Goal: Task Accomplishment & Management: Manage account settings

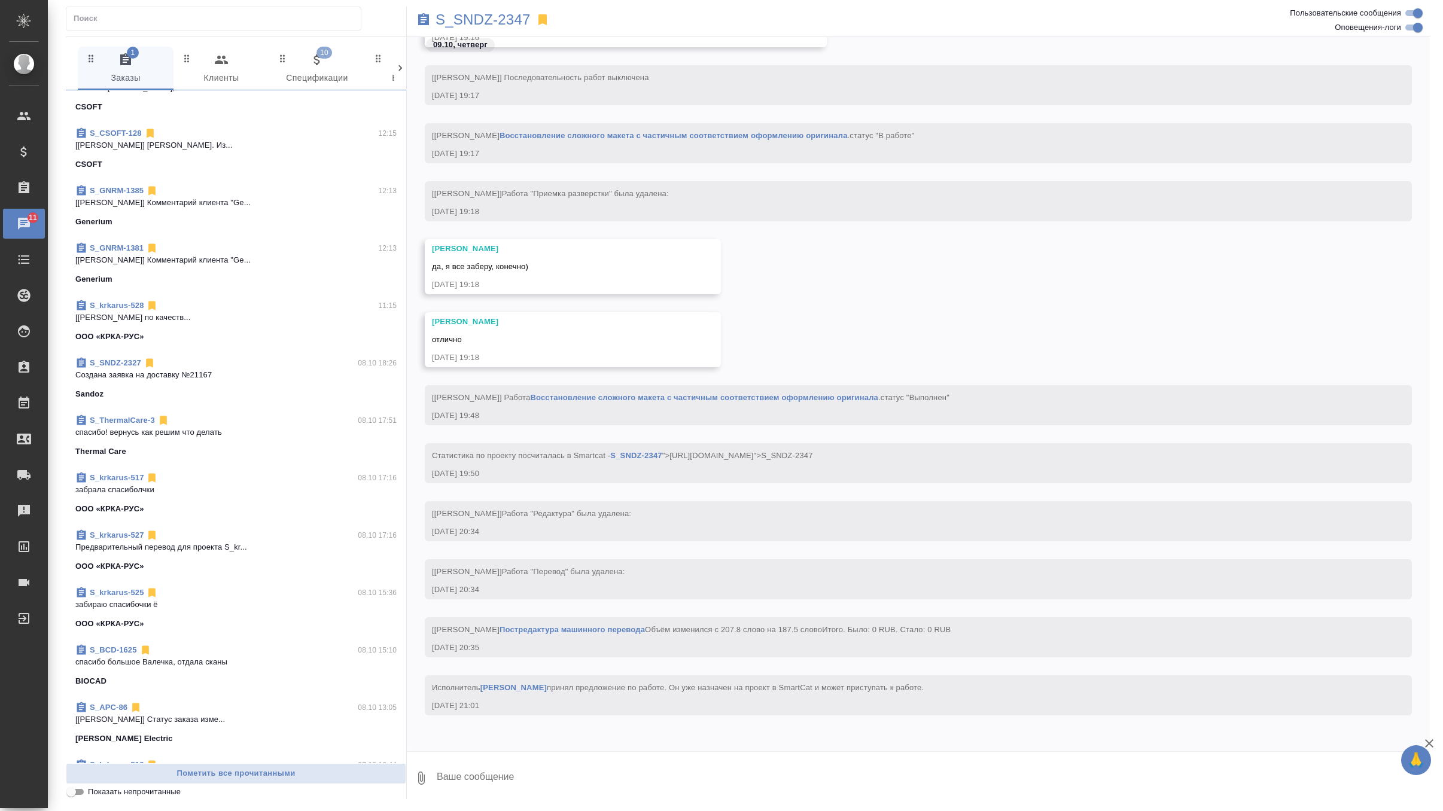
scroll to position [504, 0]
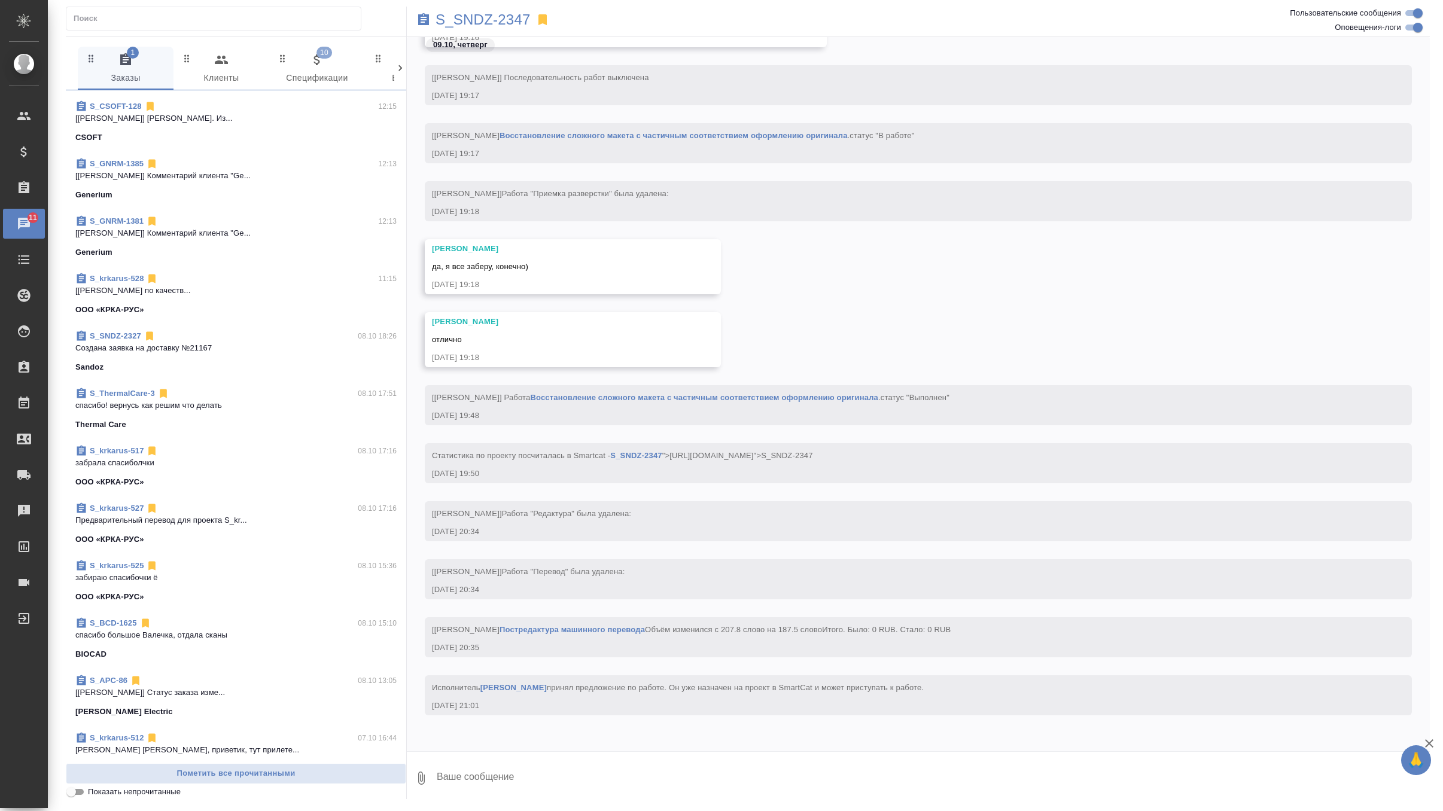
click at [293, 393] on div "S_ThermalCare-3 08.10 17:51" at bounding box center [235, 394] width 321 height 12
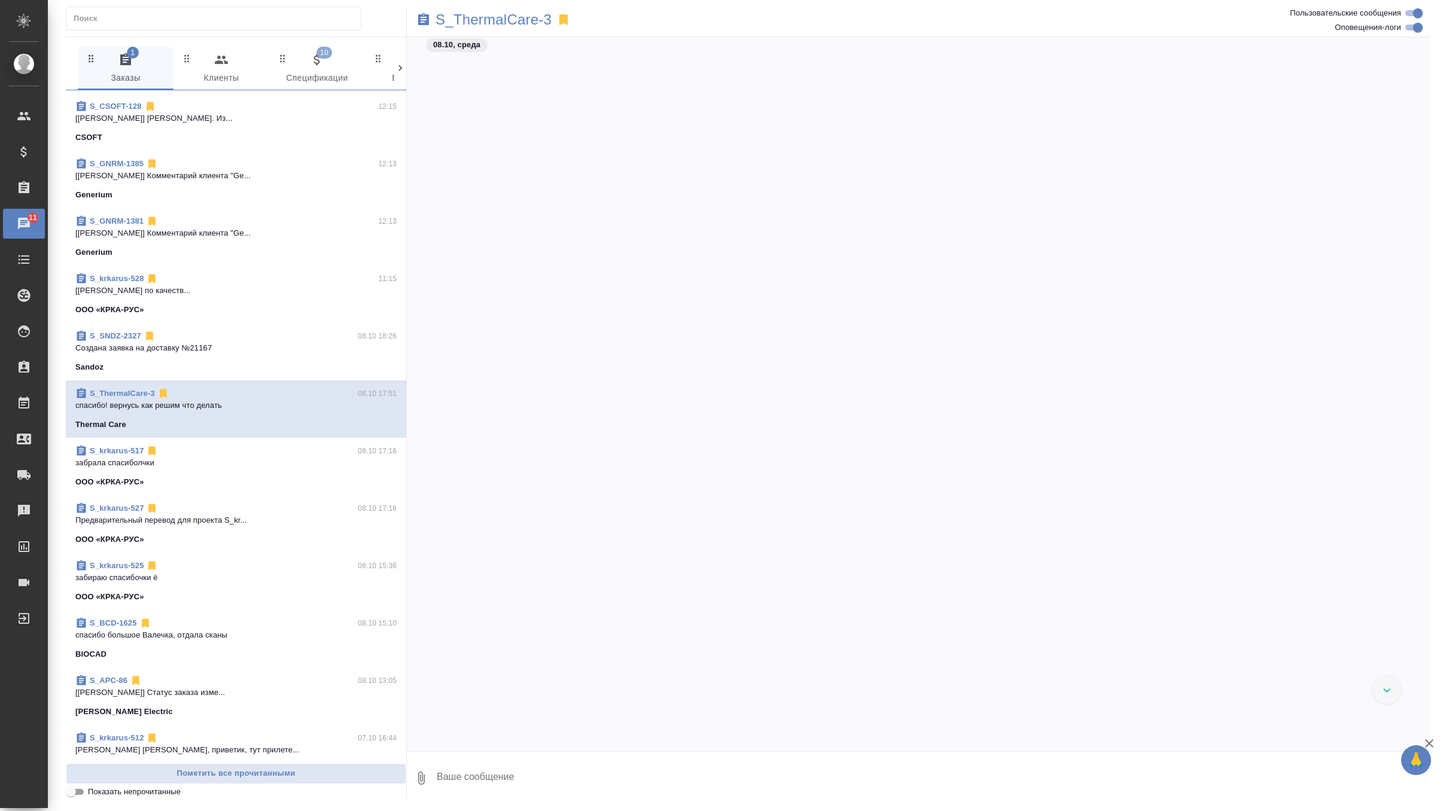
scroll to position [12385, 0]
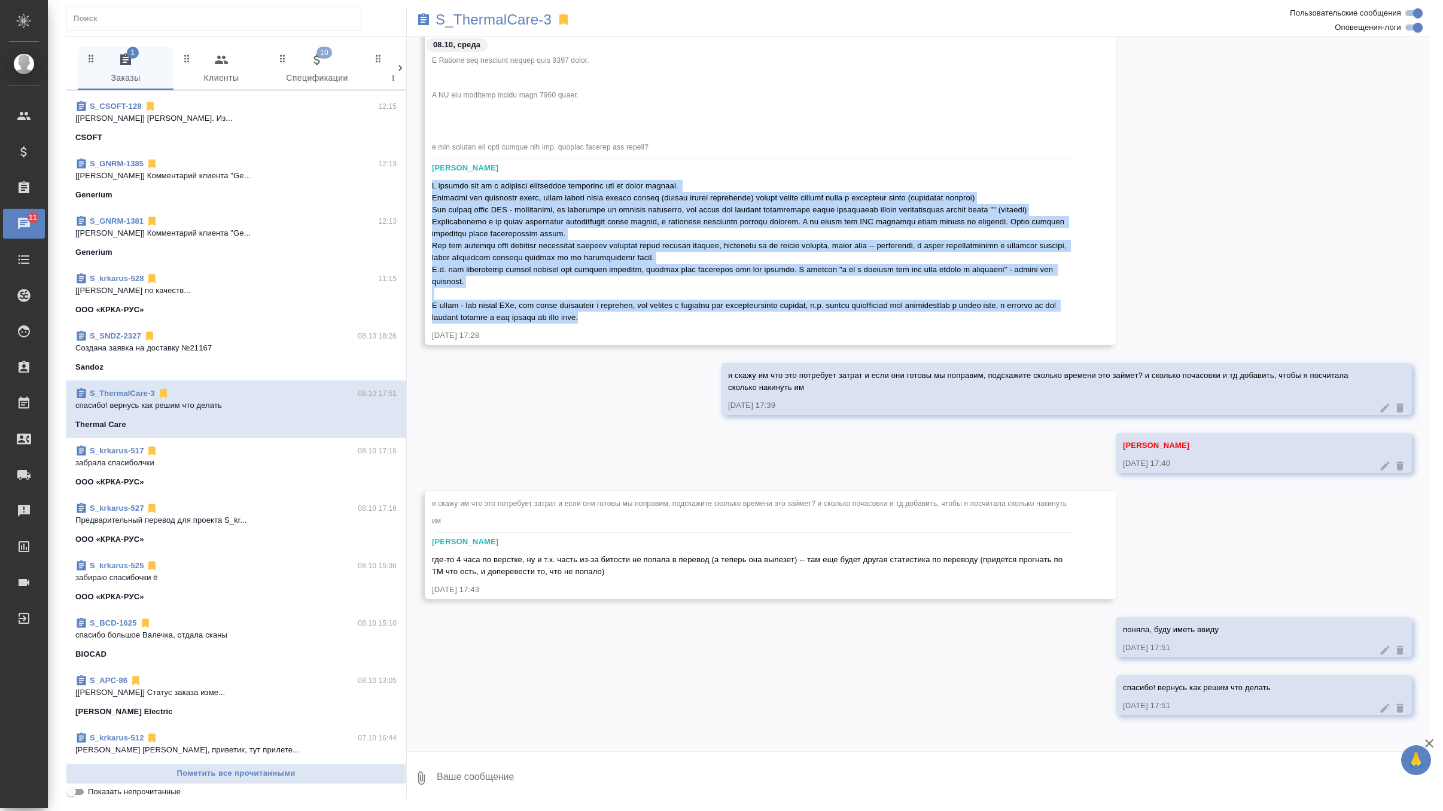
drag, startPoint x: 431, startPoint y: 171, endPoint x: 735, endPoint y: 320, distance: 338.6
click at [735, 320] on div at bounding box center [753, 250] width 642 height 147
copy span "В прошлый раз мы в качестве исключения исправили это на нашей стороне. Проблемы…"
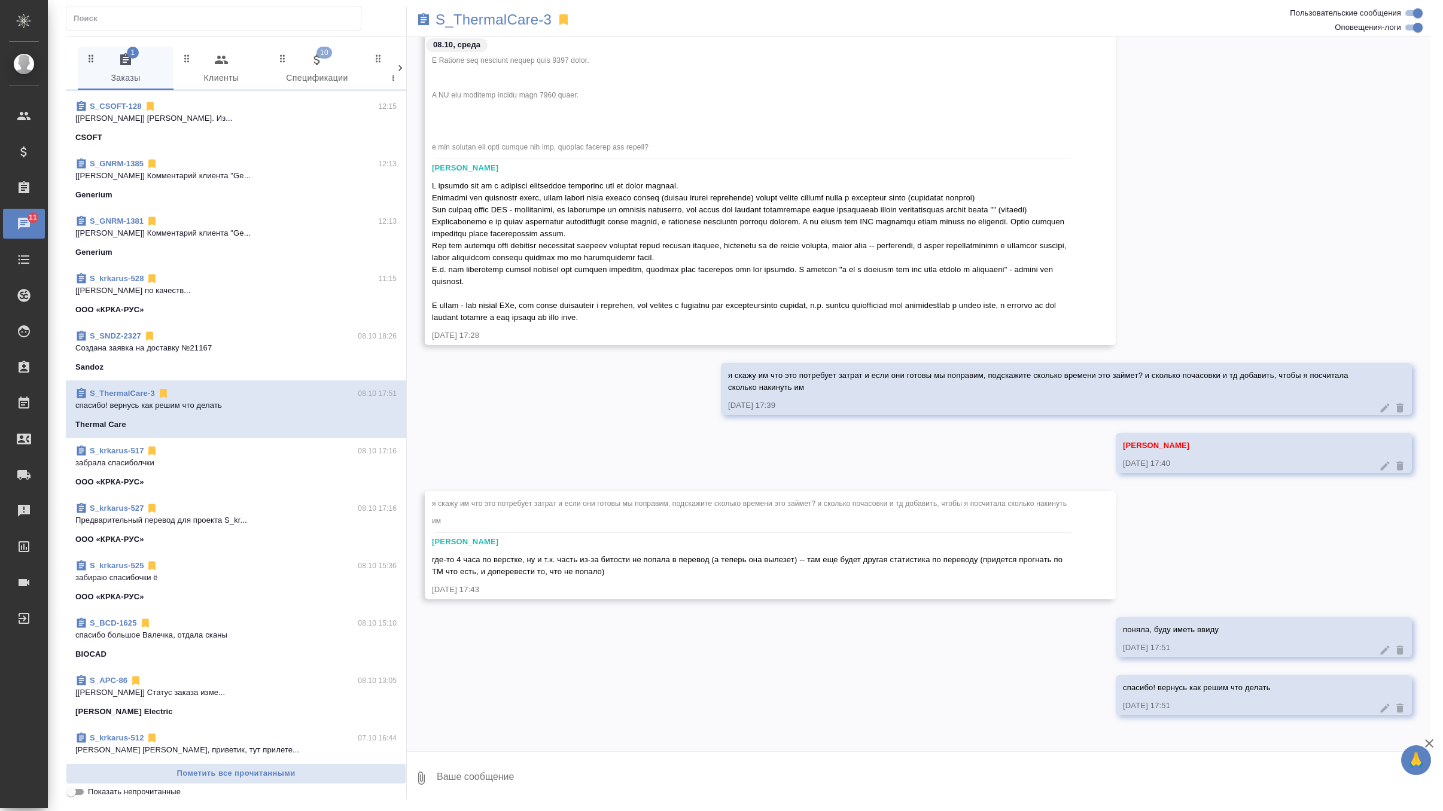
click at [553, 569] on span "где-то 4 часа по верстке, ну и т.к. часть из-за битости не попала в перевод (а …" at bounding box center [748, 565] width 633 height 21
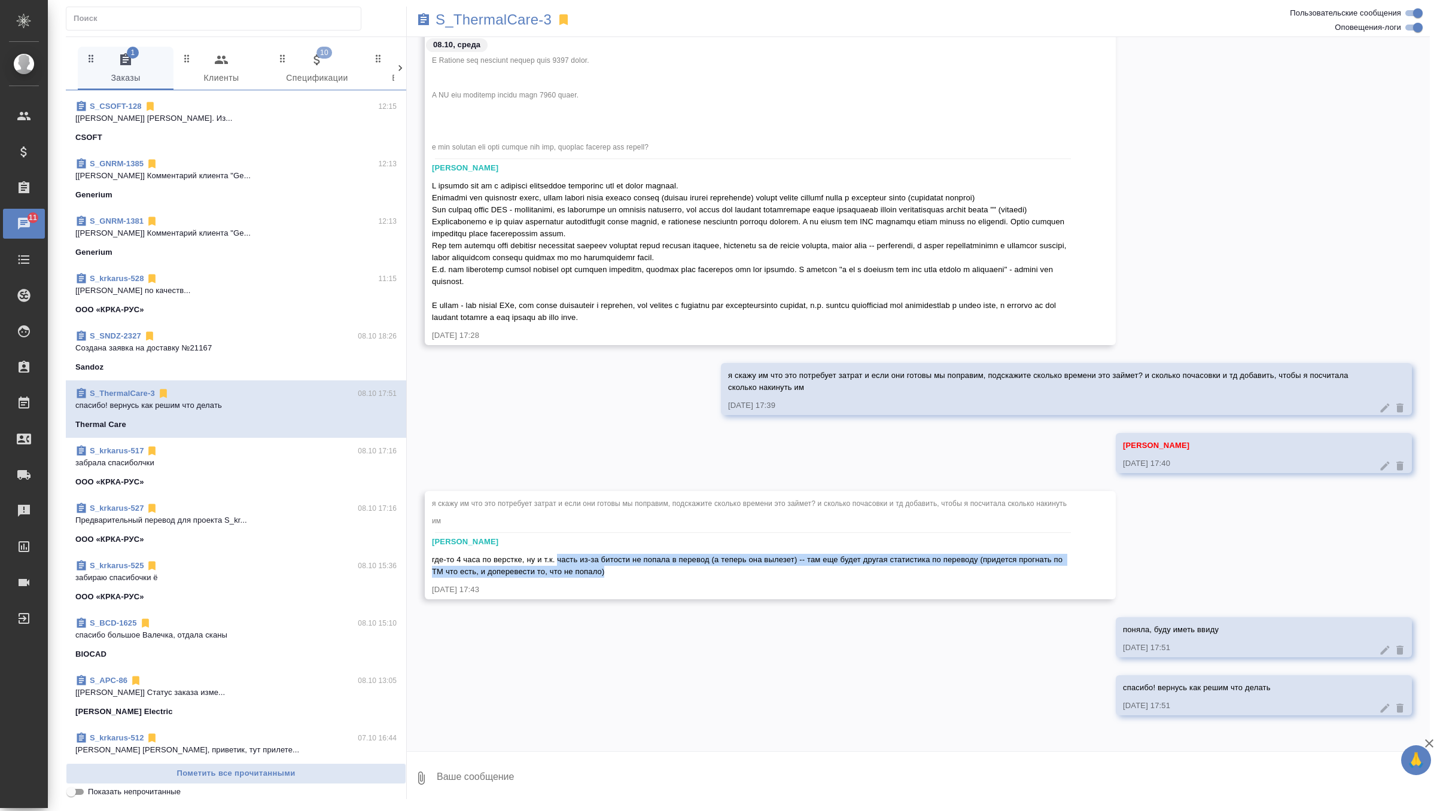
drag, startPoint x: 563, startPoint y: 560, endPoint x: 659, endPoint y: 570, distance: 97.5
click at [659, 570] on div "где-то 4 часа по верстке, ну и т.к. часть из-за битости не попала в перевод (а …" at bounding box center [753, 564] width 642 height 27
copy span "часть из-за битости не попала в перевод (а теперь она вылезет) -- там еще будет…"
click at [518, 20] on p "S_ThermalCare-3" at bounding box center [494, 20] width 116 height 12
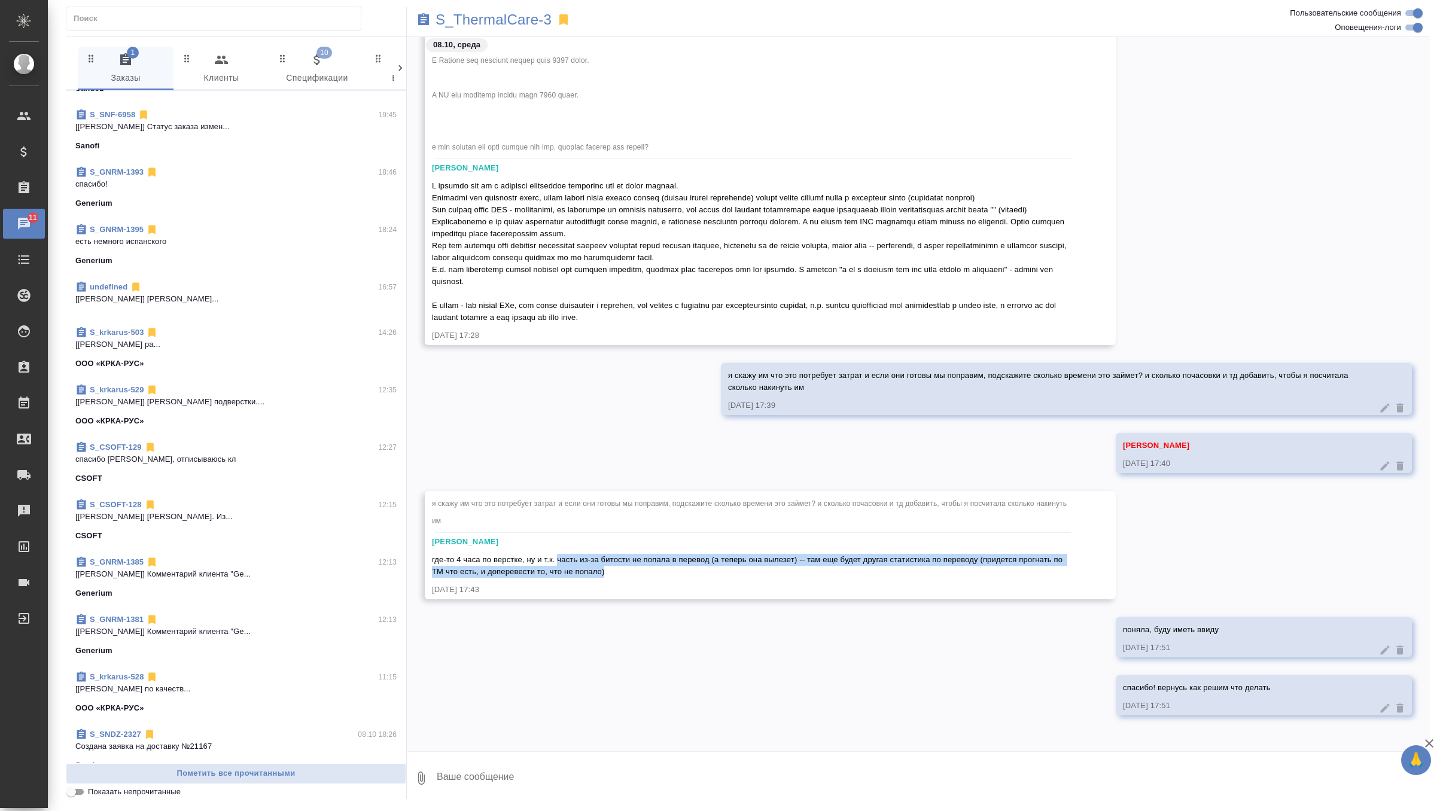
scroll to position [0, 0]
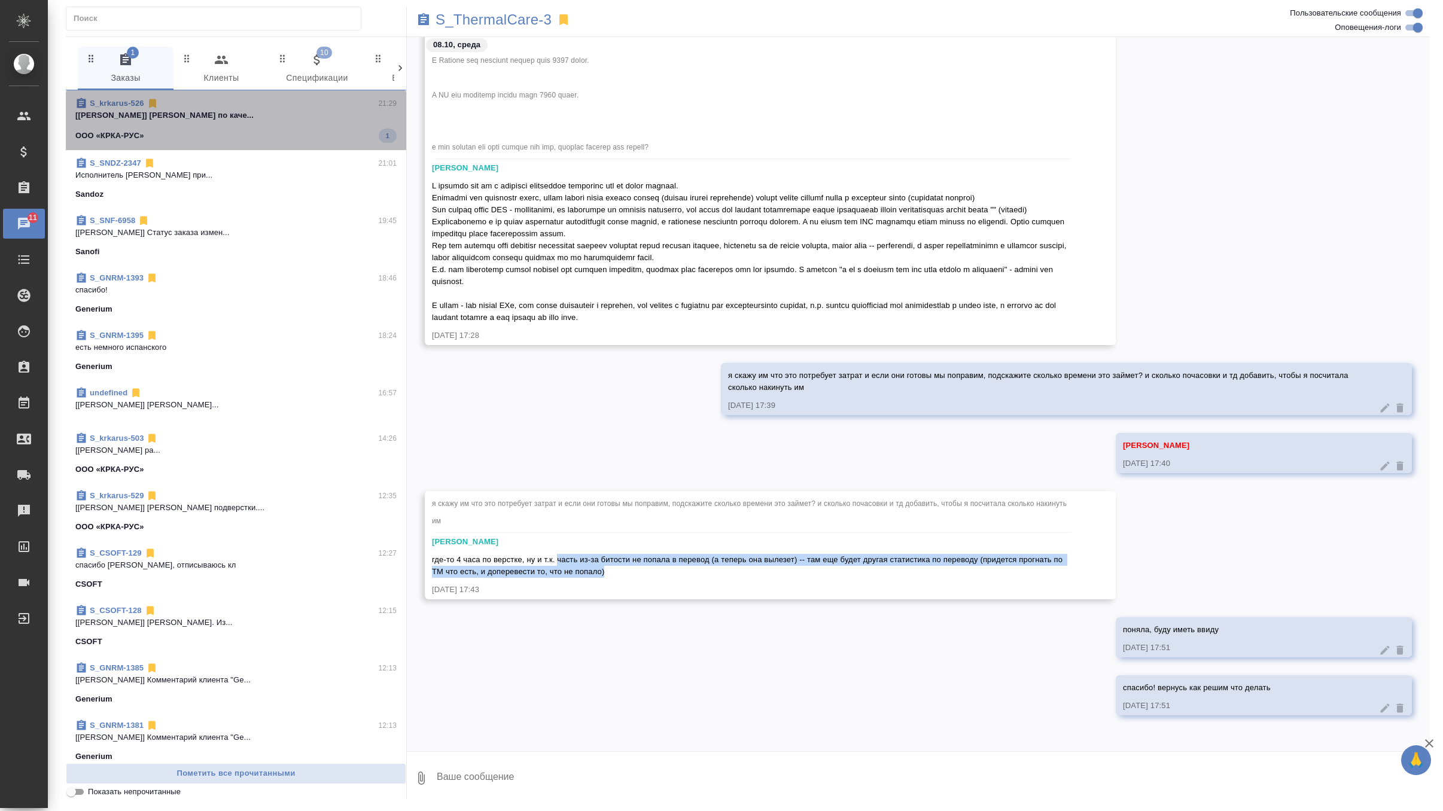
click at [340, 127] on span "S_krkarus-526 21:29 [Siracheva Maria] Работа Приёмка по каче... ООО «КРКА-РУС» 1" at bounding box center [235, 120] width 321 height 45
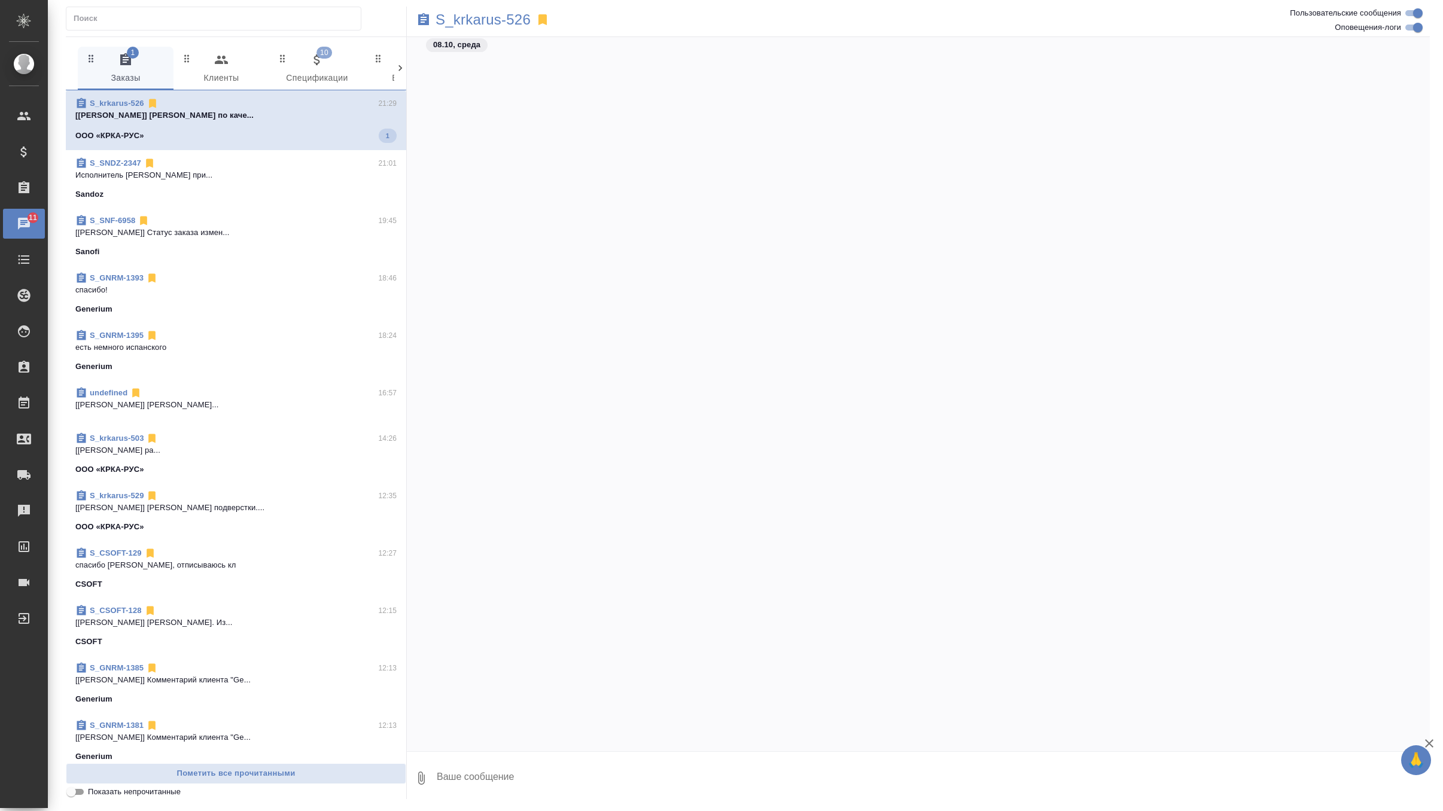
scroll to position [4057, 0]
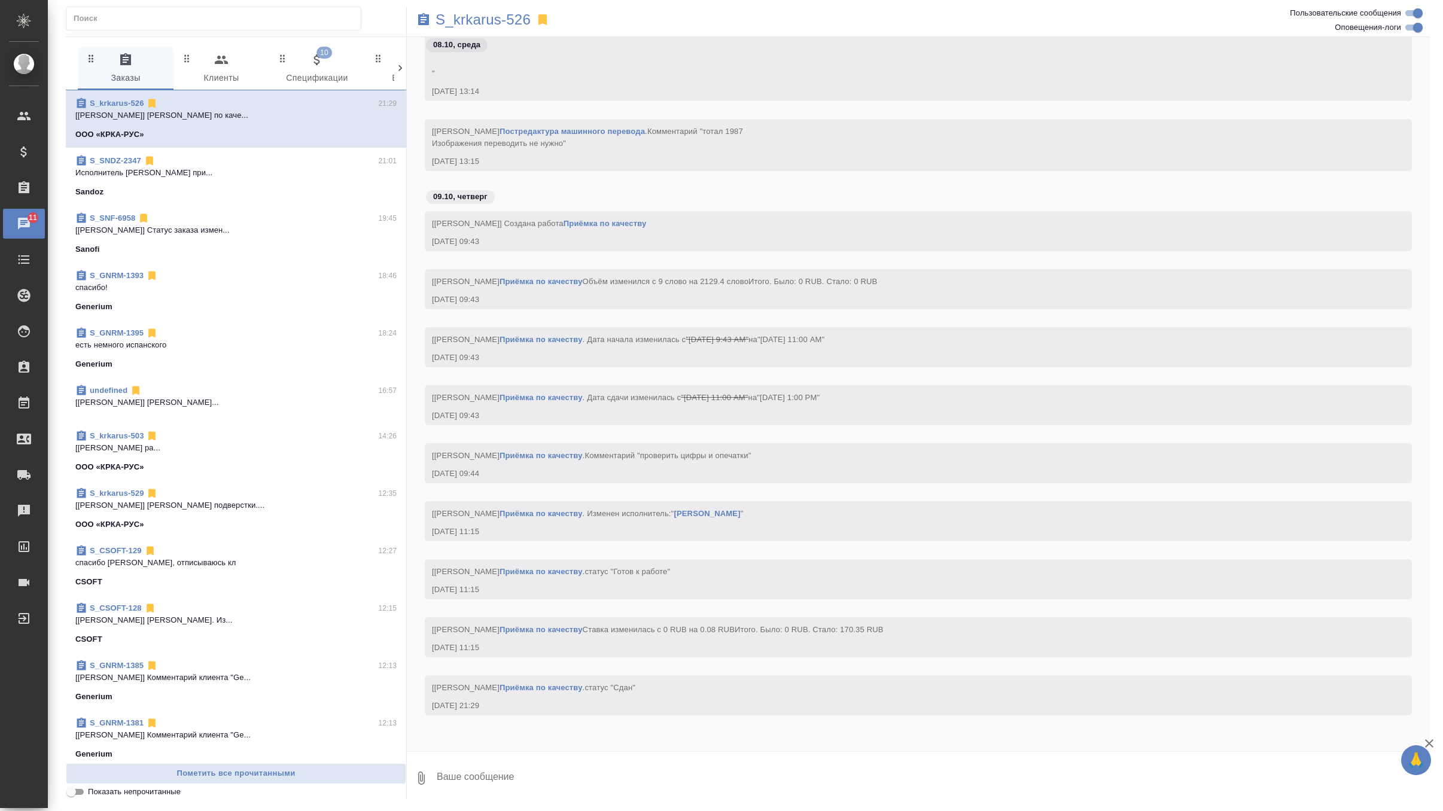
click at [309, 56] on span "10 Спецификации" at bounding box center [316, 69] width 81 height 33
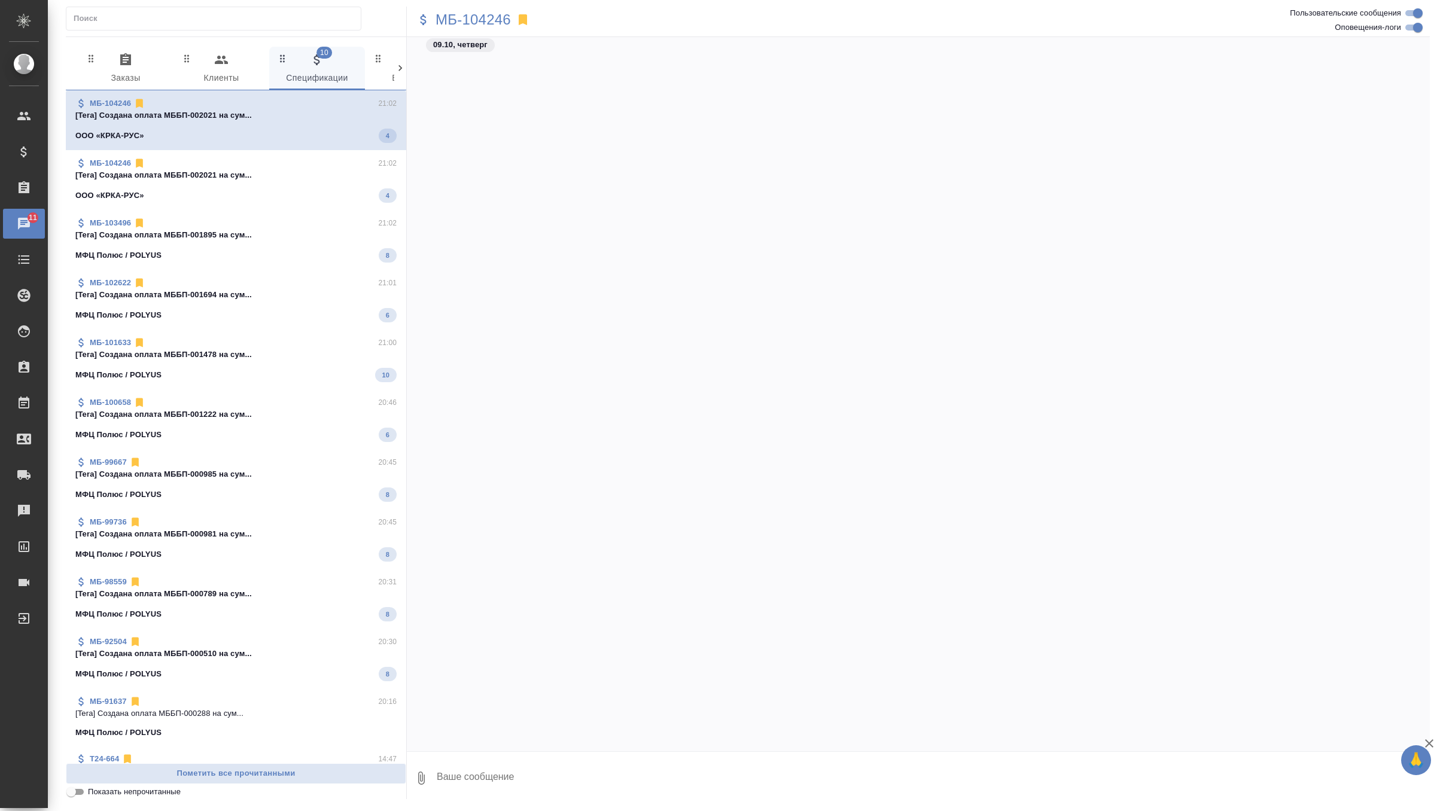
scroll to position [1770, 0]
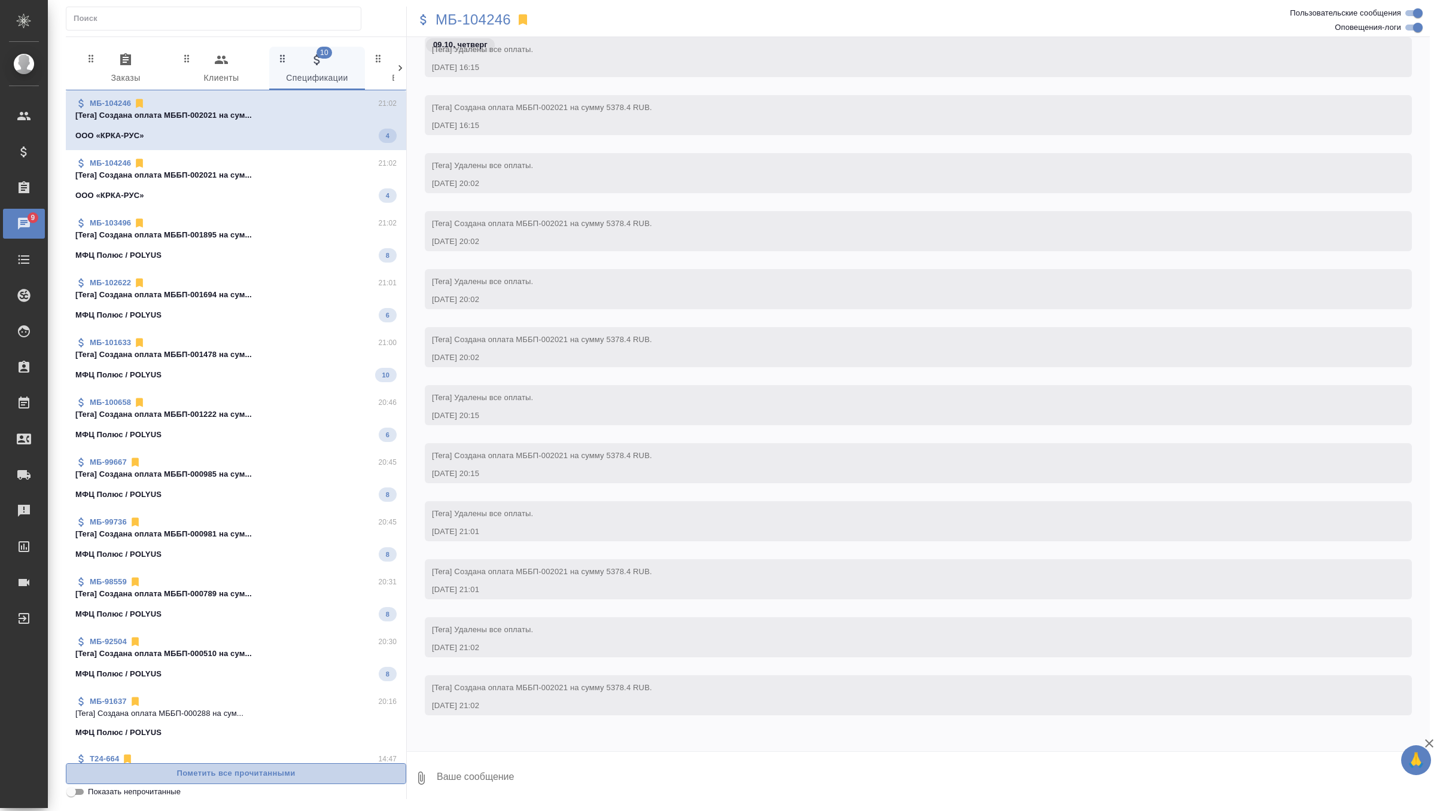
click at [196, 770] on span "Пометить все прочитанными" at bounding box center [235, 774] width 327 height 14
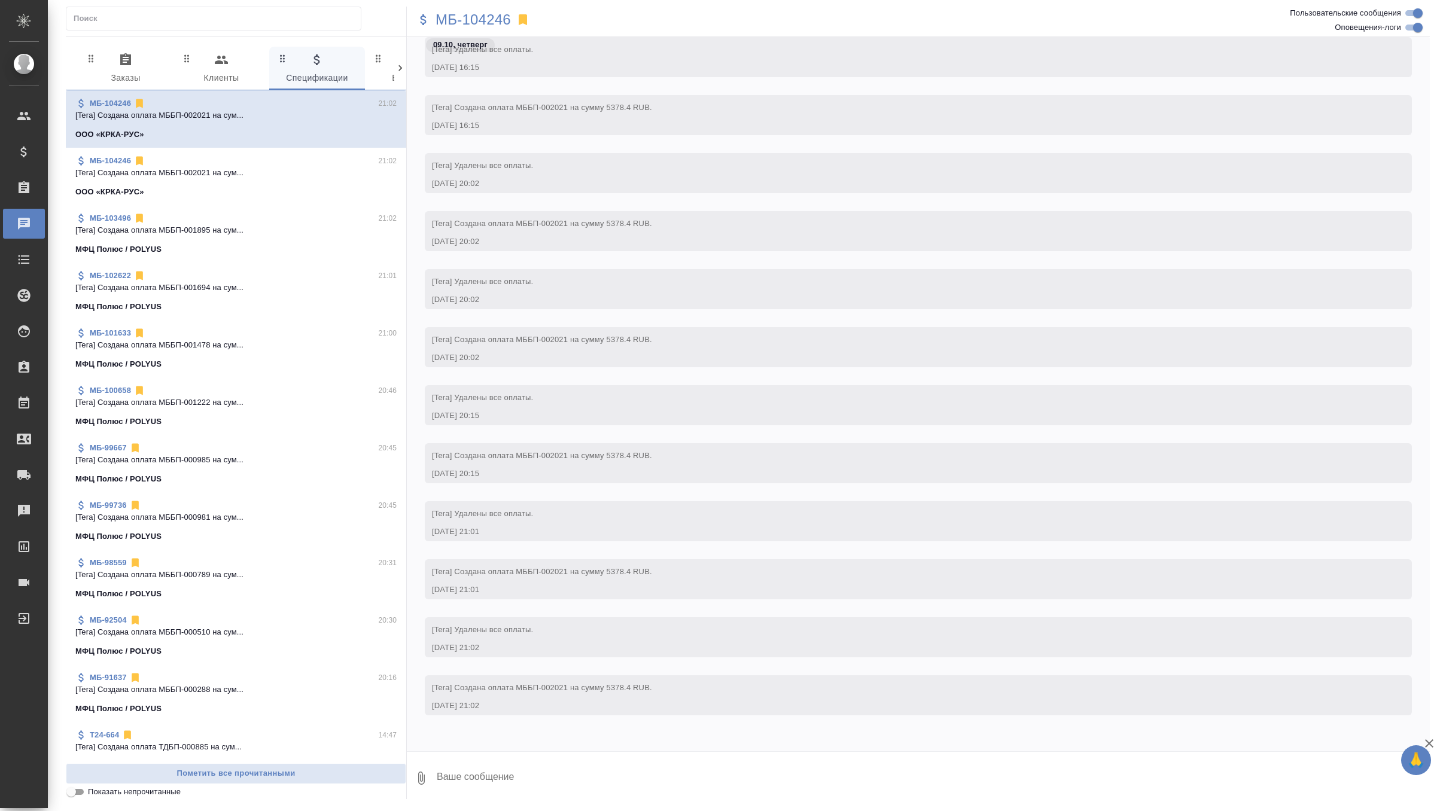
click at [133, 80] on span "0 Заказы" at bounding box center [125, 69] width 81 height 33
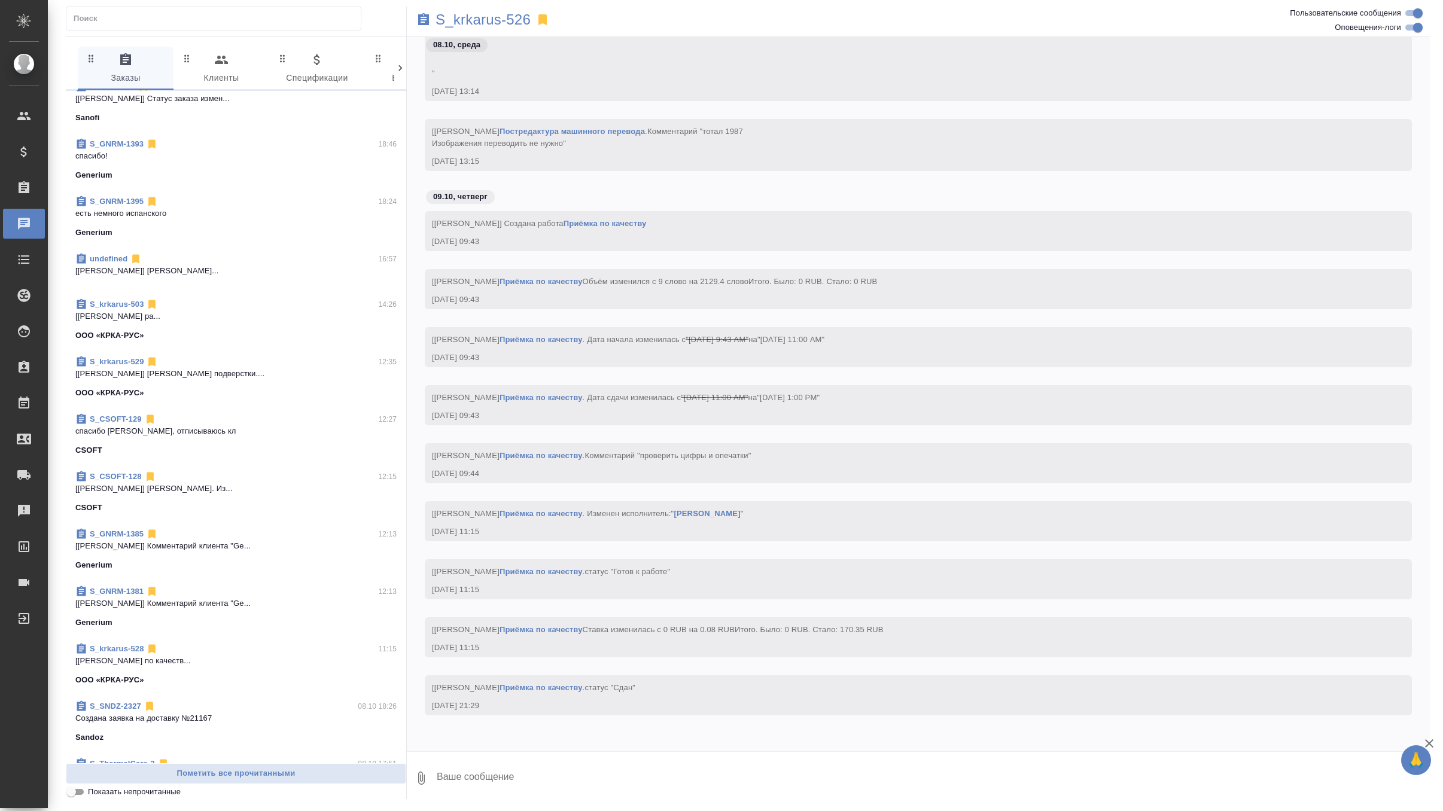
scroll to position [137, 0]
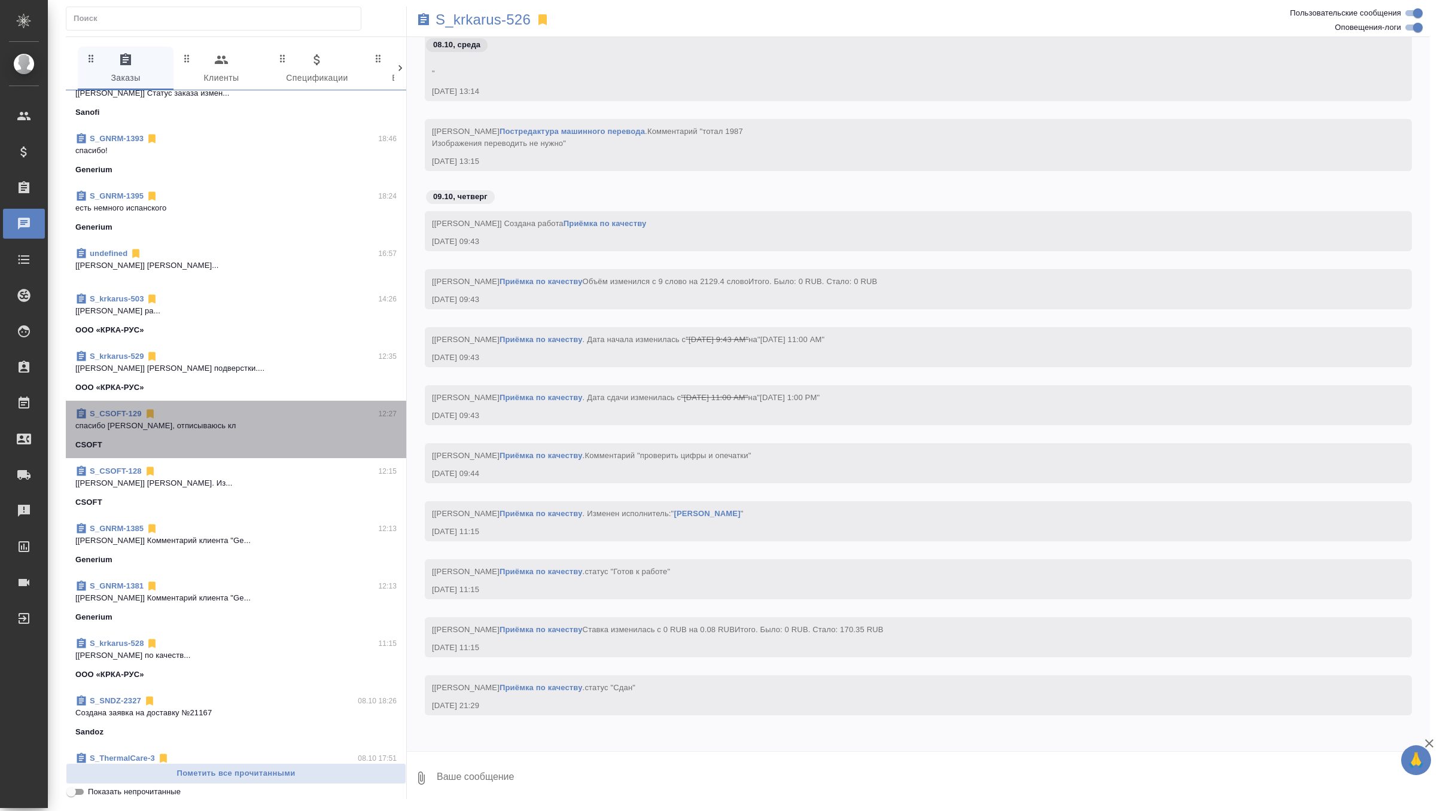
click at [214, 427] on p "спасибо Валечка, отписываюсь кл" at bounding box center [235, 426] width 321 height 12
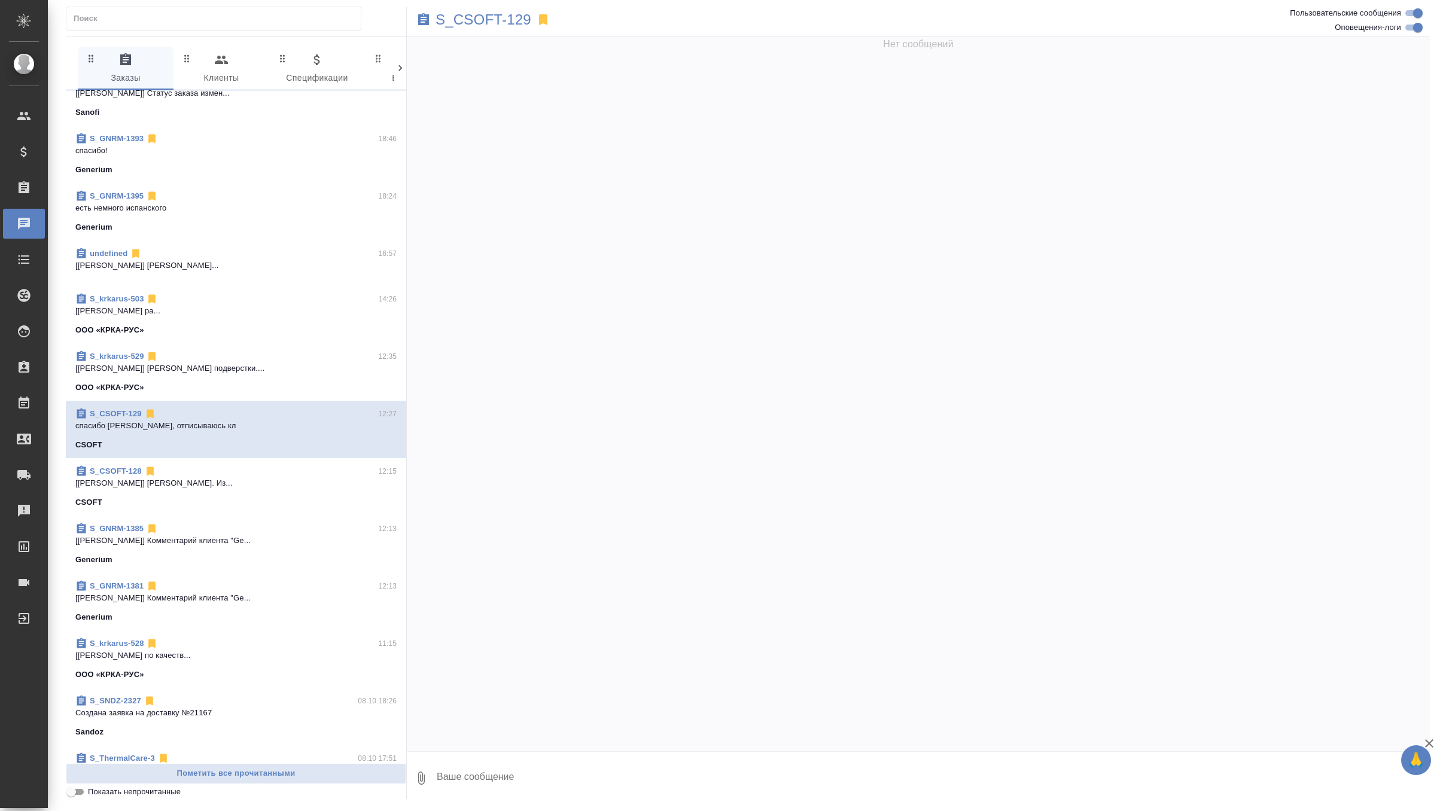
scroll to position [1111, 0]
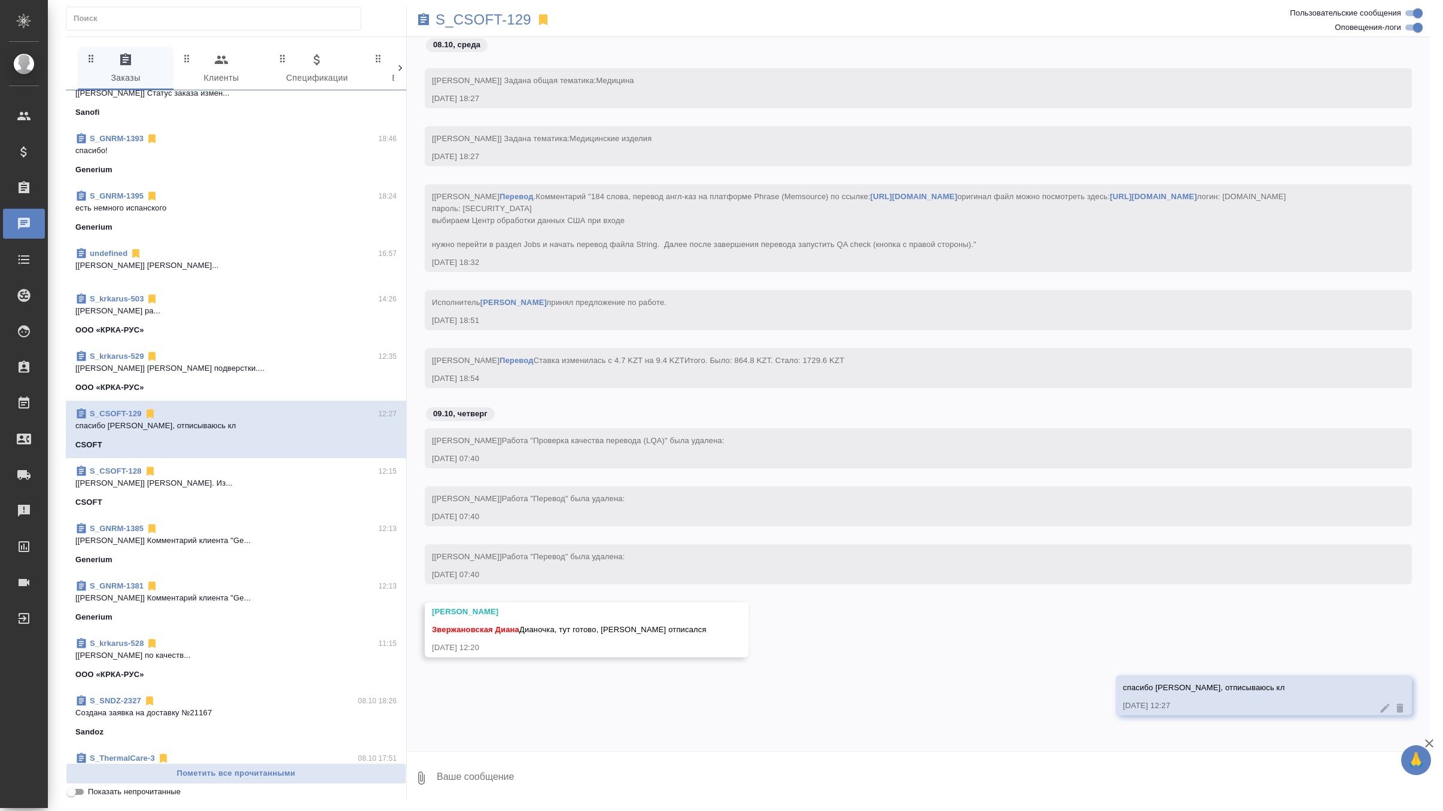
click at [498, 770] on textarea at bounding box center [933, 778] width 995 height 41
type textarea "a"
click at [428, 782] on icon "button" at bounding box center [421, 778] width 14 height 14
click at [361, 710] on span "С локального диска" at bounding box center [323, 714] width 81 height 15
click at [0, 0] on input "С локального диска" at bounding box center [0, 0] width 0 height 0
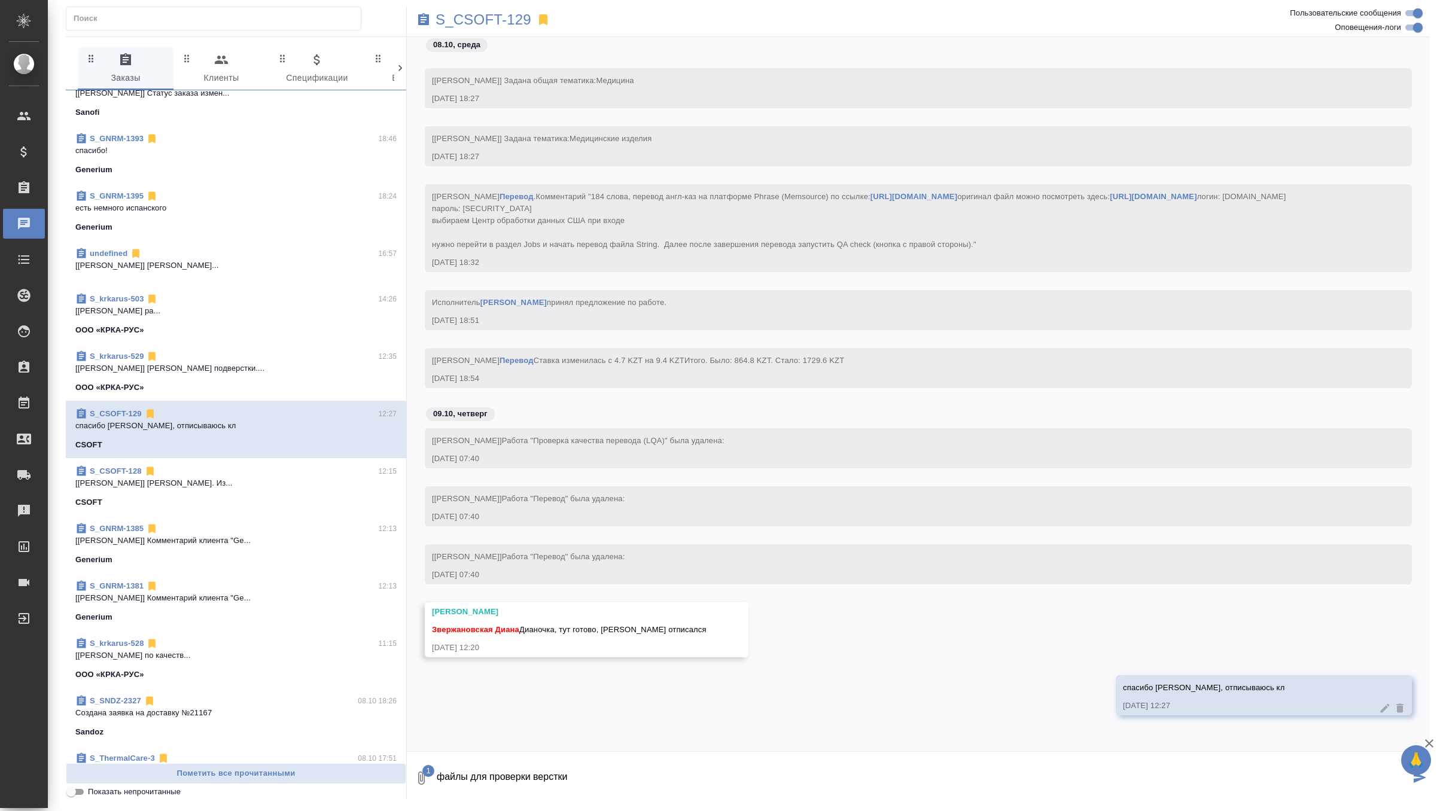
click at [665, 777] on textarea "файлы для проверки верстки" at bounding box center [923, 778] width 975 height 41
type textarea "файлы для проверки верстки"
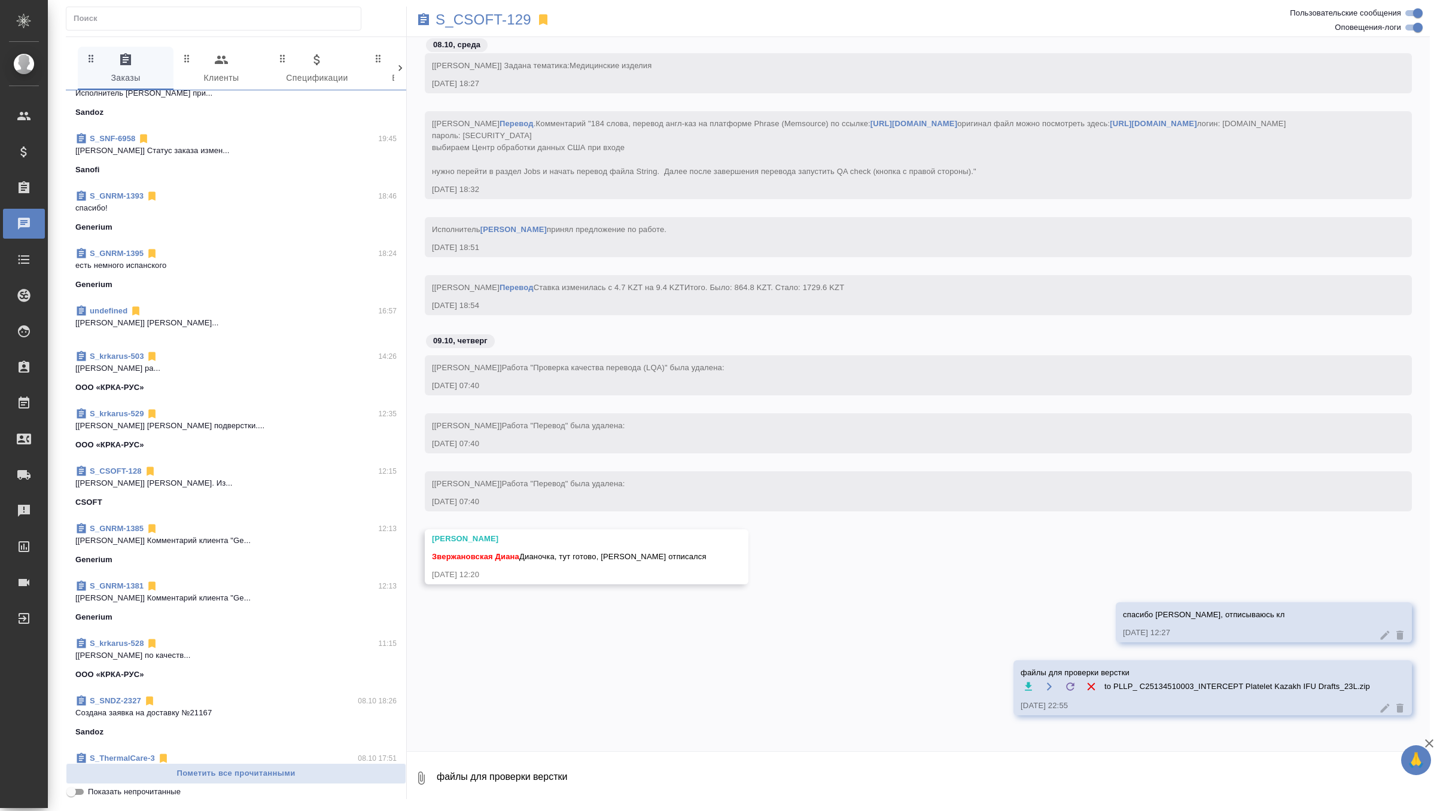
scroll to position [0, 0]
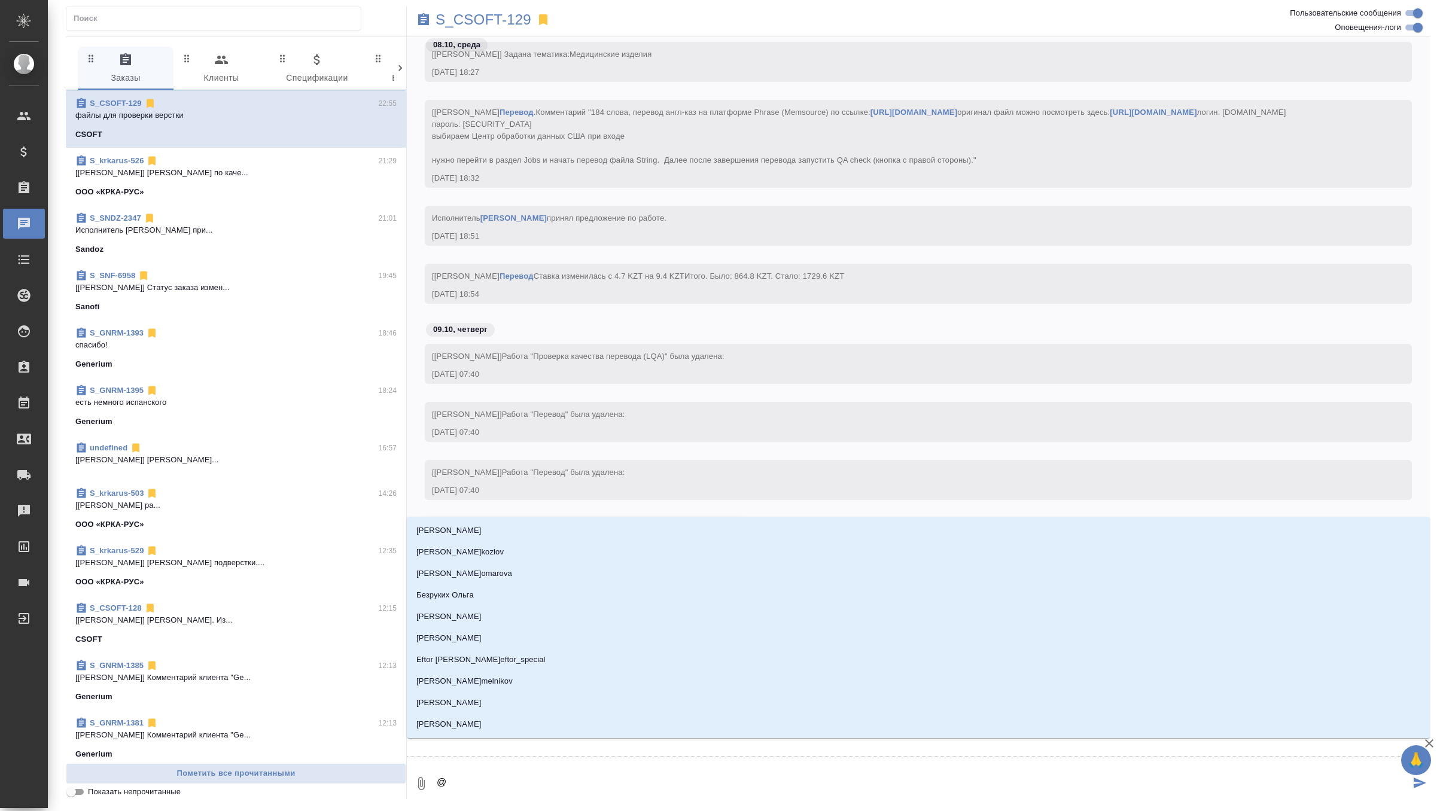
type textarea "@г"
type input "г"
type textarea "@го"
type input "го"
type textarea "@гор"
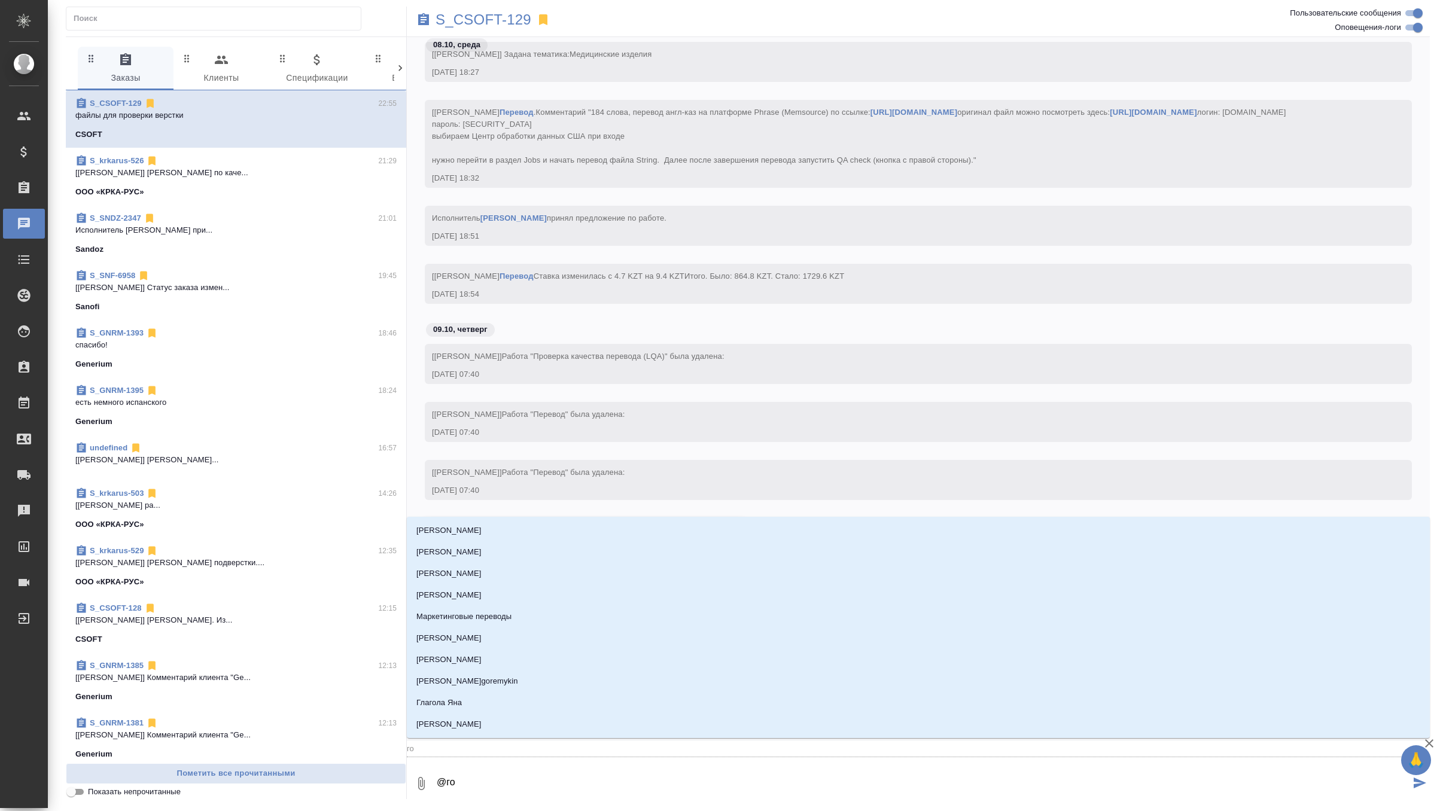
type input "гор"
type textarea "@горш"
type input "горш"
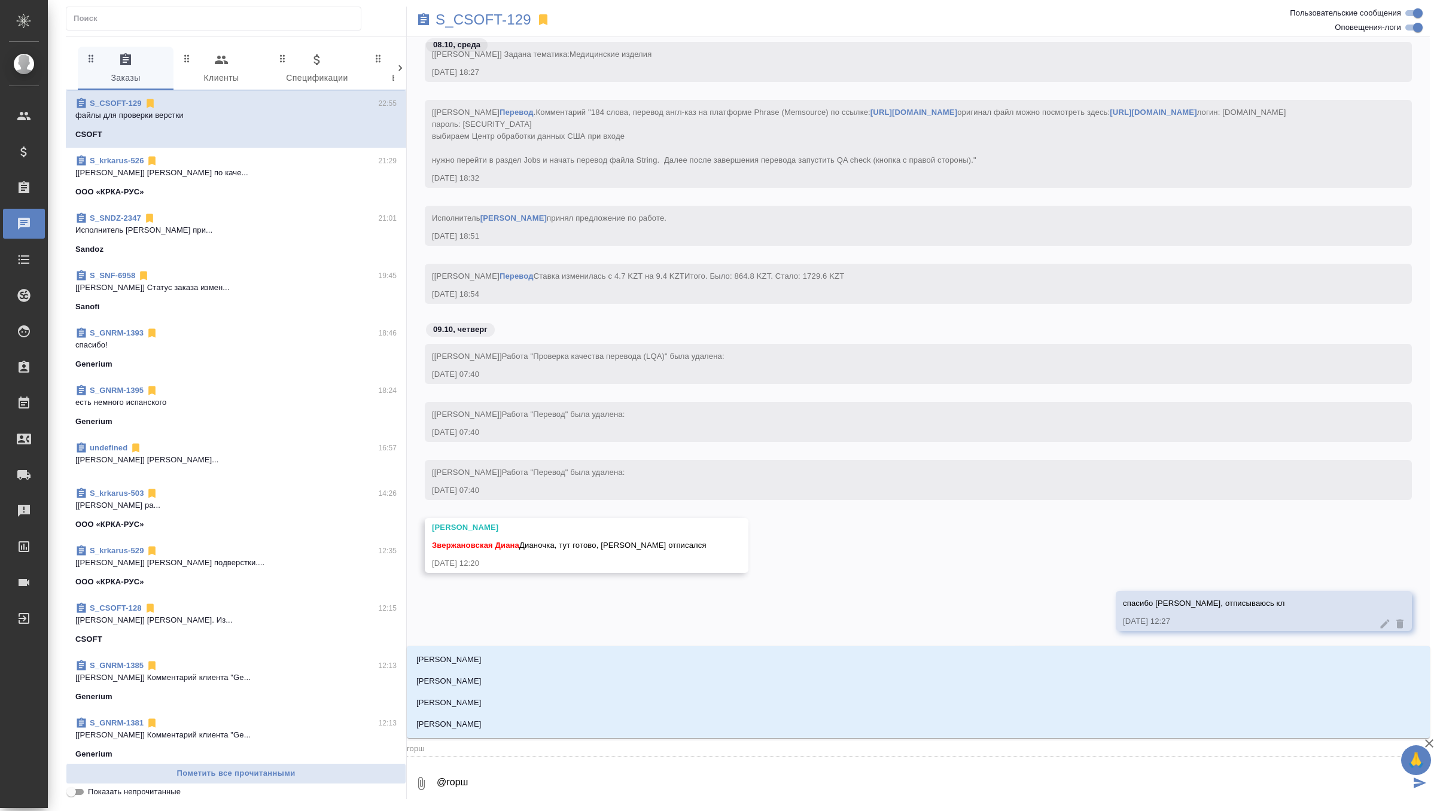
type textarea "@горшк"
type input "горшк"
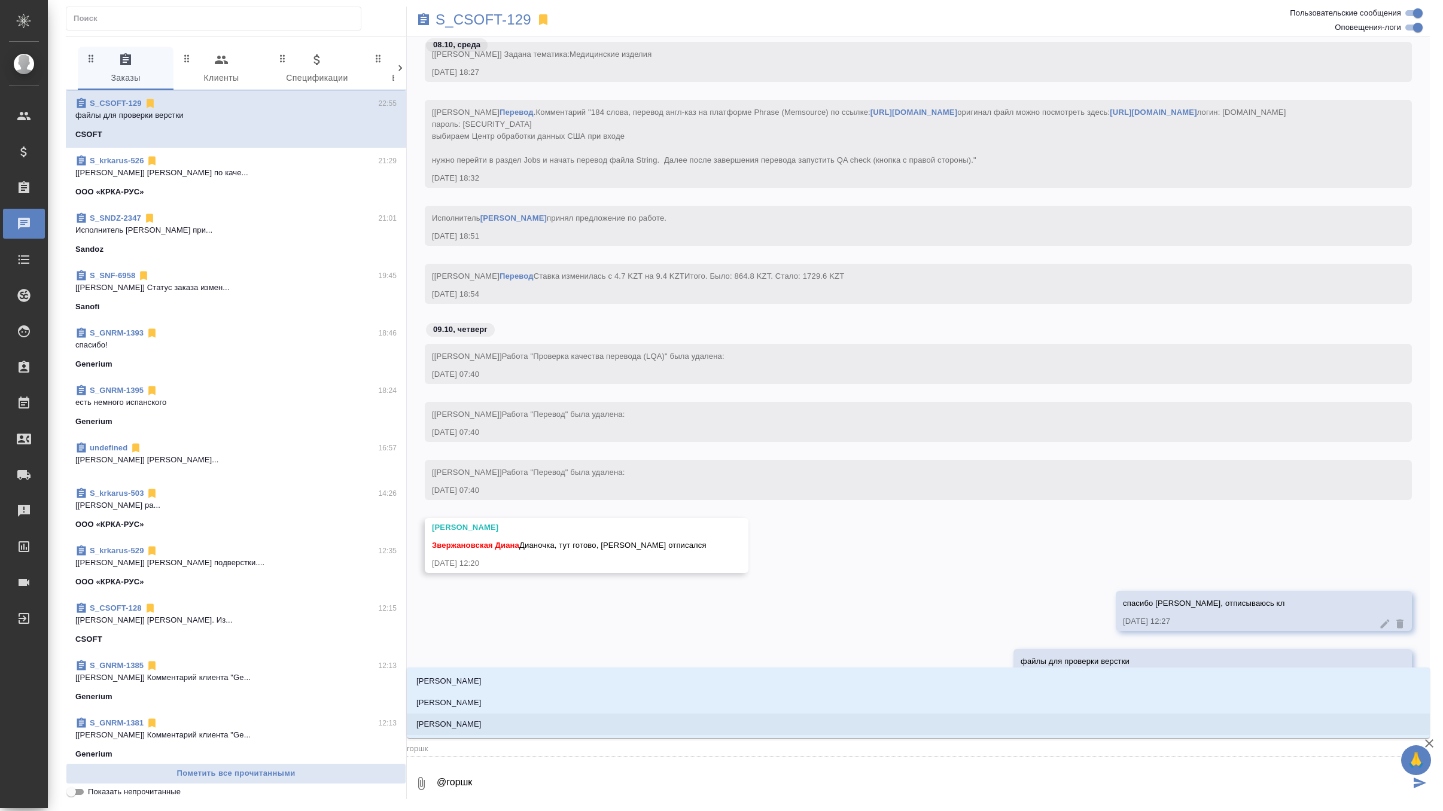
click at [554, 723] on li "[PERSON_NAME]" at bounding box center [918, 725] width 1023 height 22
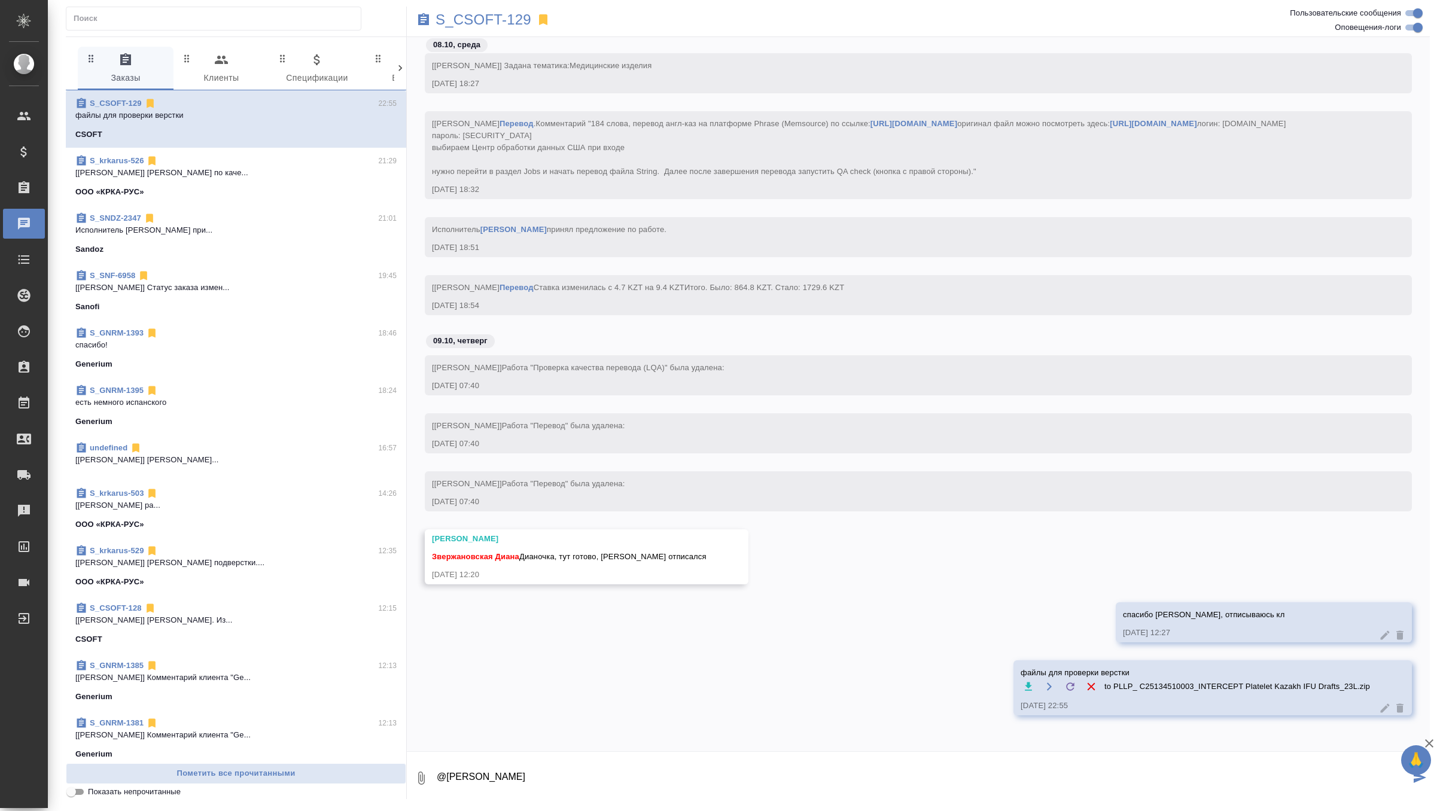
type textarea "@Горшкова Валентина"
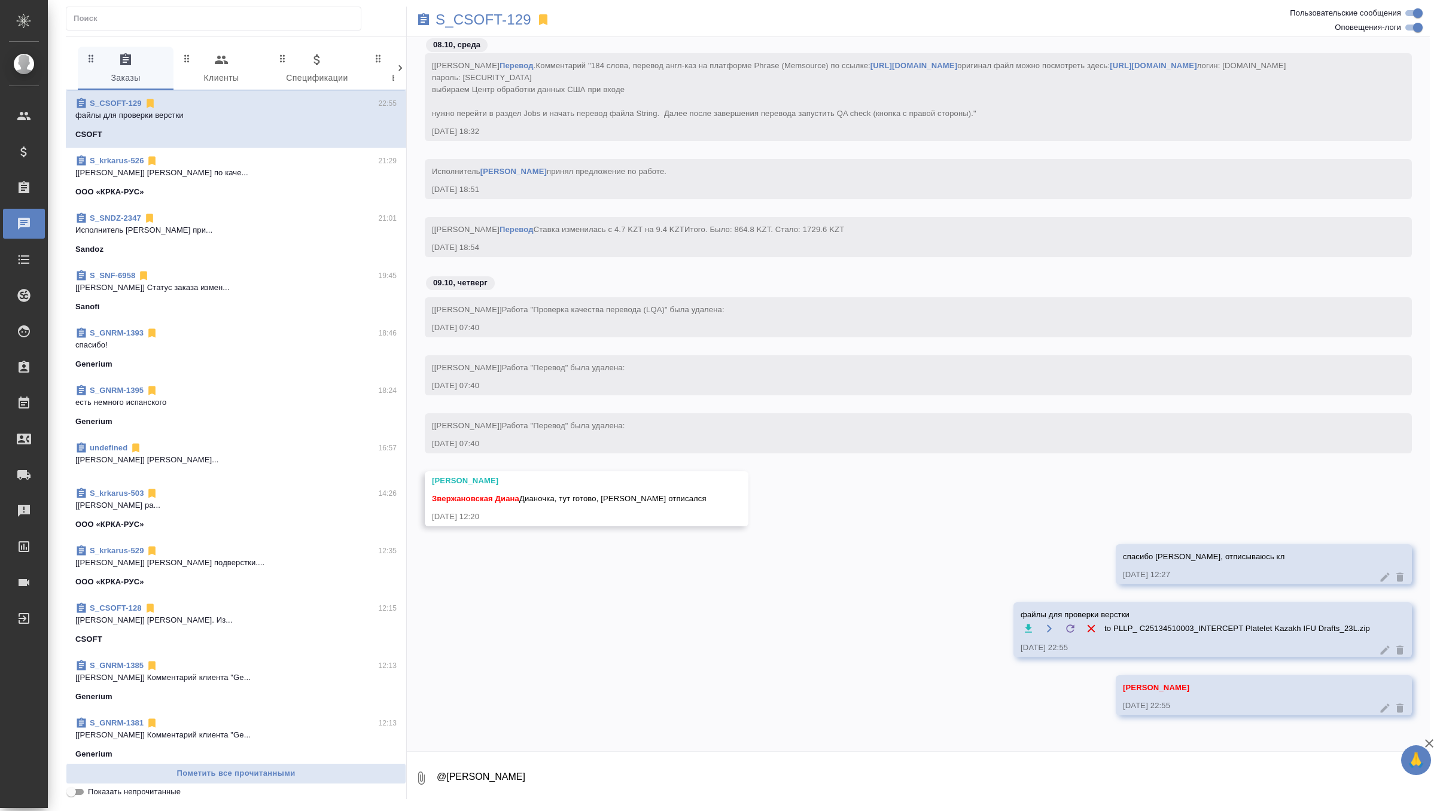
scroll to position [1242, 0]
click at [475, 10] on div "S_CSOFT-129" at bounding box center [748, 20] width 682 height 26
click at [475, 15] on p "S_CSOFT-129" at bounding box center [484, 20] width 96 height 12
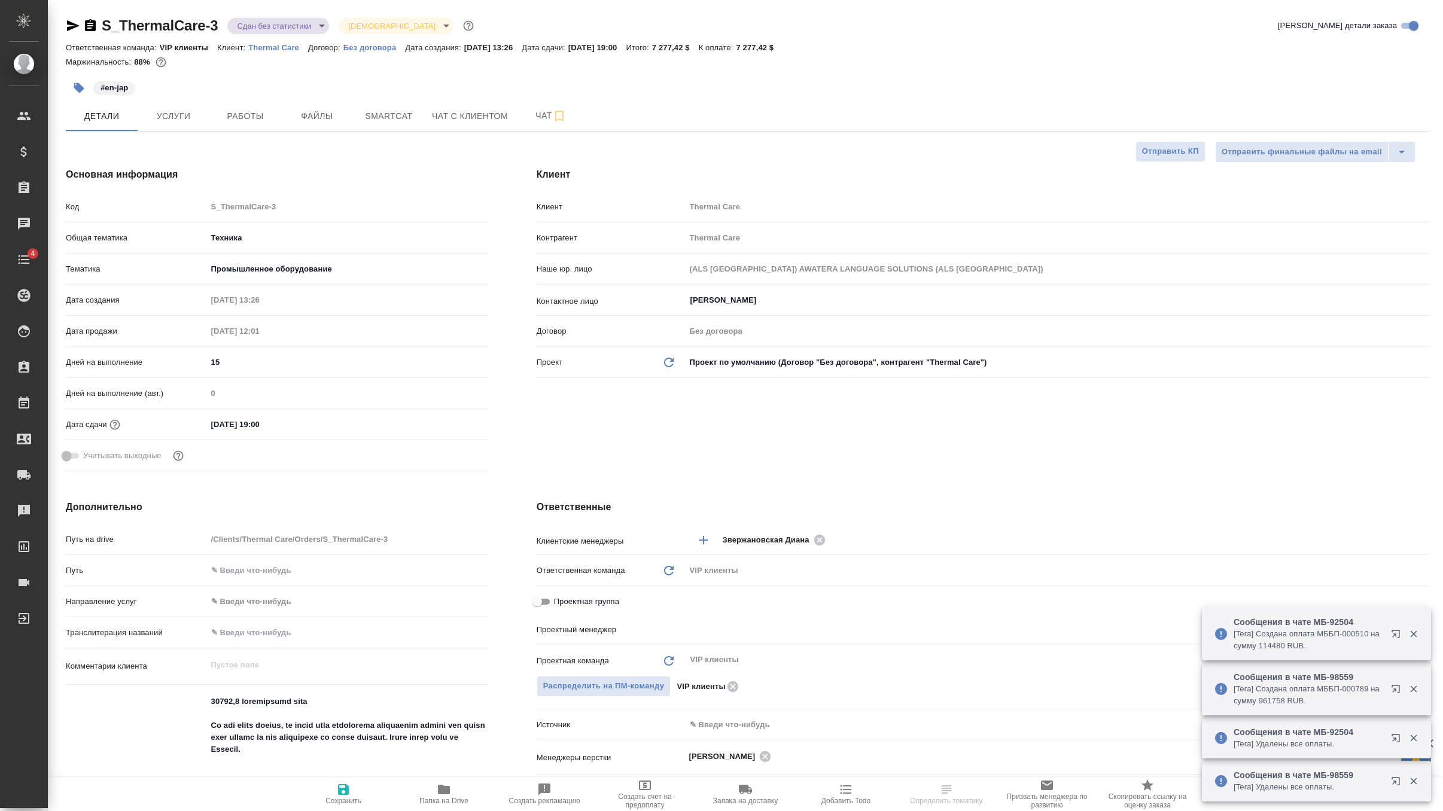
select select "RU"
type textarea "x"
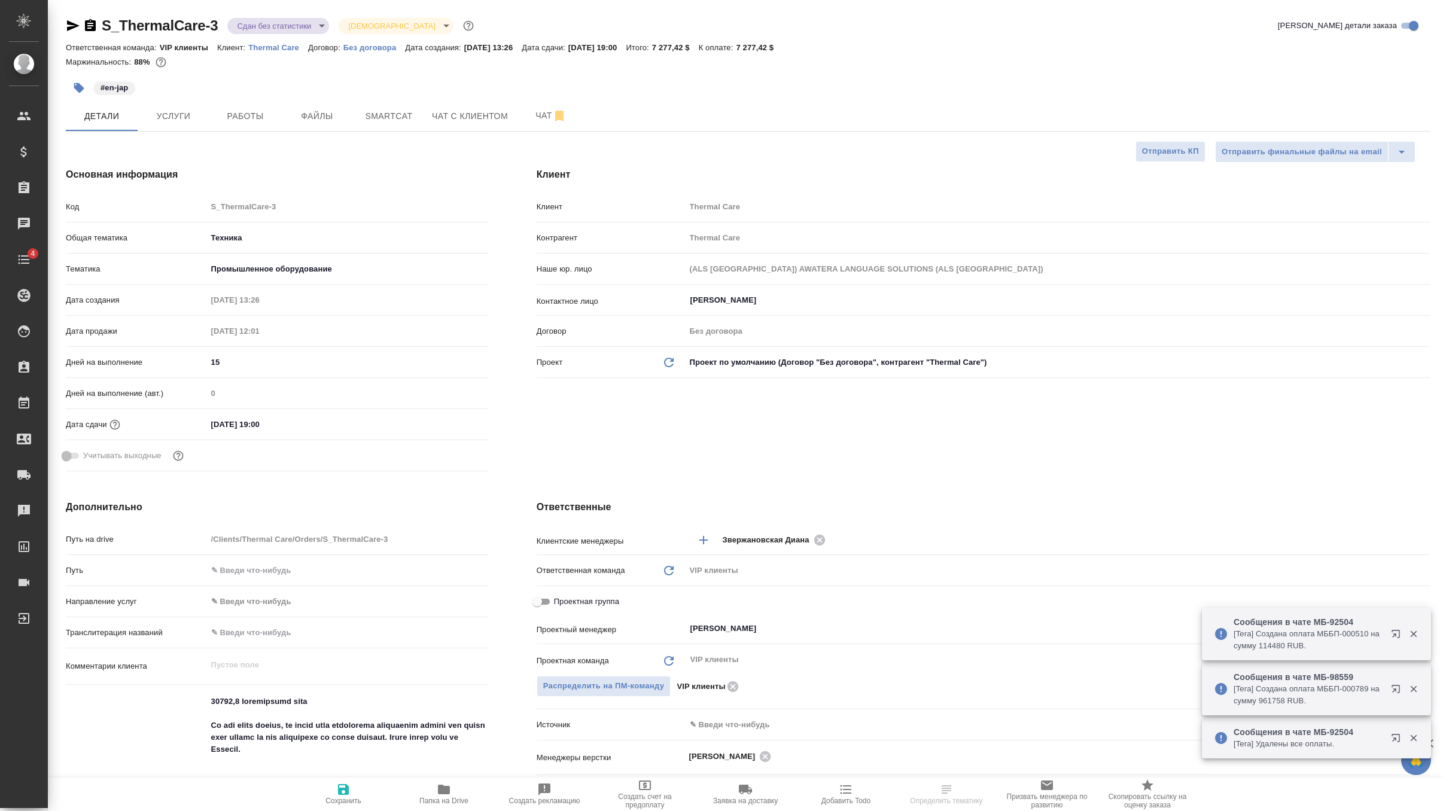
type textarea "x"
type input "[PERSON_NAME]"
click at [154, 121] on span "Услуги" at bounding box center [173, 116] width 57 height 15
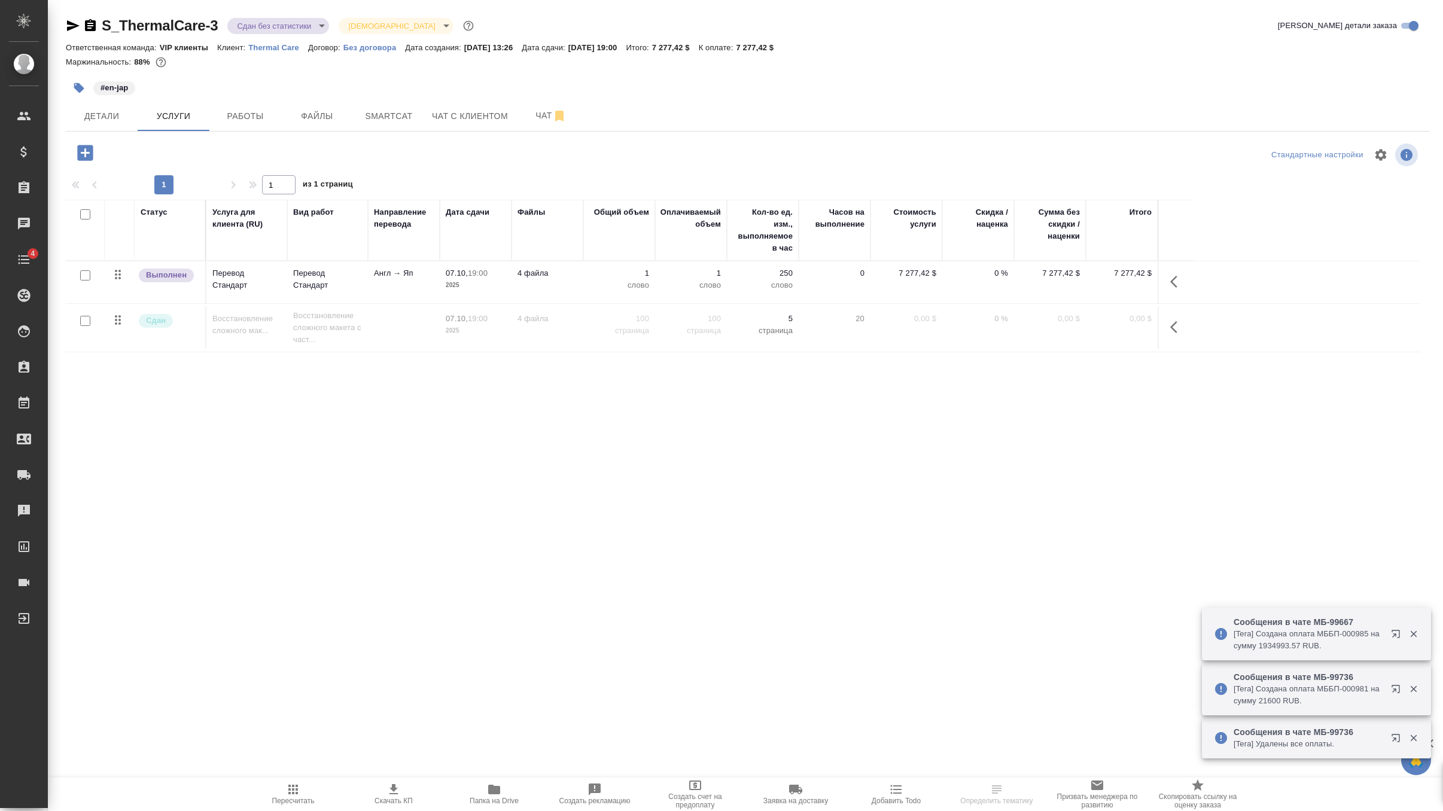
click at [81, 145] on icon "button" at bounding box center [85, 152] width 21 height 21
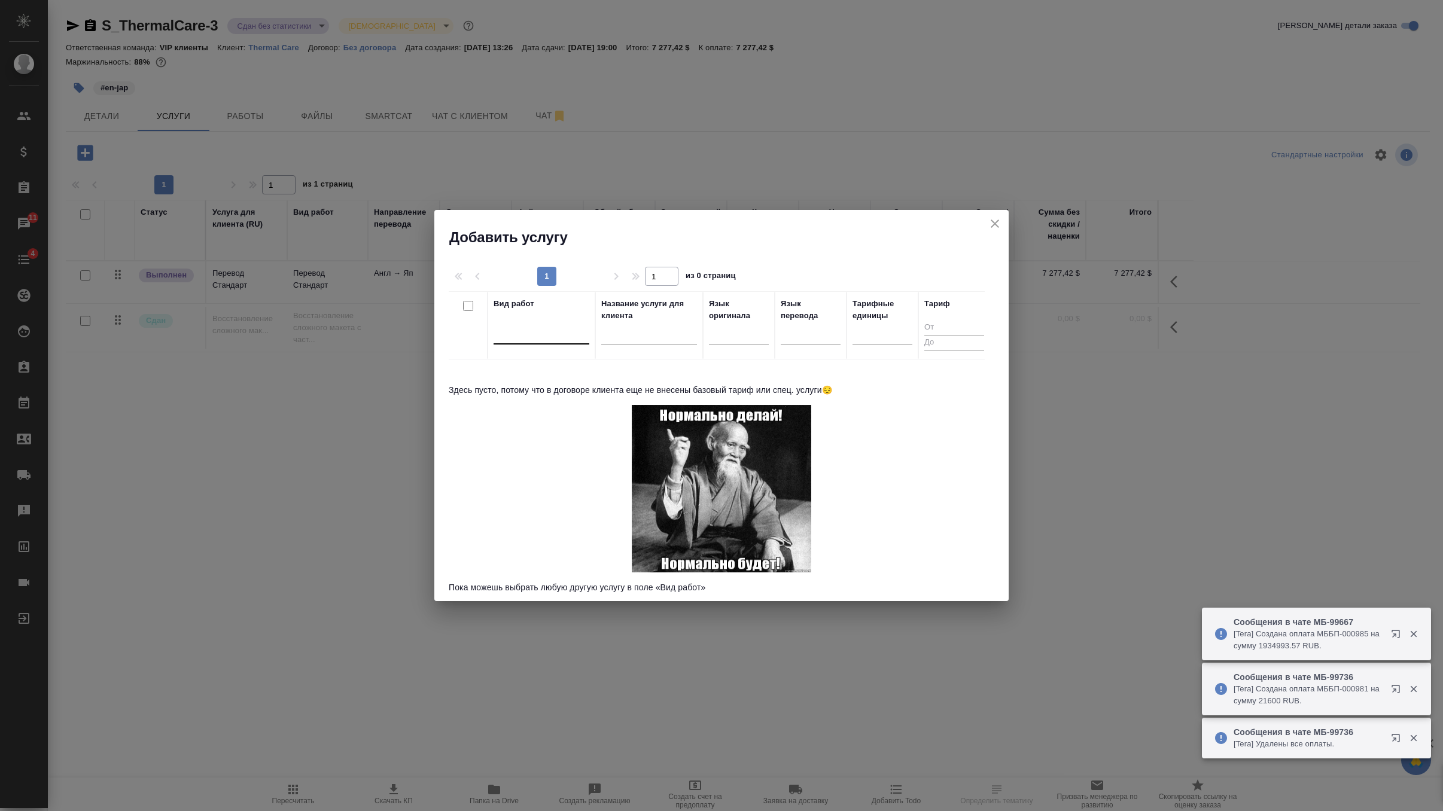
click at [513, 338] on div at bounding box center [542, 332] width 96 height 17
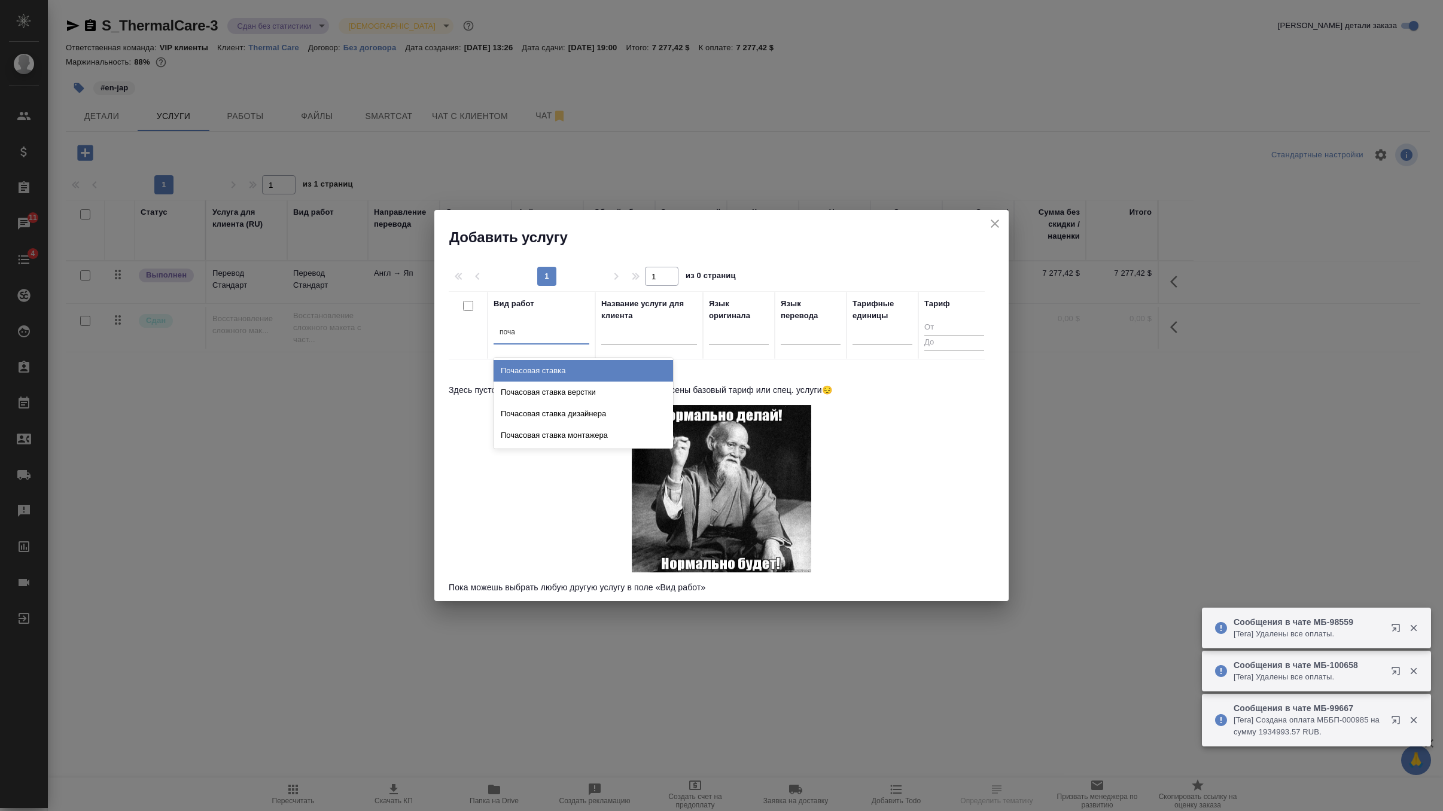
type input "почас"
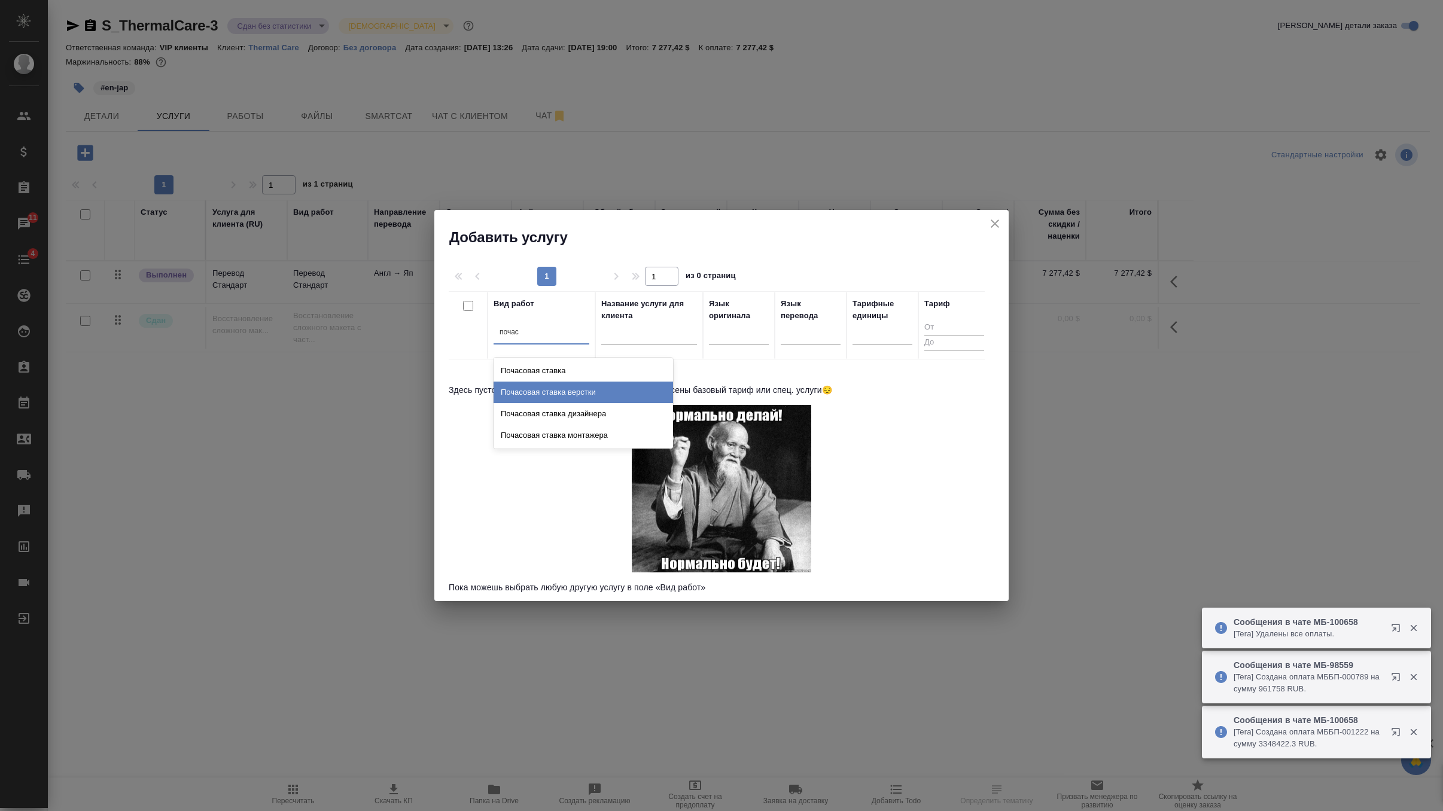
click at [573, 389] on div "Почасовая ставка верстки" at bounding box center [584, 393] width 180 height 22
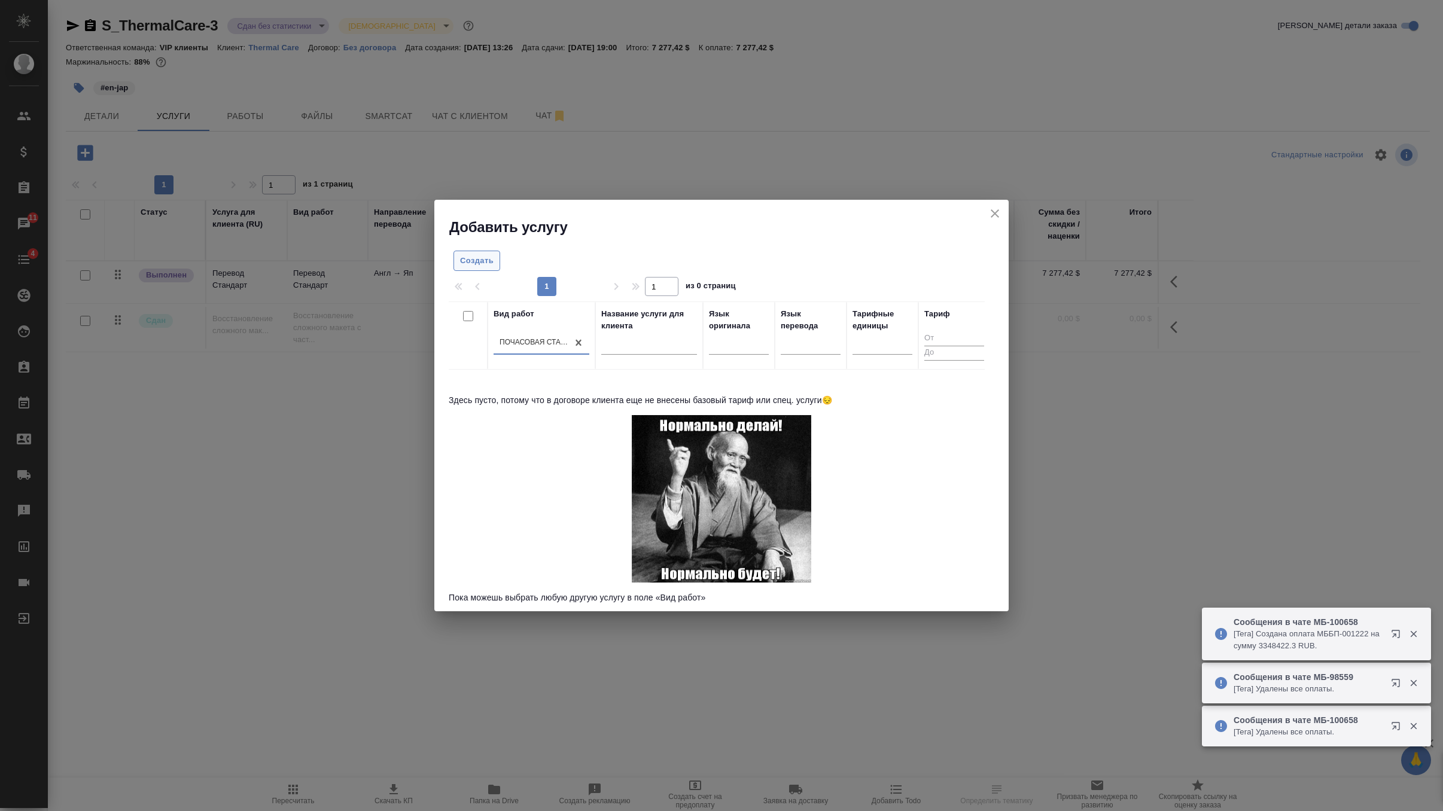
click at [487, 261] on span "Создать" at bounding box center [477, 261] width 34 height 14
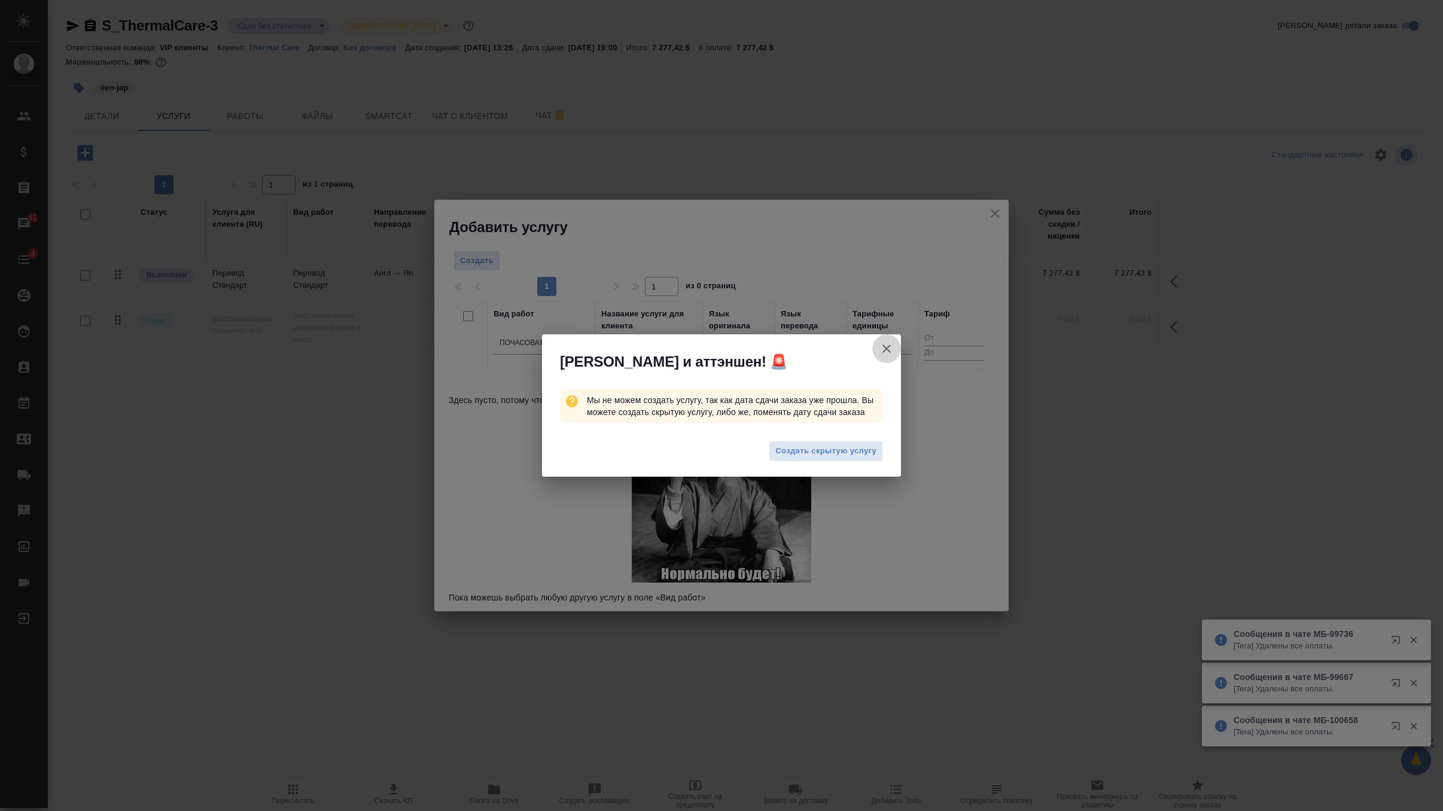
click at [883, 347] on icon "button" at bounding box center [887, 349] width 14 height 14
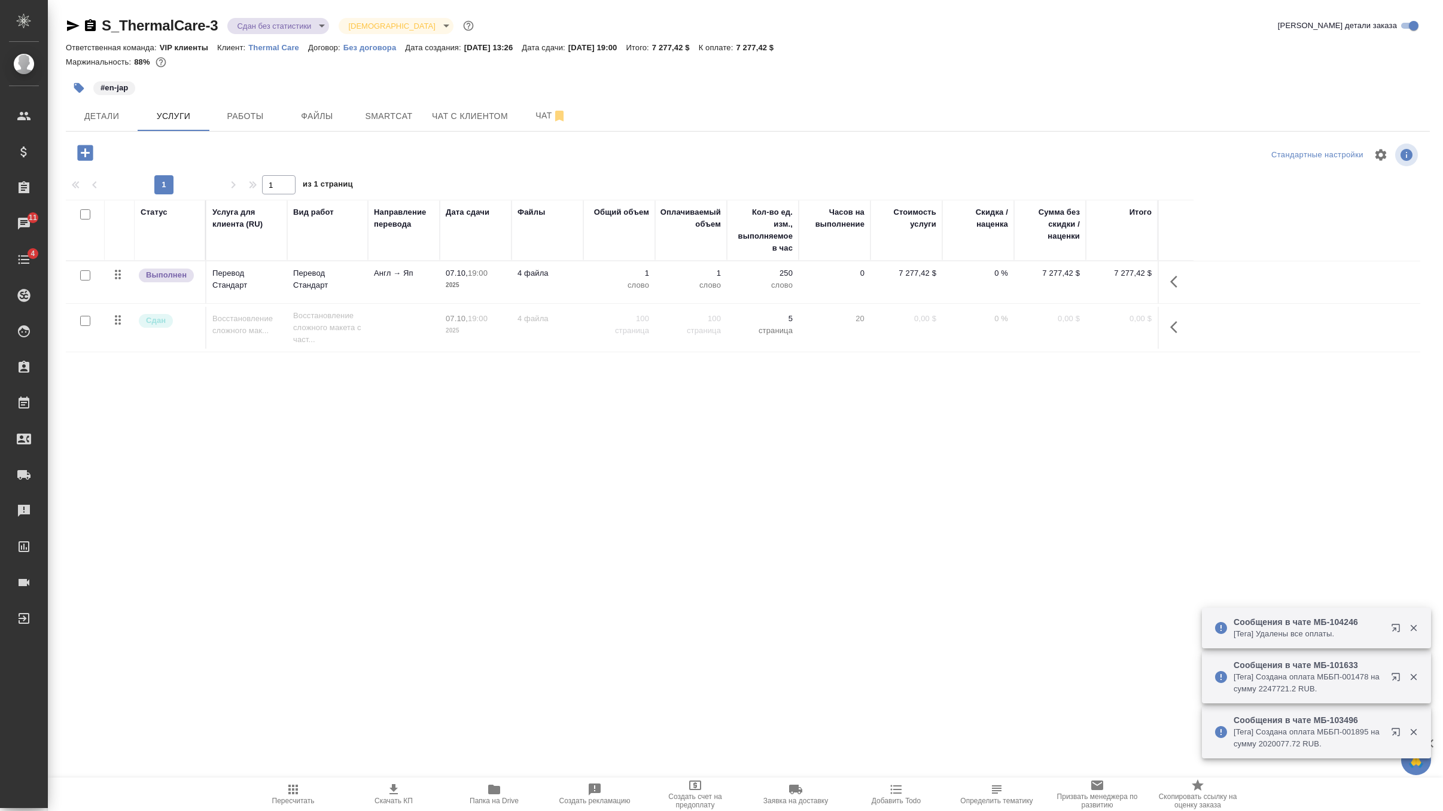
click at [278, 49] on p "Thermal Care" at bounding box center [278, 47] width 60 height 9
click at [109, 117] on span "Детали" at bounding box center [101, 116] width 57 height 15
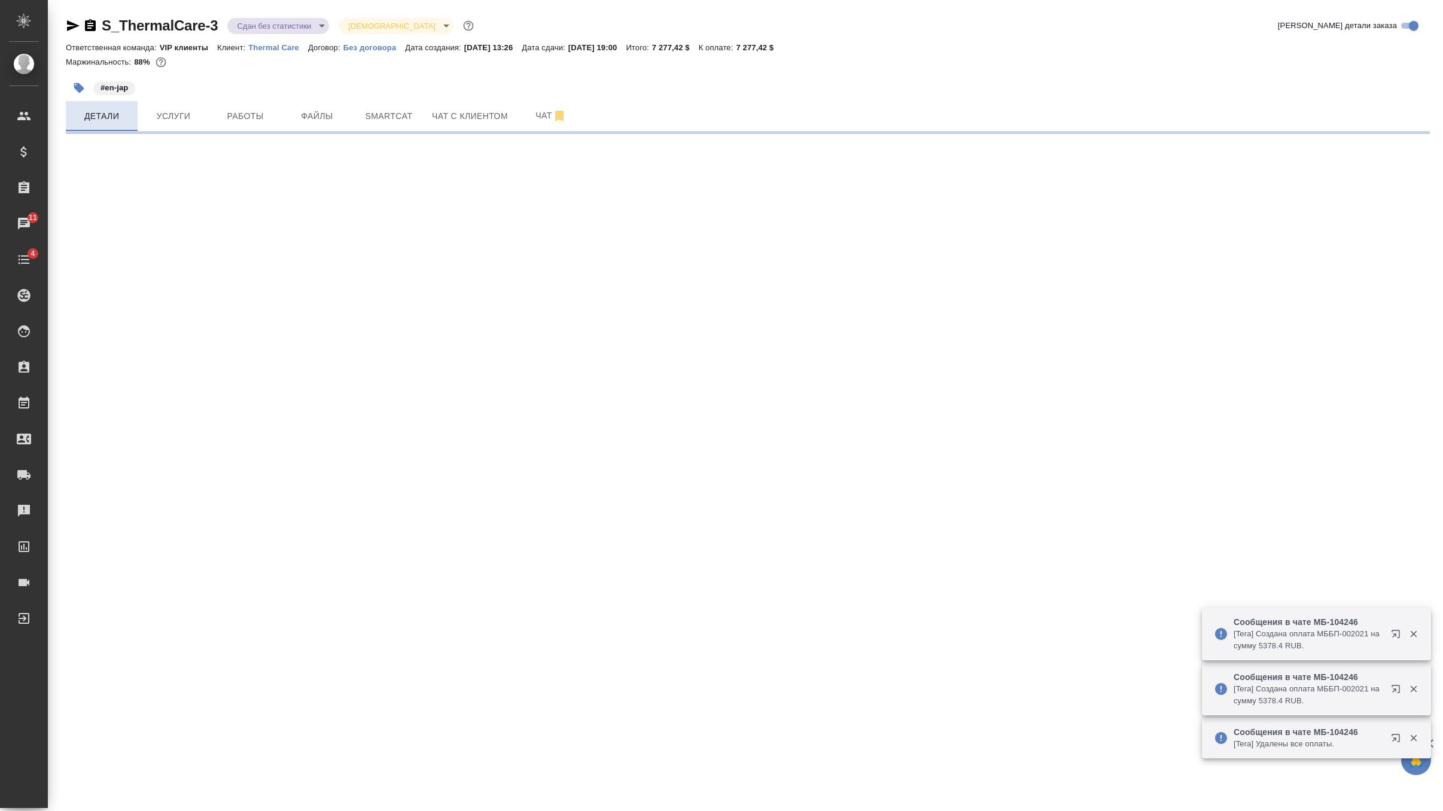
select select "RU"
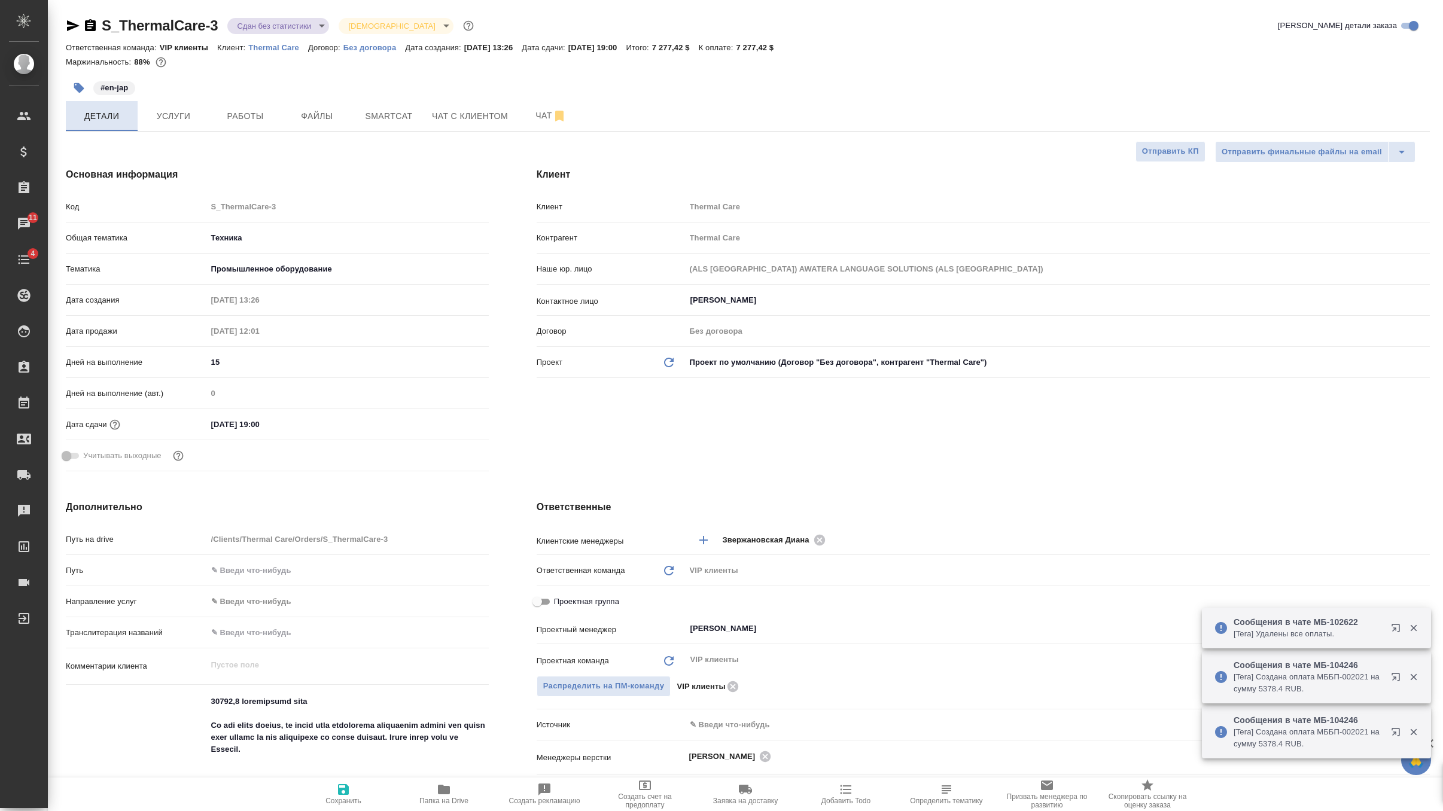
type textarea "x"
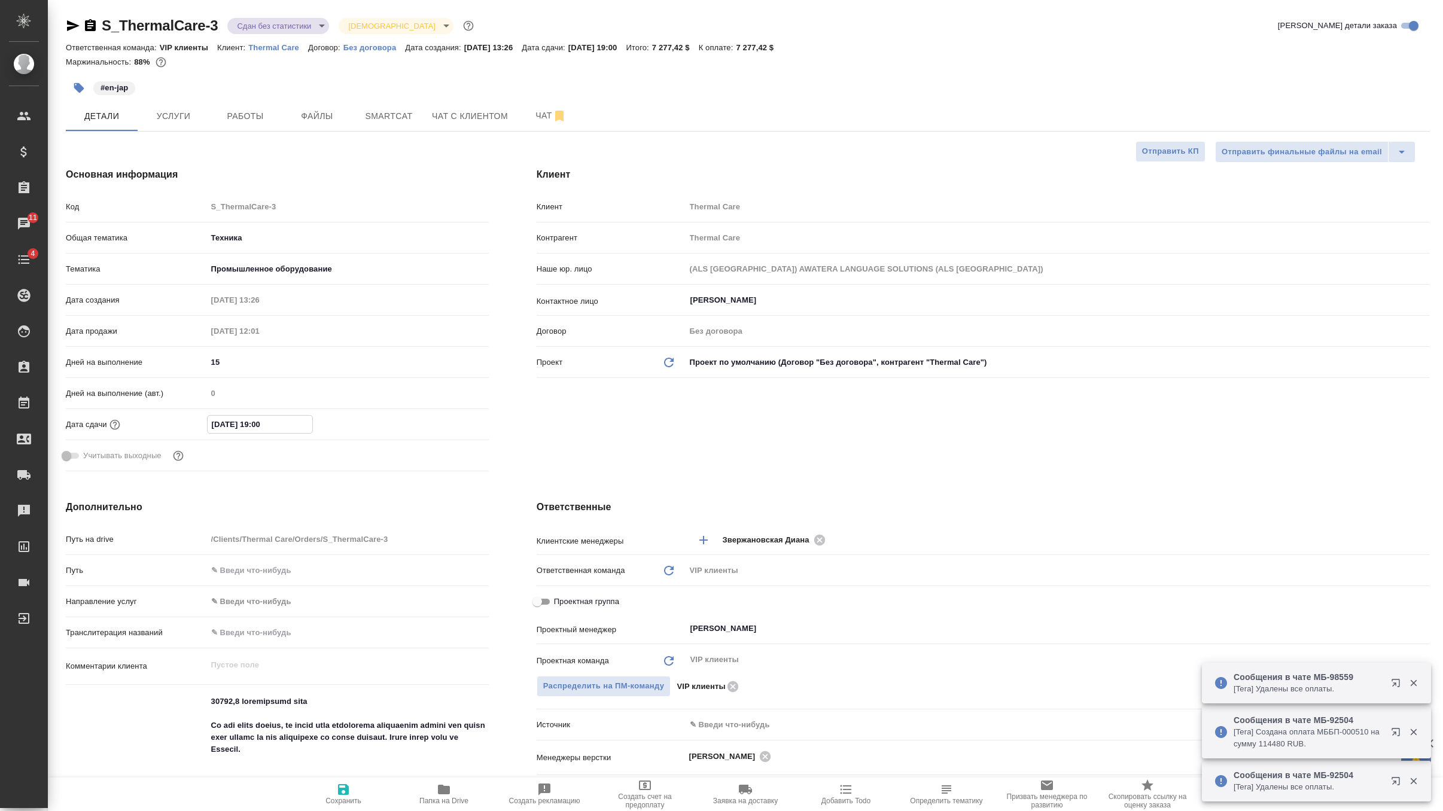
click at [217, 422] on input "07.10.2025 19:00" at bounding box center [260, 424] width 105 height 17
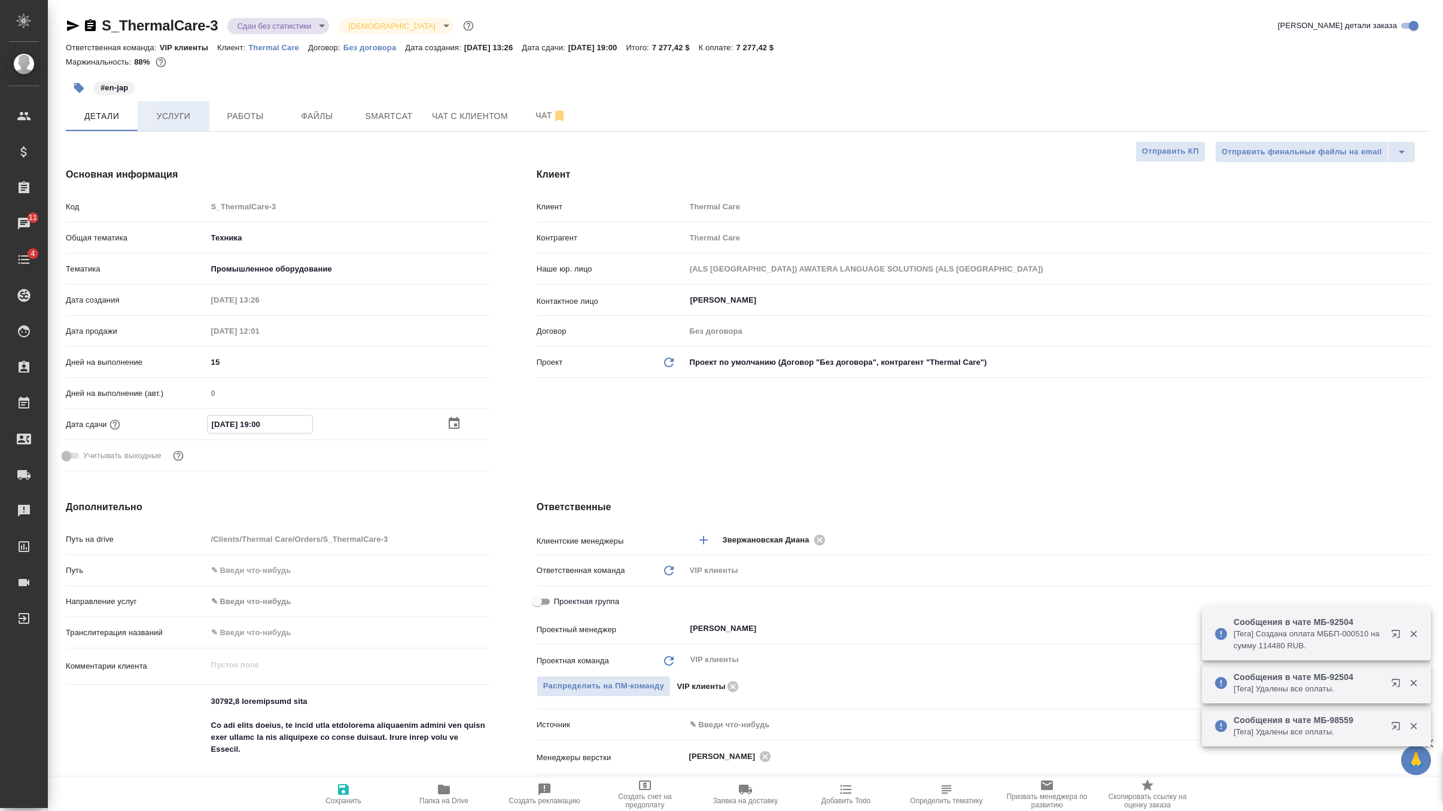
click at [179, 119] on span "Услуги" at bounding box center [173, 116] width 57 height 15
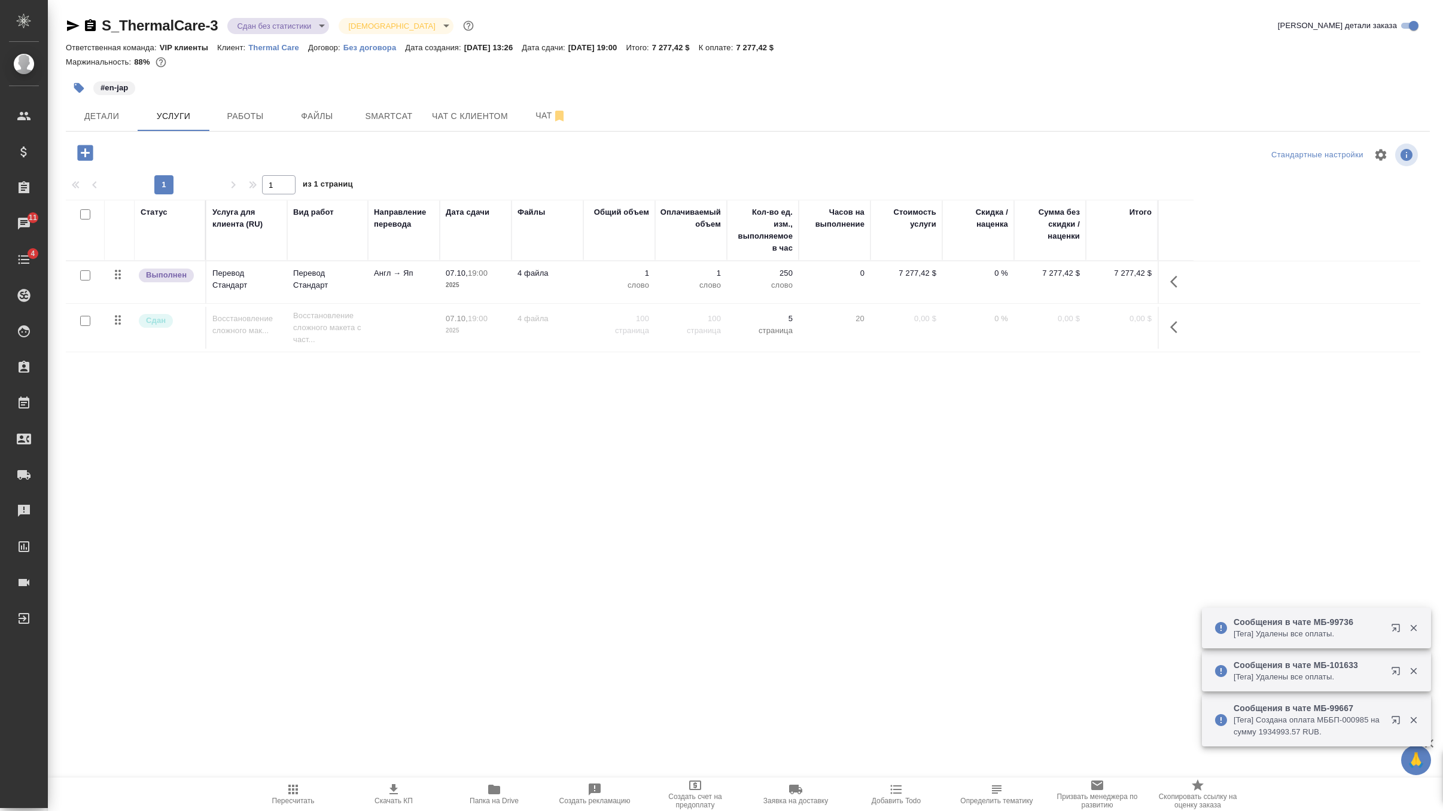
click at [91, 147] on icon "button" at bounding box center [85, 153] width 16 height 16
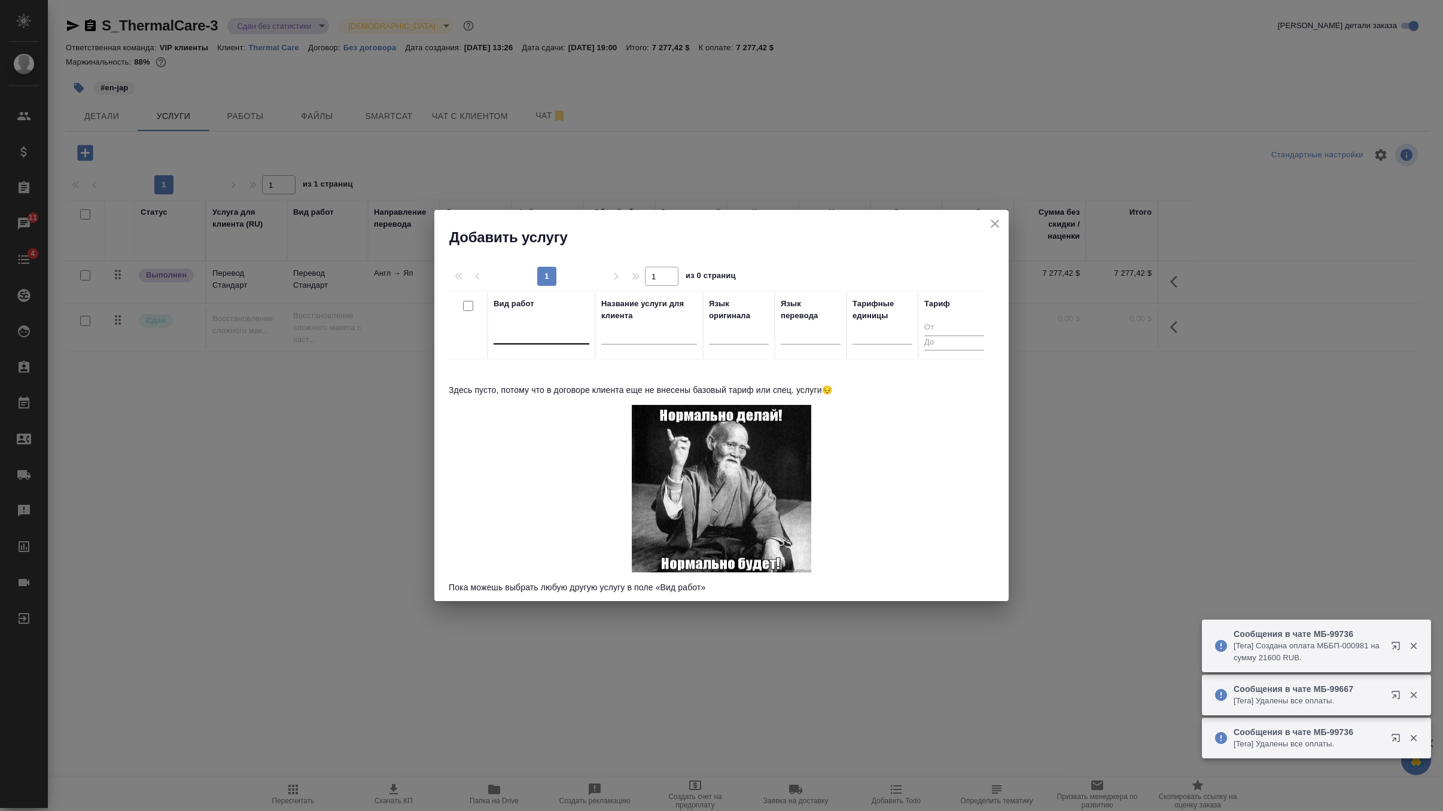
click at [527, 337] on div at bounding box center [542, 332] width 96 height 17
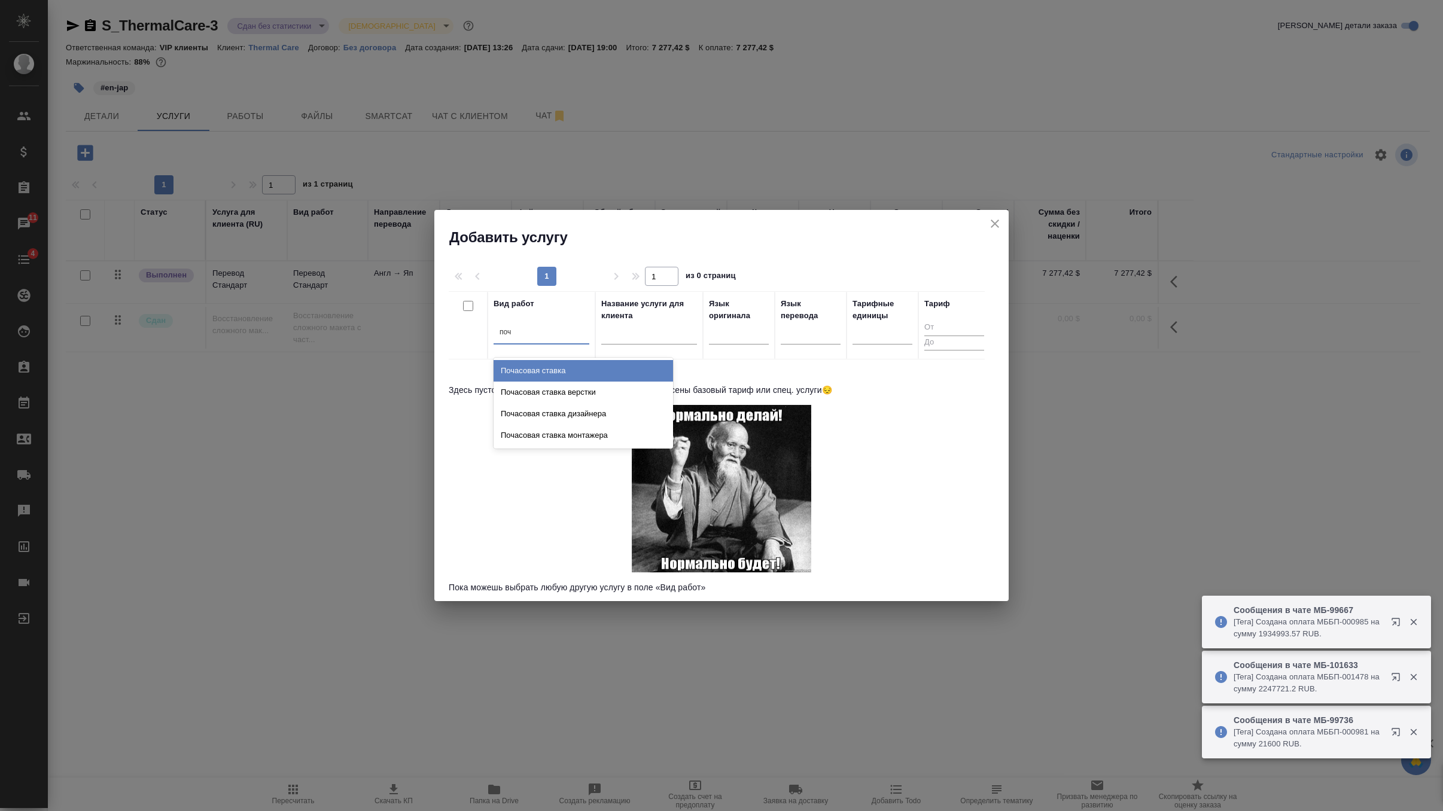
type input "поча"
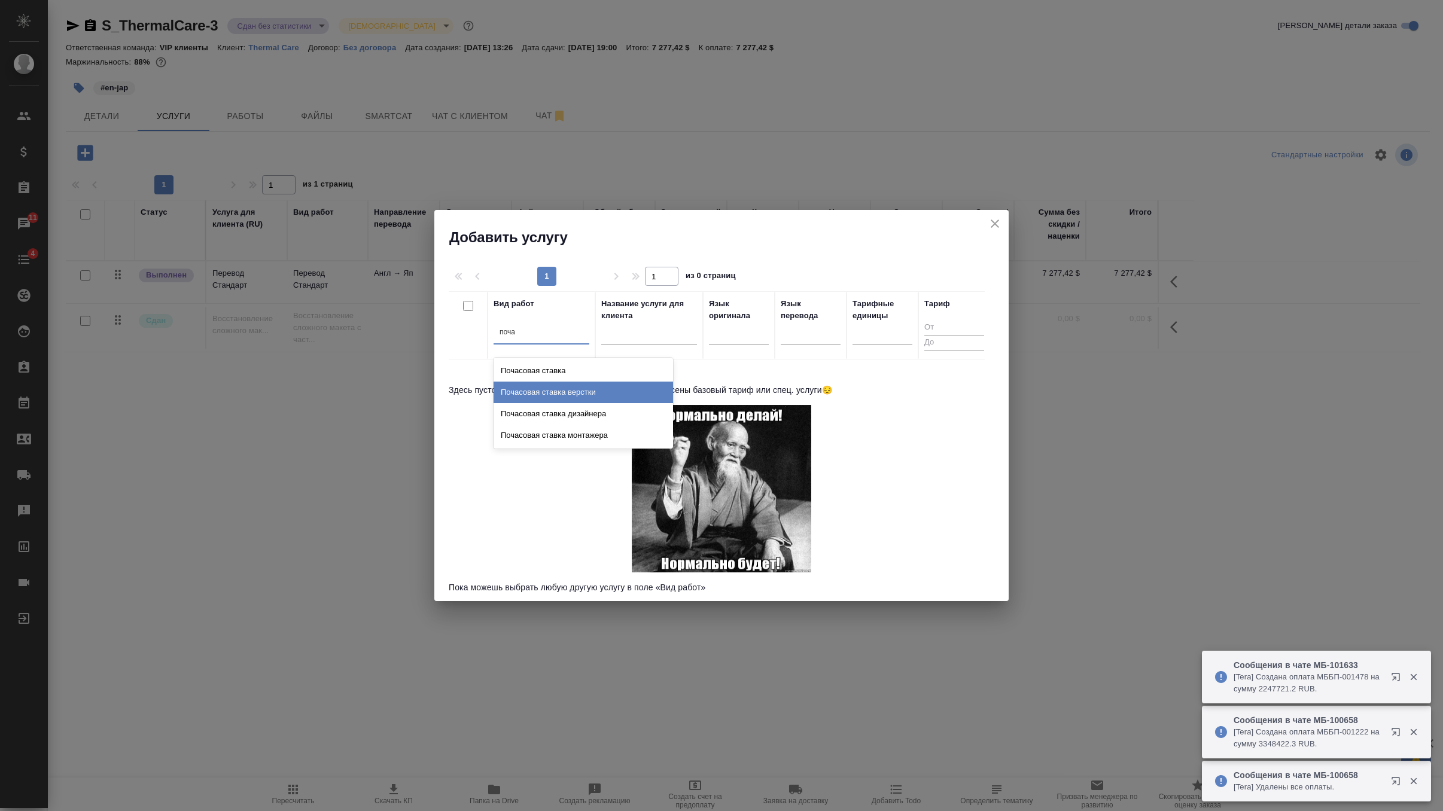
click at [529, 401] on div "Почасовая ставка верстки" at bounding box center [584, 393] width 180 height 22
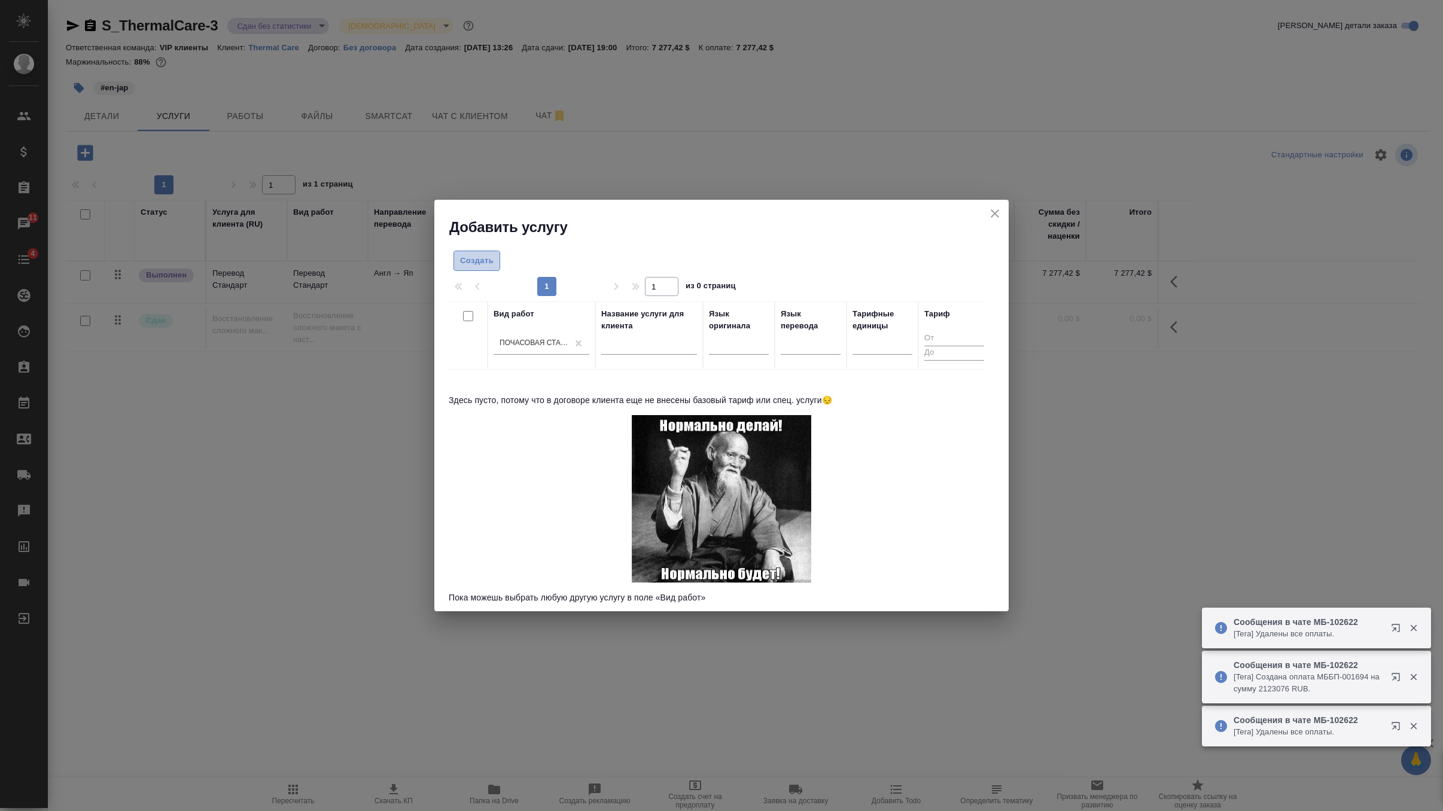
click at [485, 263] on span "Создать" at bounding box center [477, 261] width 34 height 14
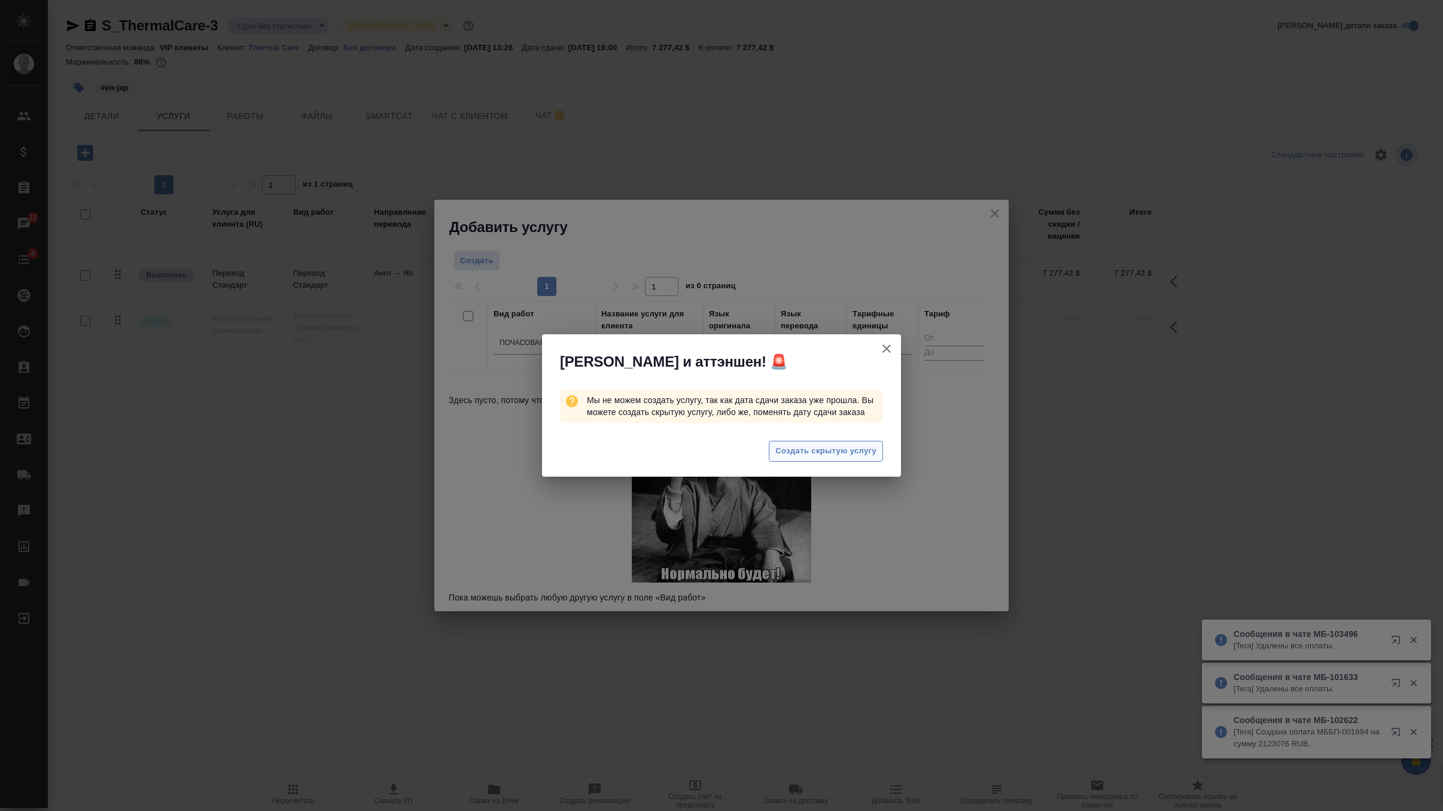
click at [856, 453] on span "Создать скрытую услугу" at bounding box center [826, 452] width 101 height 14
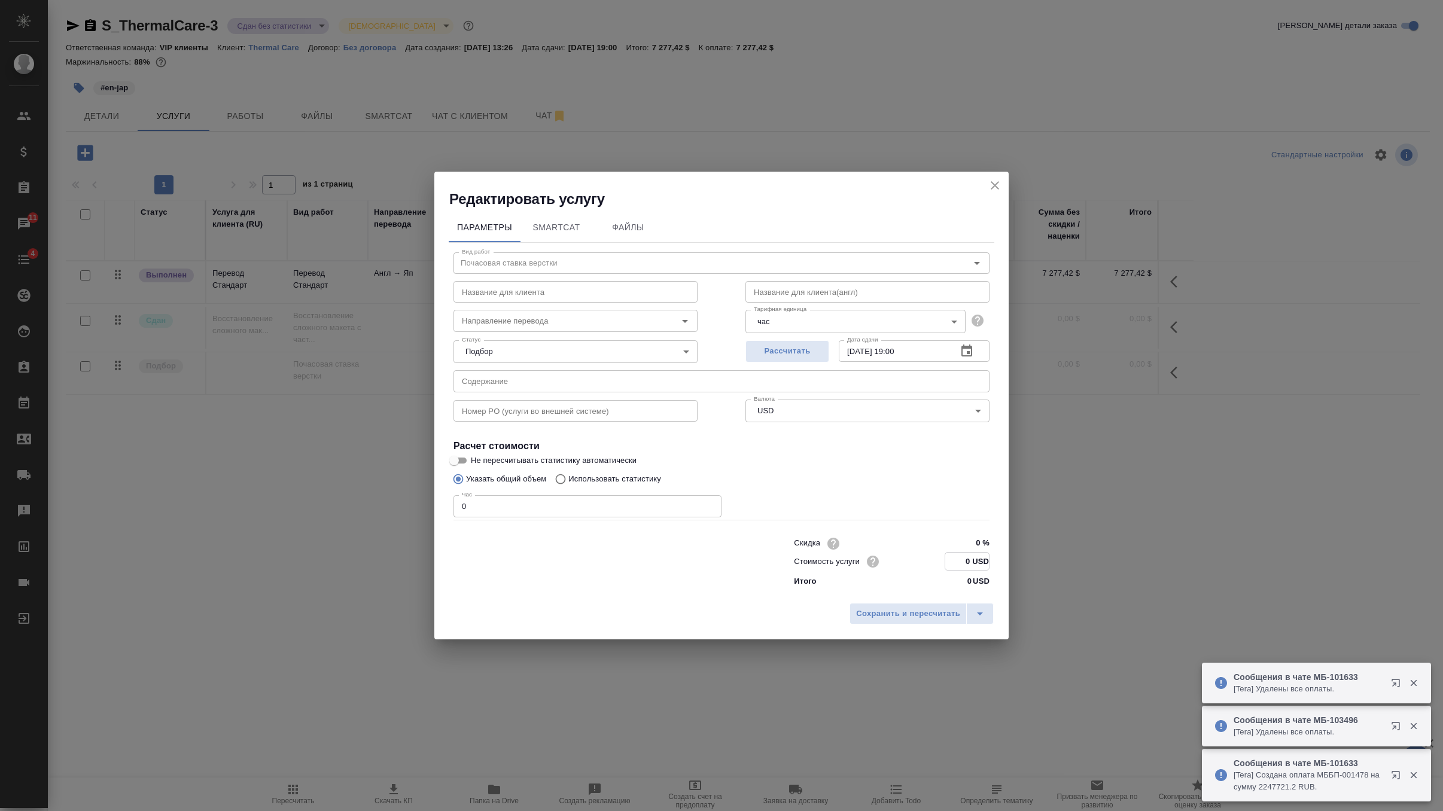
drag, startPoint x: 969, startPoint y: 566, endPoint x: 927, endPoint y: 566, distance: 41.9
click at [927, 566] on div "Стоимость услуги 0 USD" at bounding box center [892, 561] width 196 height 19
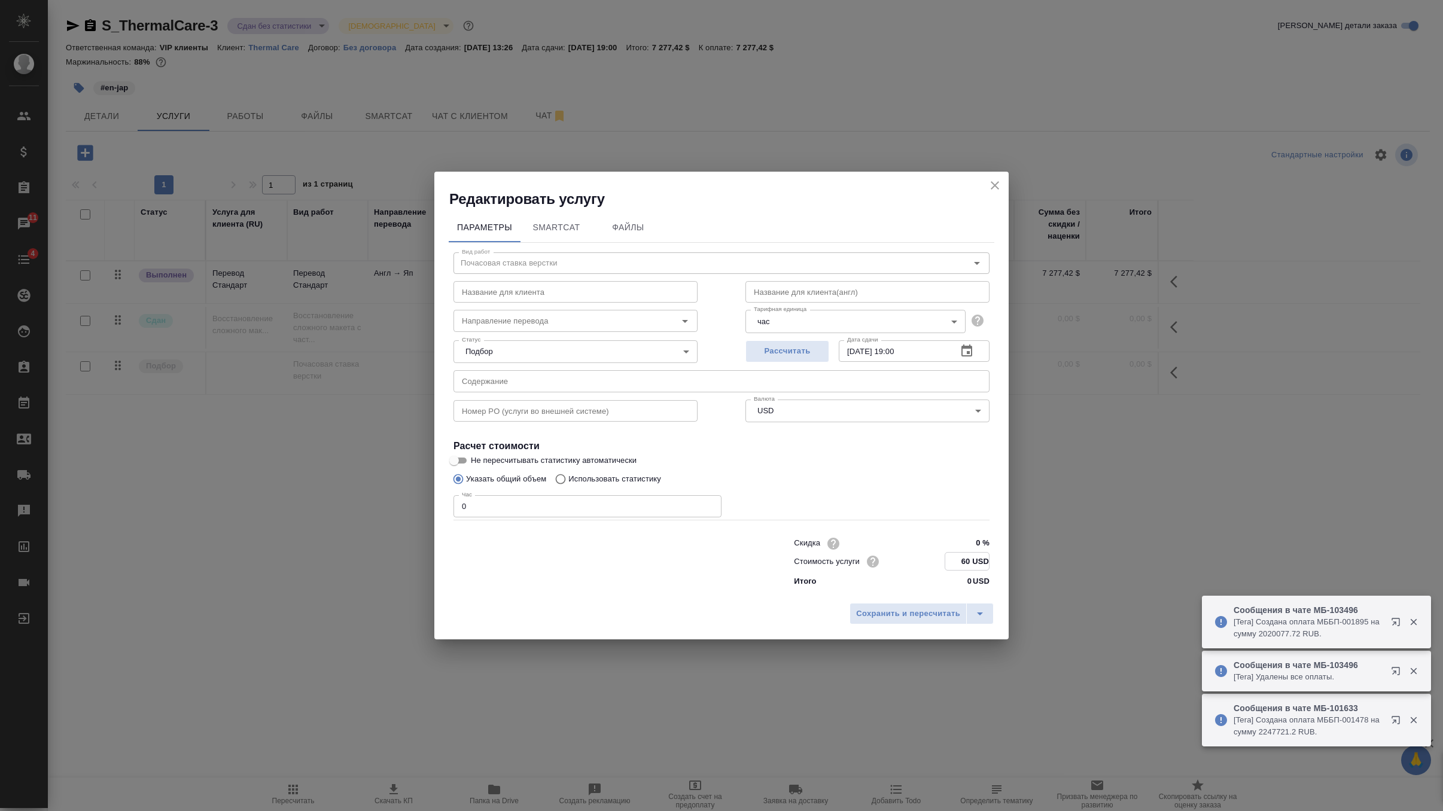
type input "60 USD"
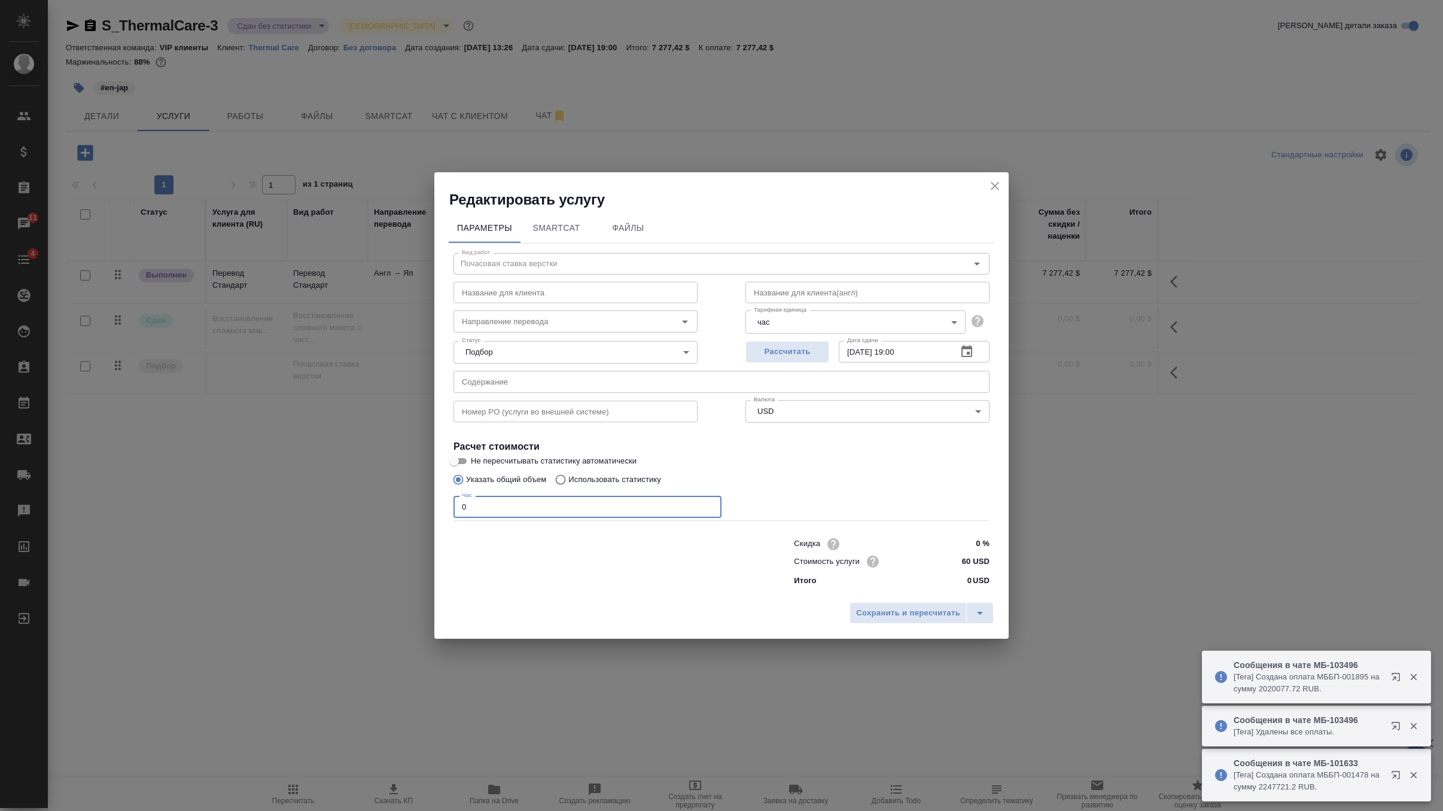
click at [631, 509] on input "0" at bounding box center [588, 507] width 268 height 22
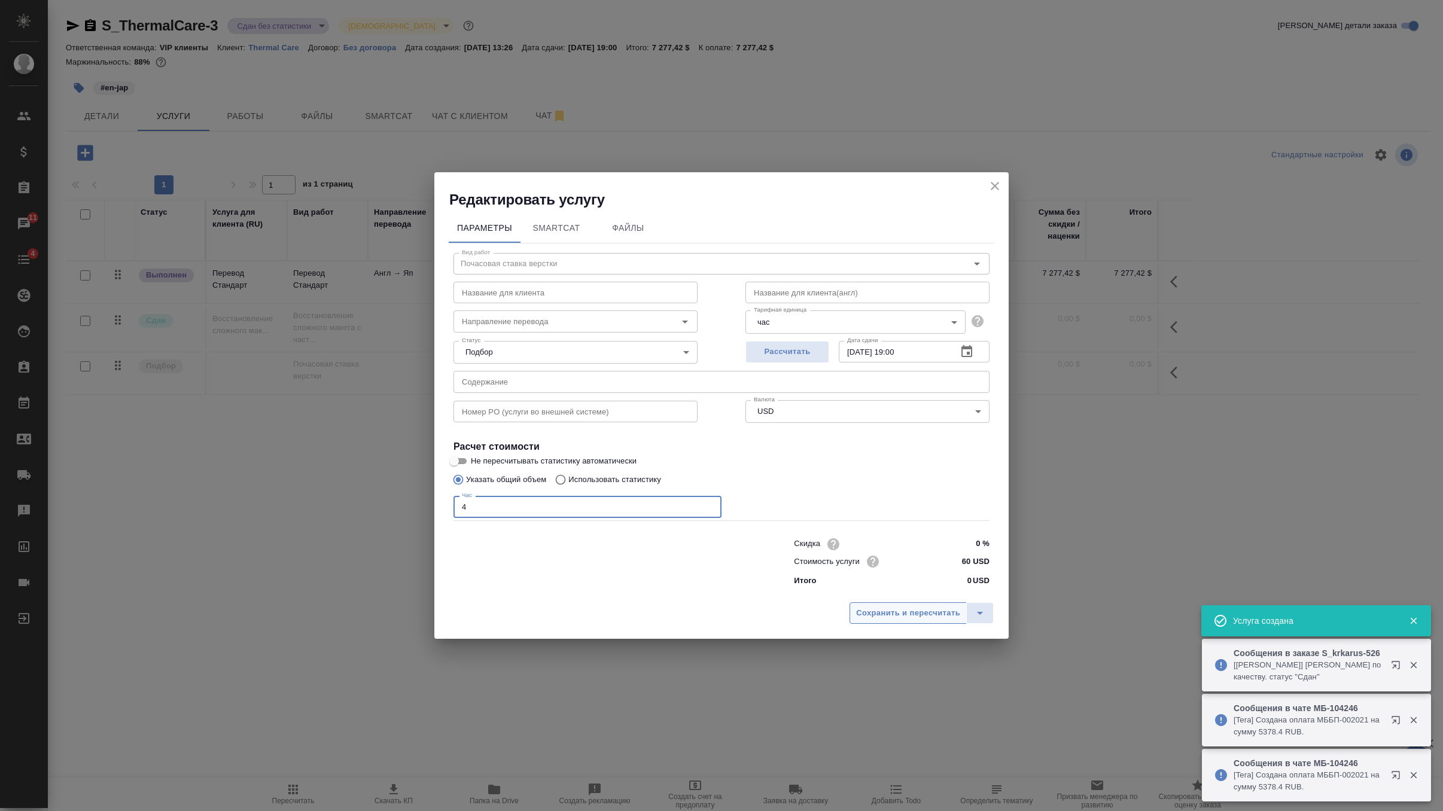
type input "4"
click at [895, 618] on span "Сохранить и пересчитать" at bounding box center [908, 614] width 104 height 14
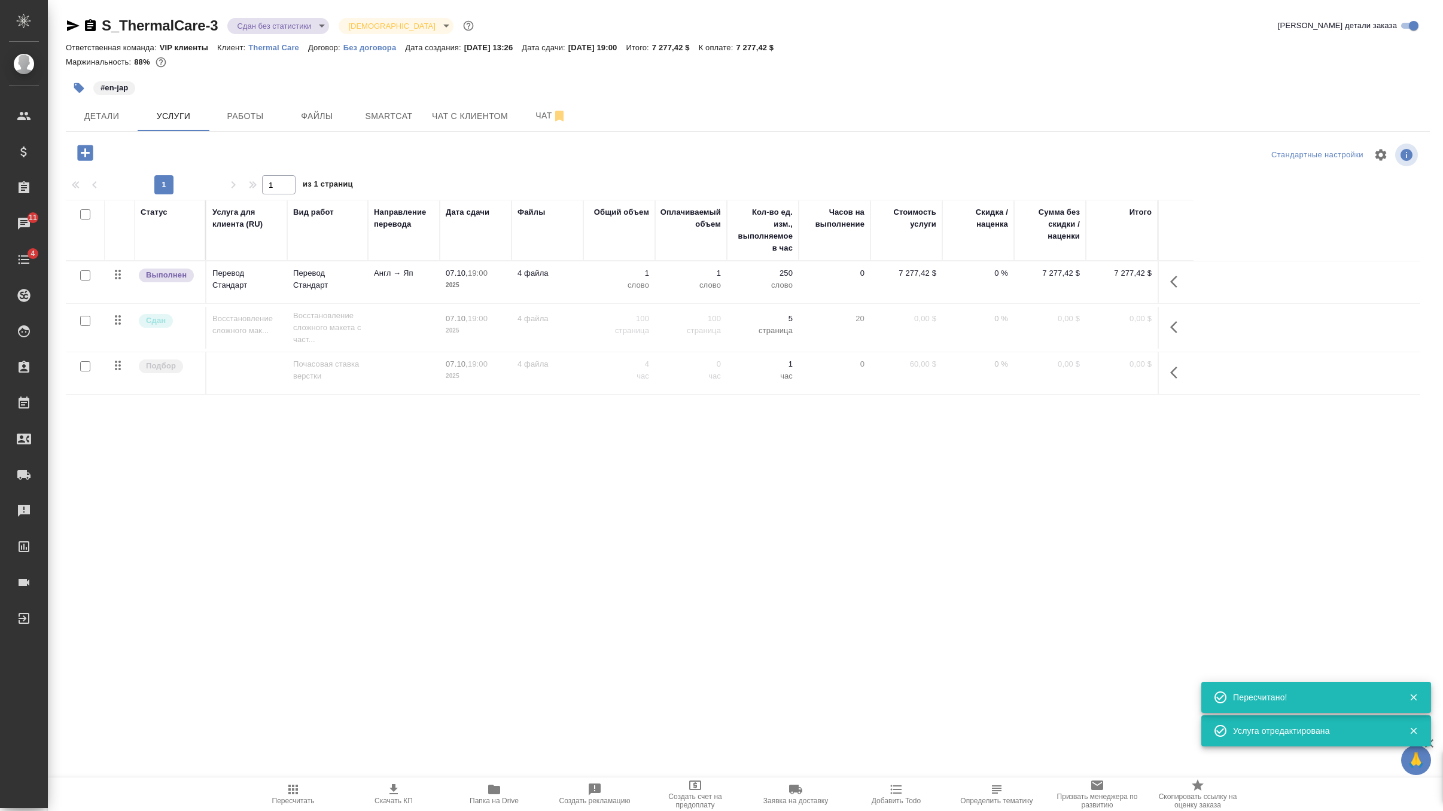
click at [294, 783] on icon "button" at bounding box center [293, 790] width 14 height 14
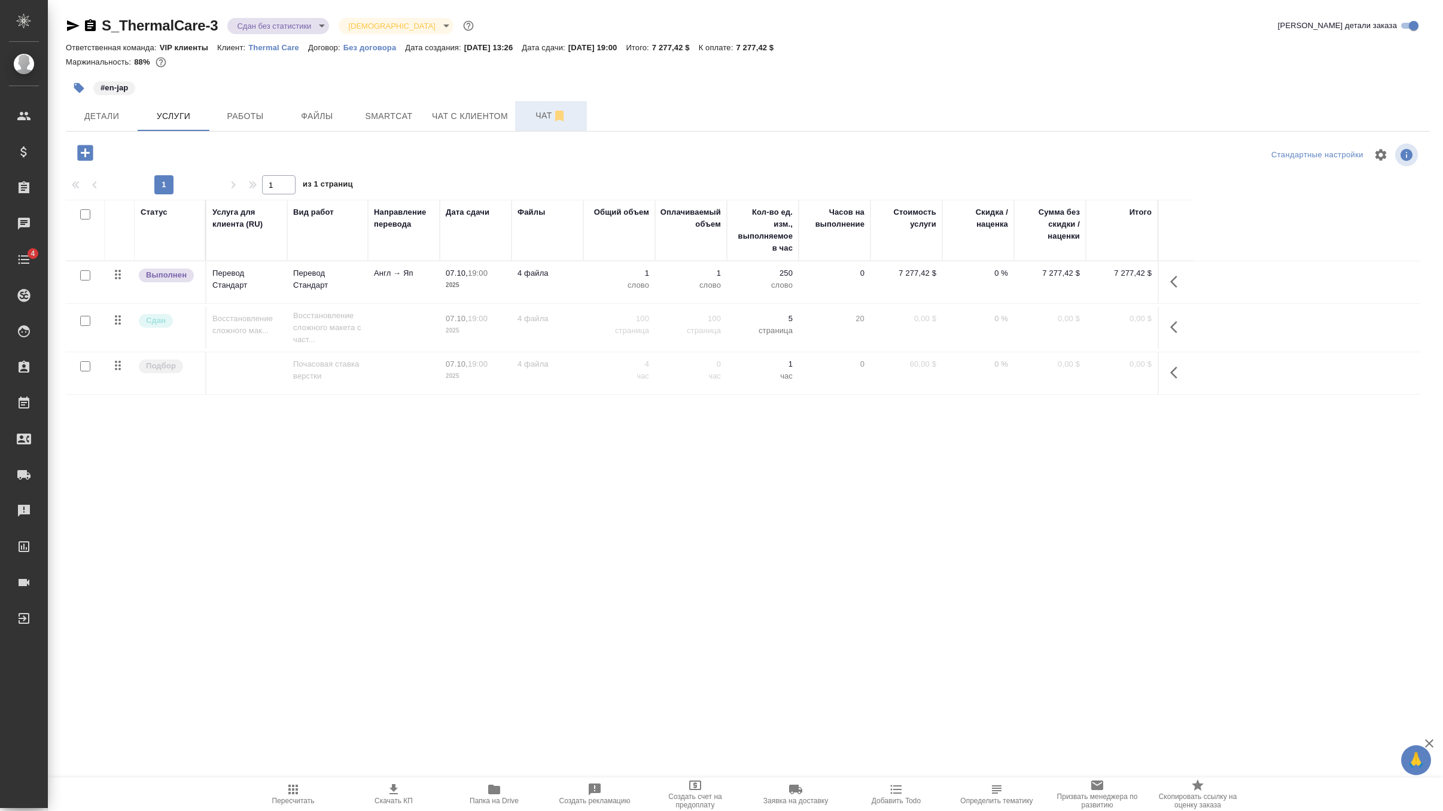
click at [525, 117] on span "Чат" at bounding box center [550, 115] width 57 height 15
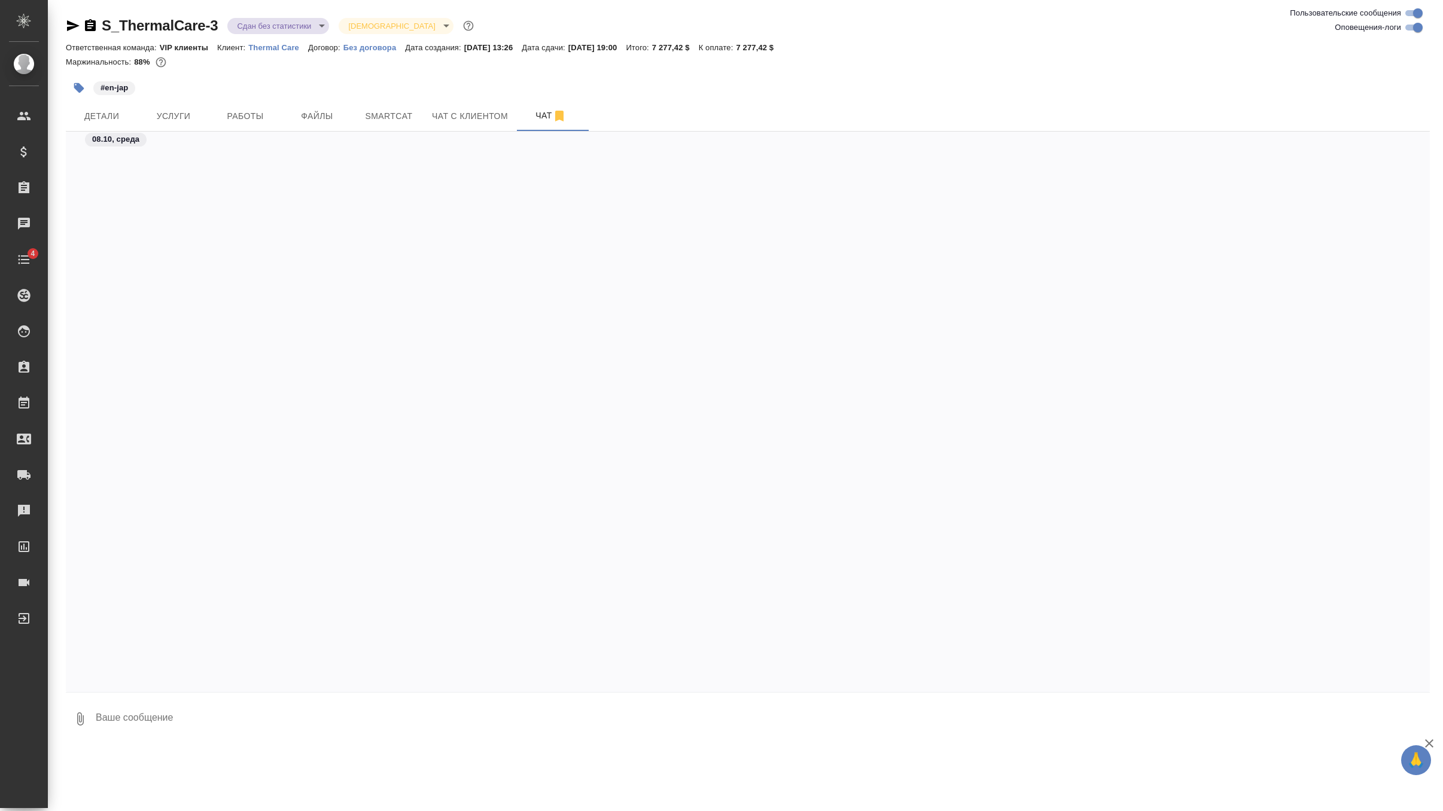
scroll to position [11659, 0]
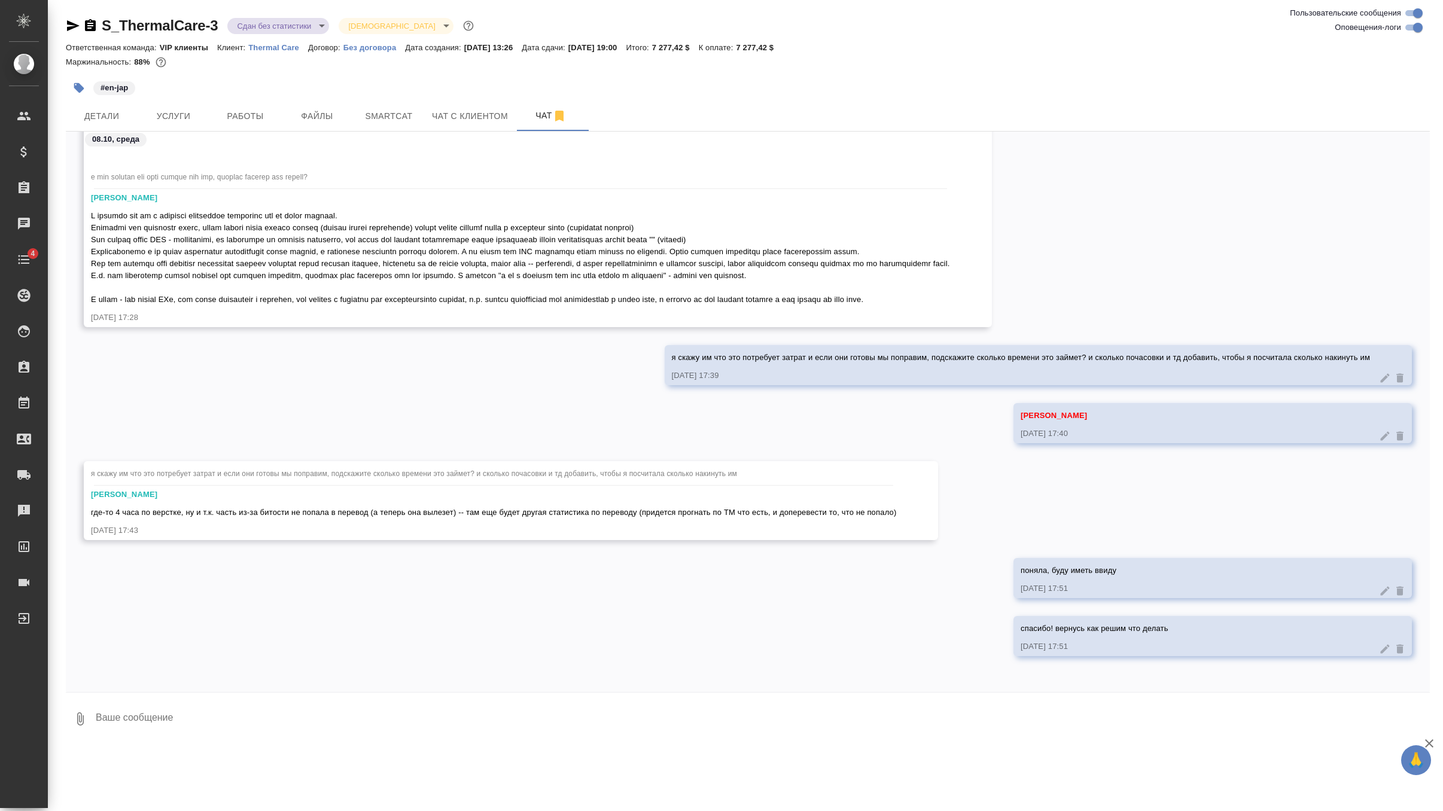
click at [250, 712] on textarea at bounding box center [763, 719] width 1336 height 41
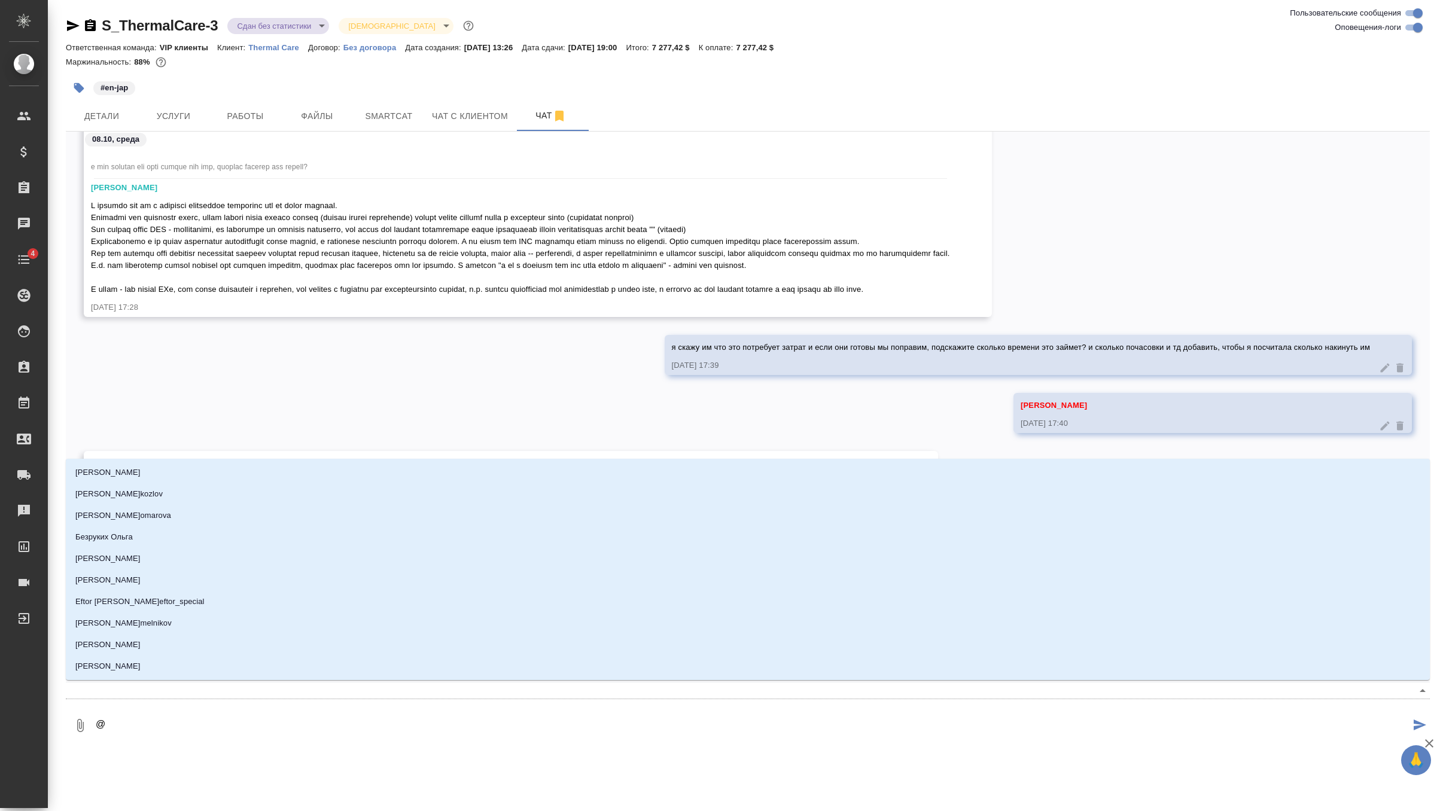
type textarea "@к"
type input "к"
type textarea "@кл"
type input "кл"
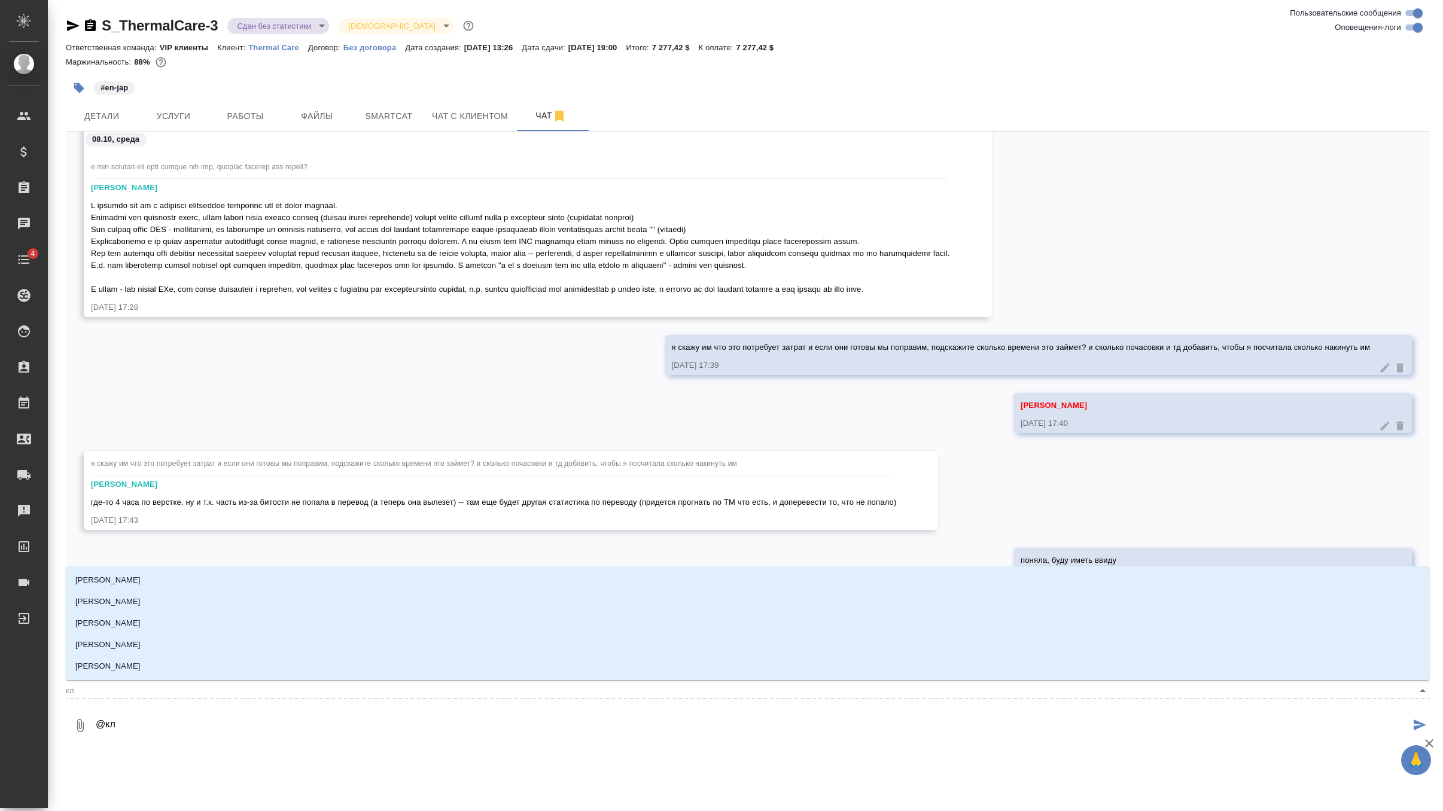
type textarea "@кли"
type input "кли"
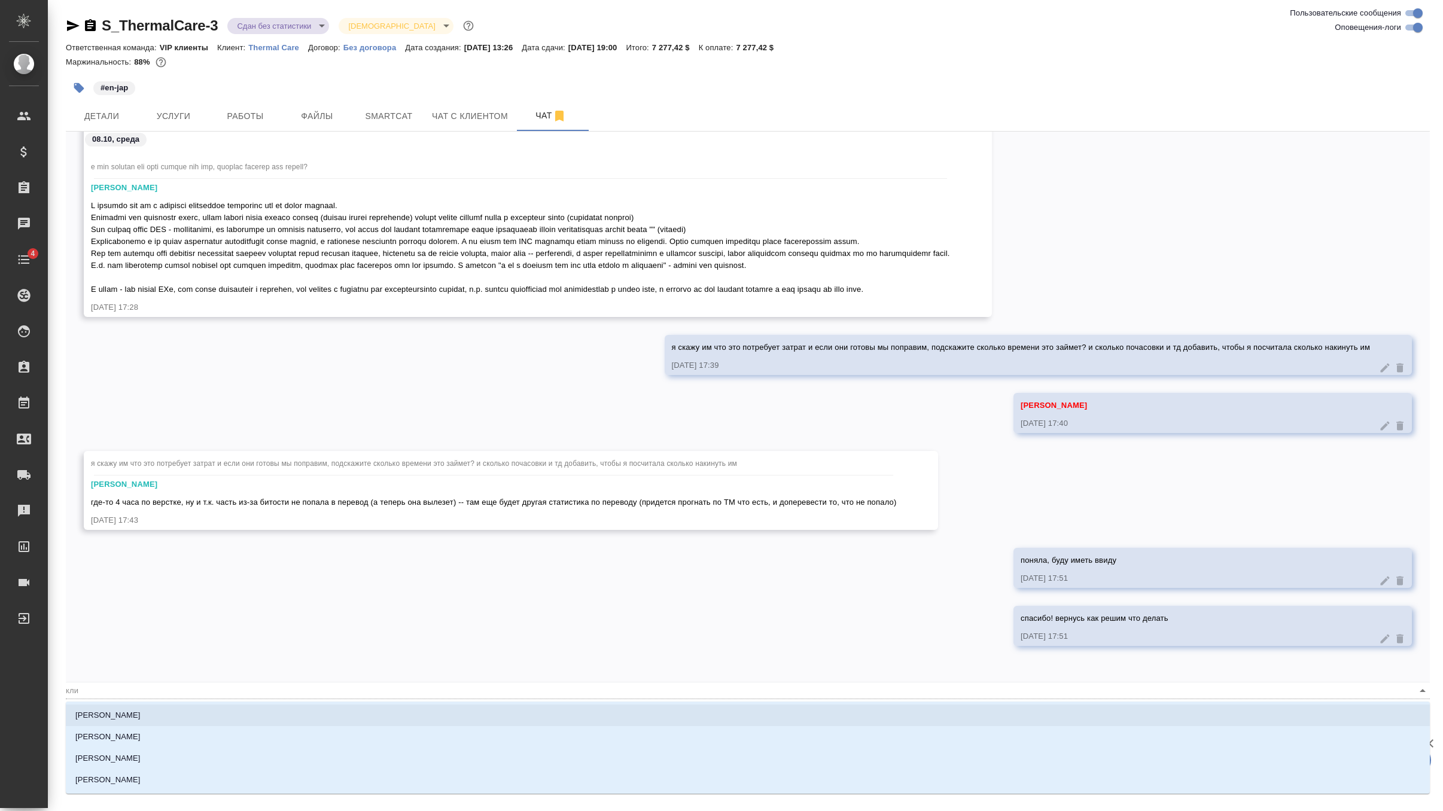
type textarea "@клим"
type input "клим"
type textarea "@климе"
type input "климе"
type textarea "@климен"
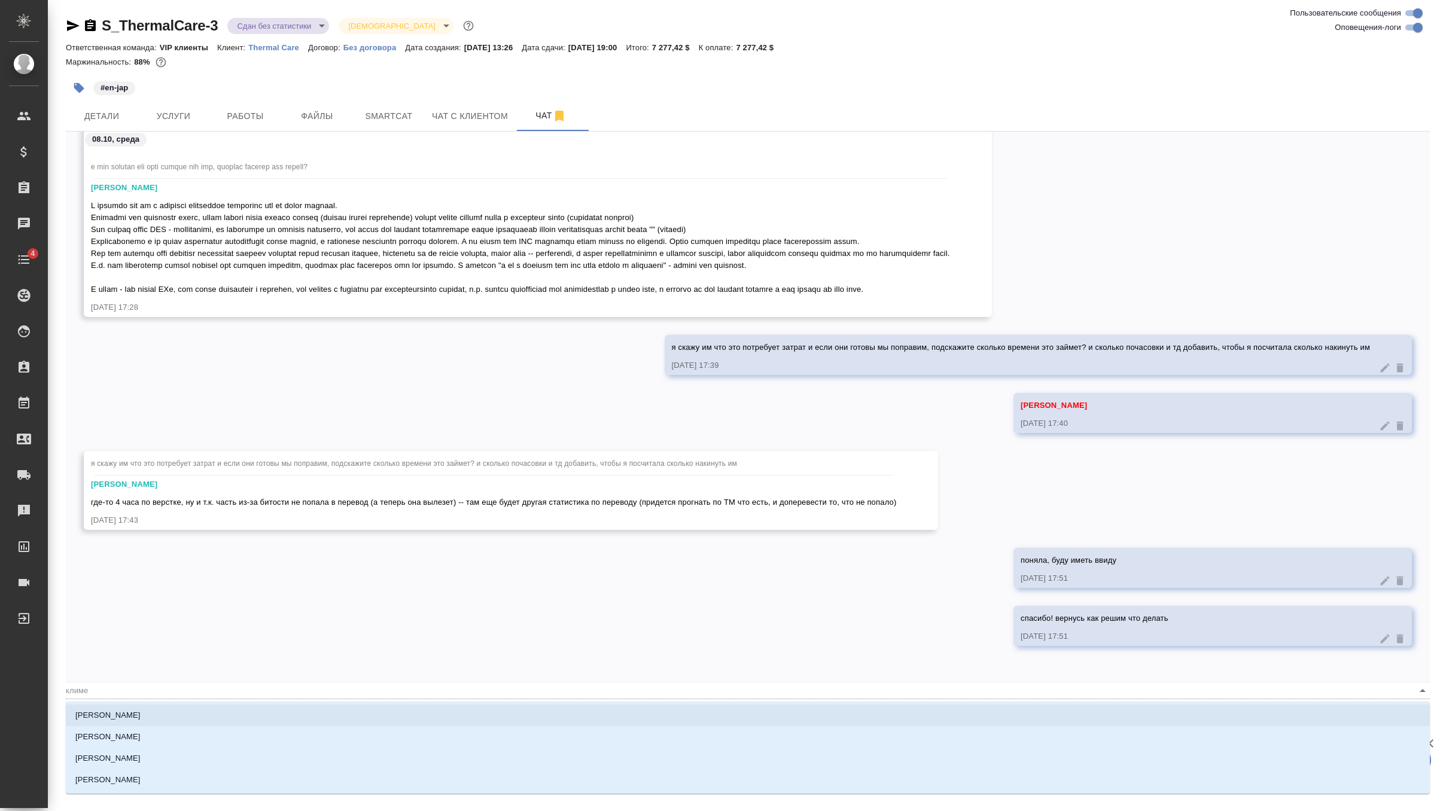
type input "климен"
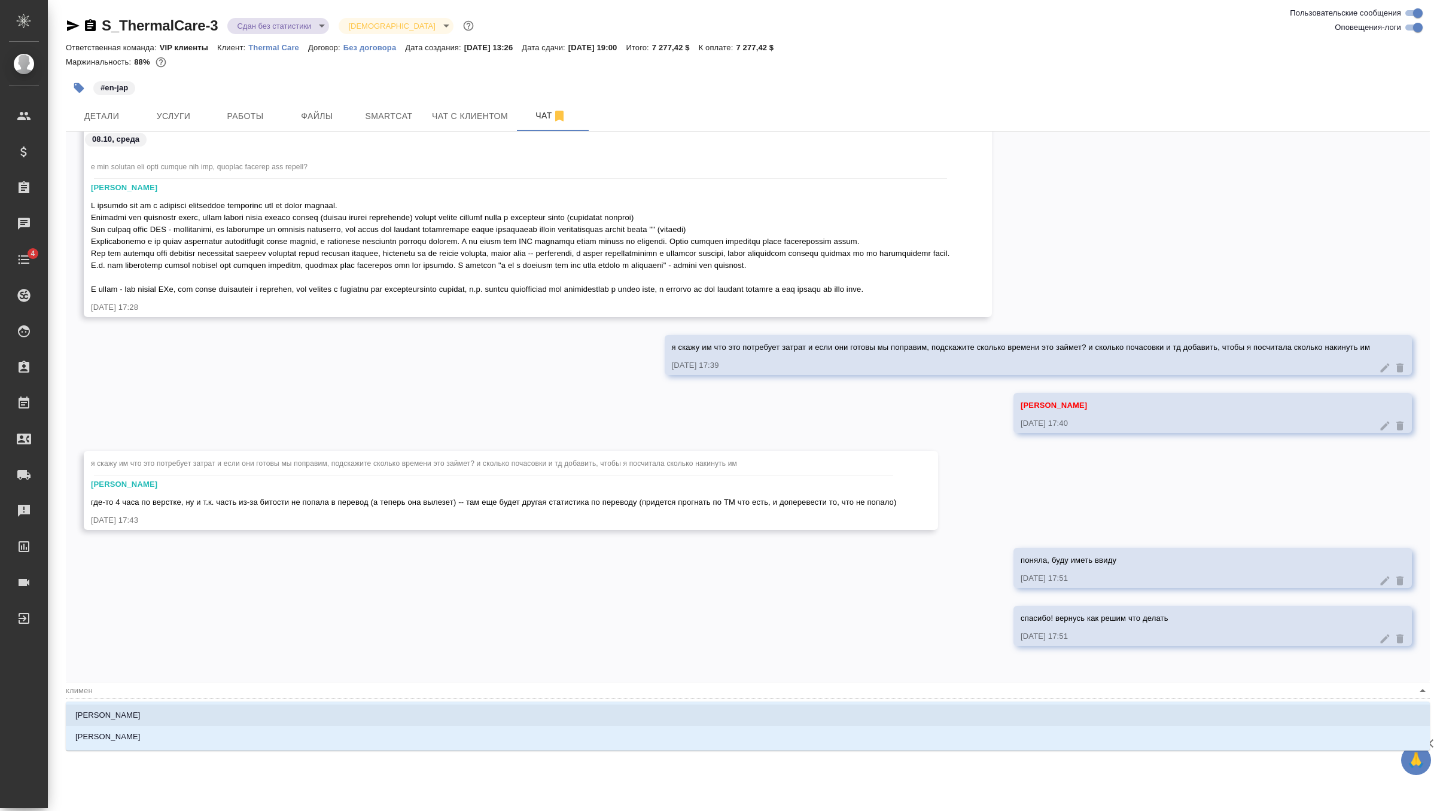
click at [200, 715] on li "Климентовский Константин" at bounding box center [748, 716] width 1364 height 22
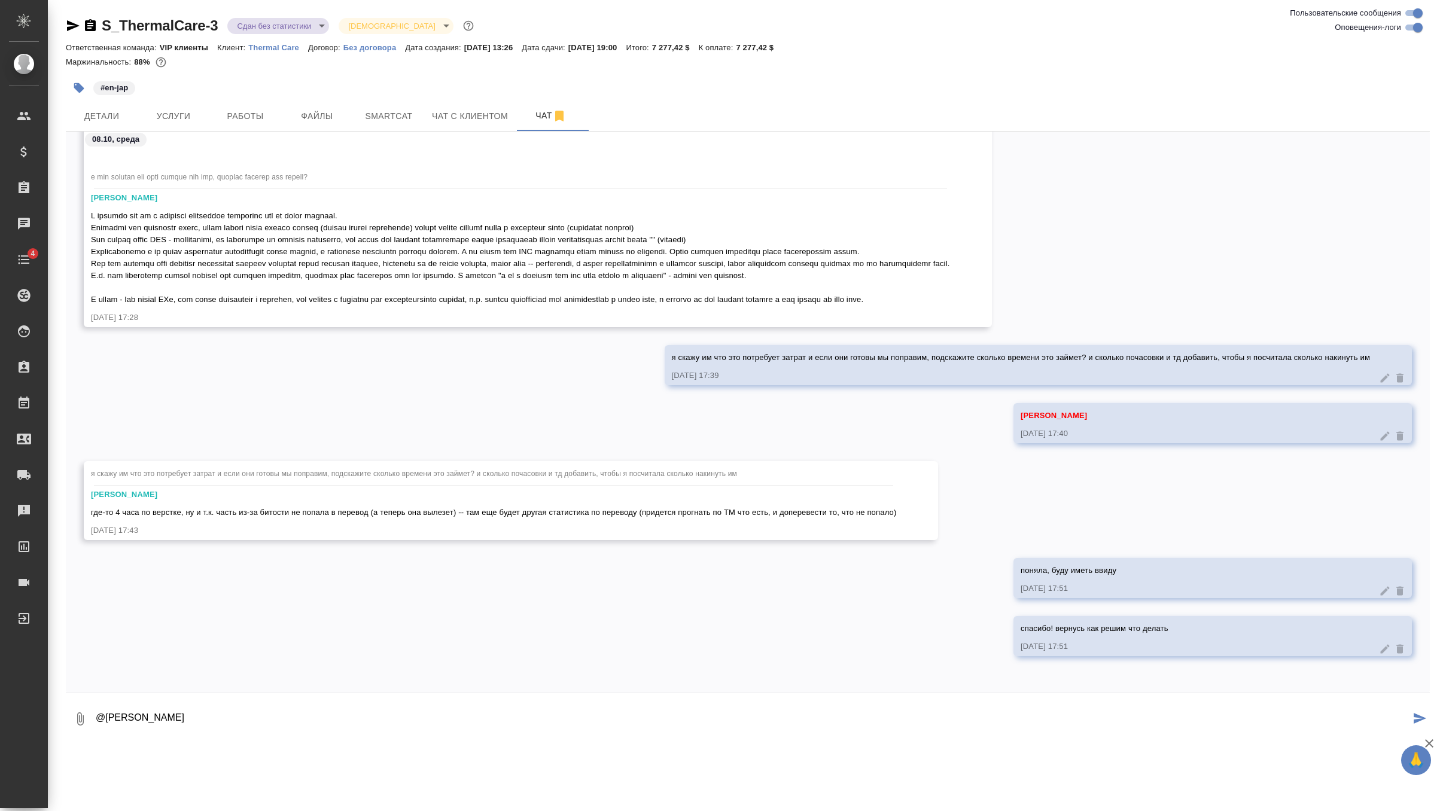
scroll to position [11659, 0]
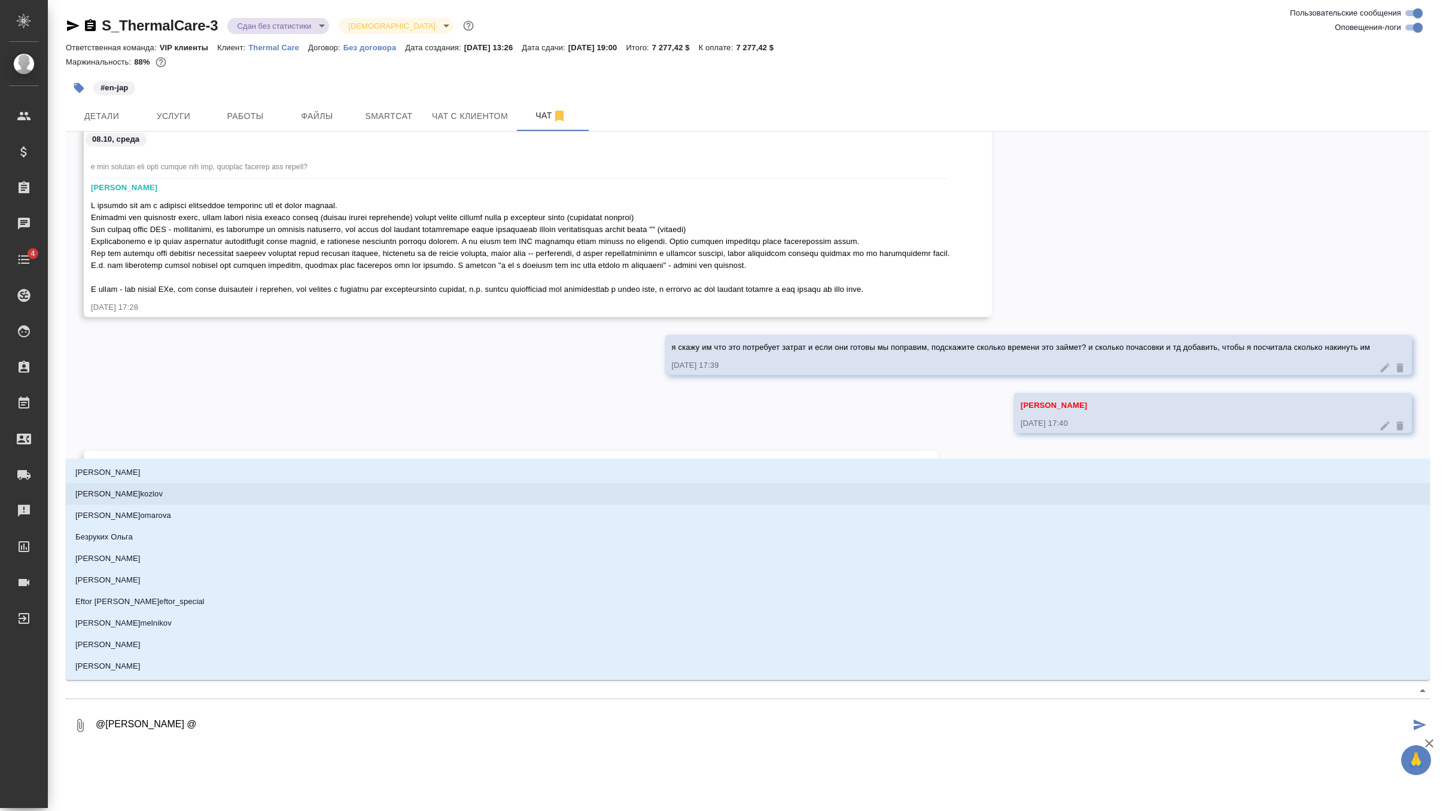
type textarea "@Климентовский Константин @о"
type input "о"
type textarea "@Климентовский Константин @ок"
type input "ок"
type textarea "@Климентовский Константин @окс"
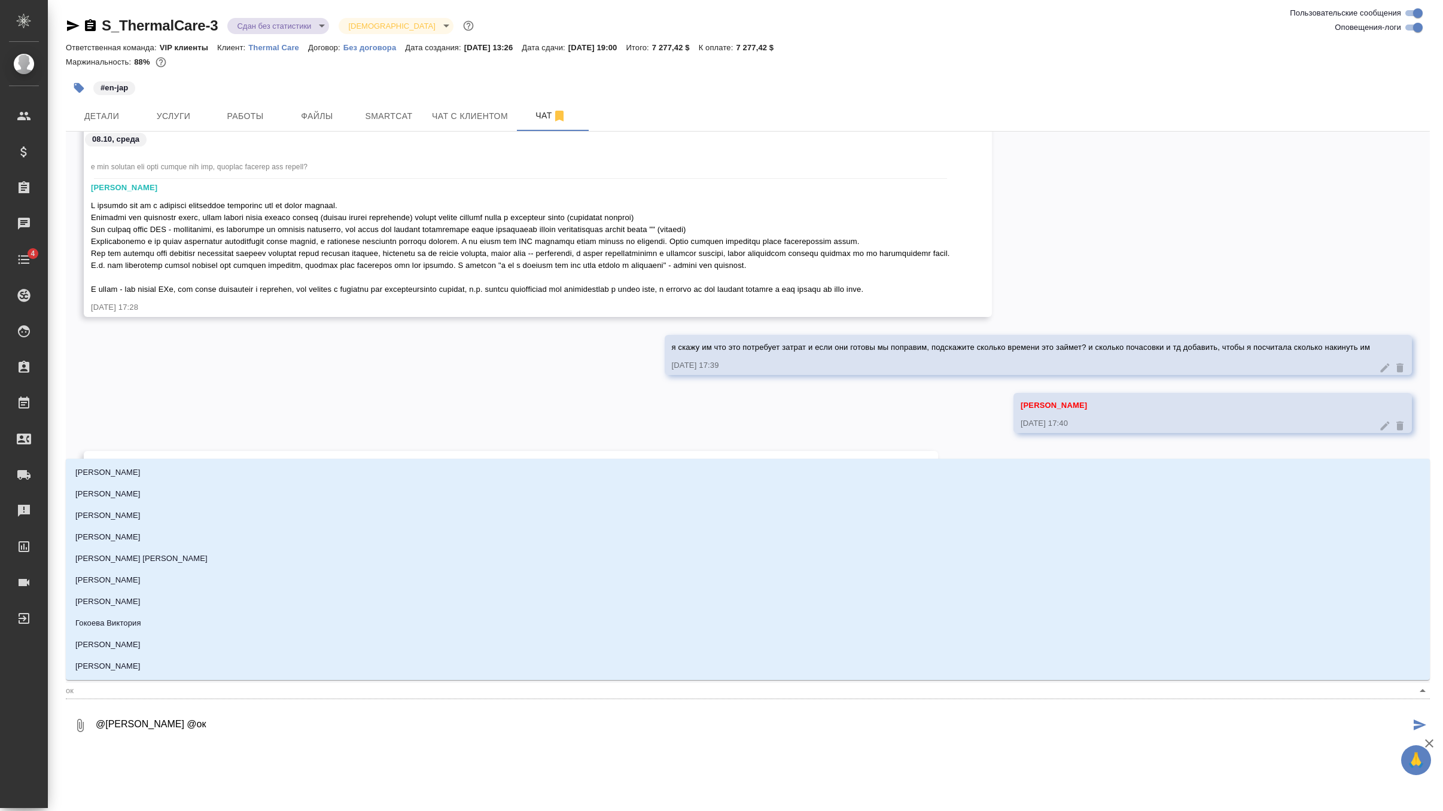
type input "окс"
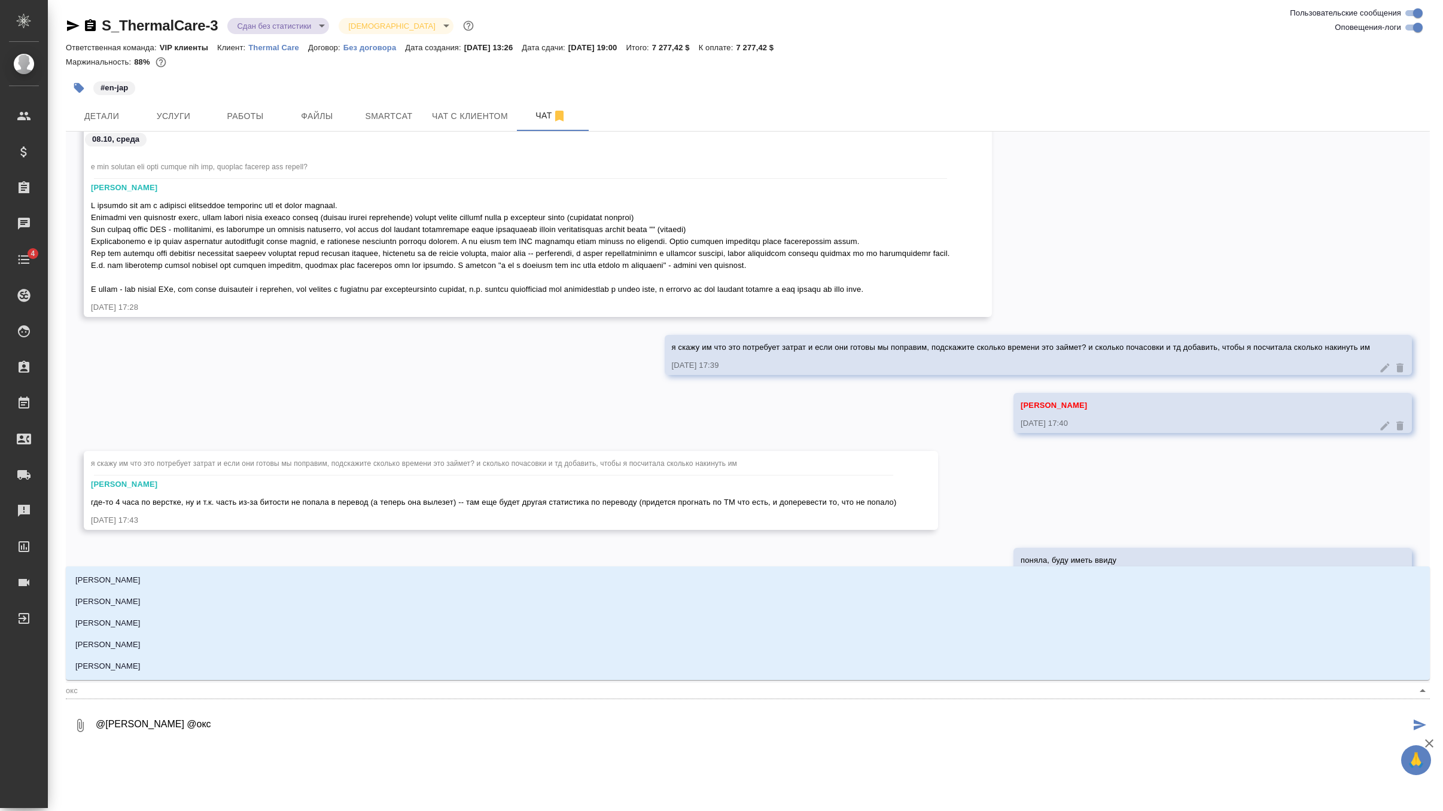
type textarea "@Климентовский Константин @оксю"
type input "оксю"
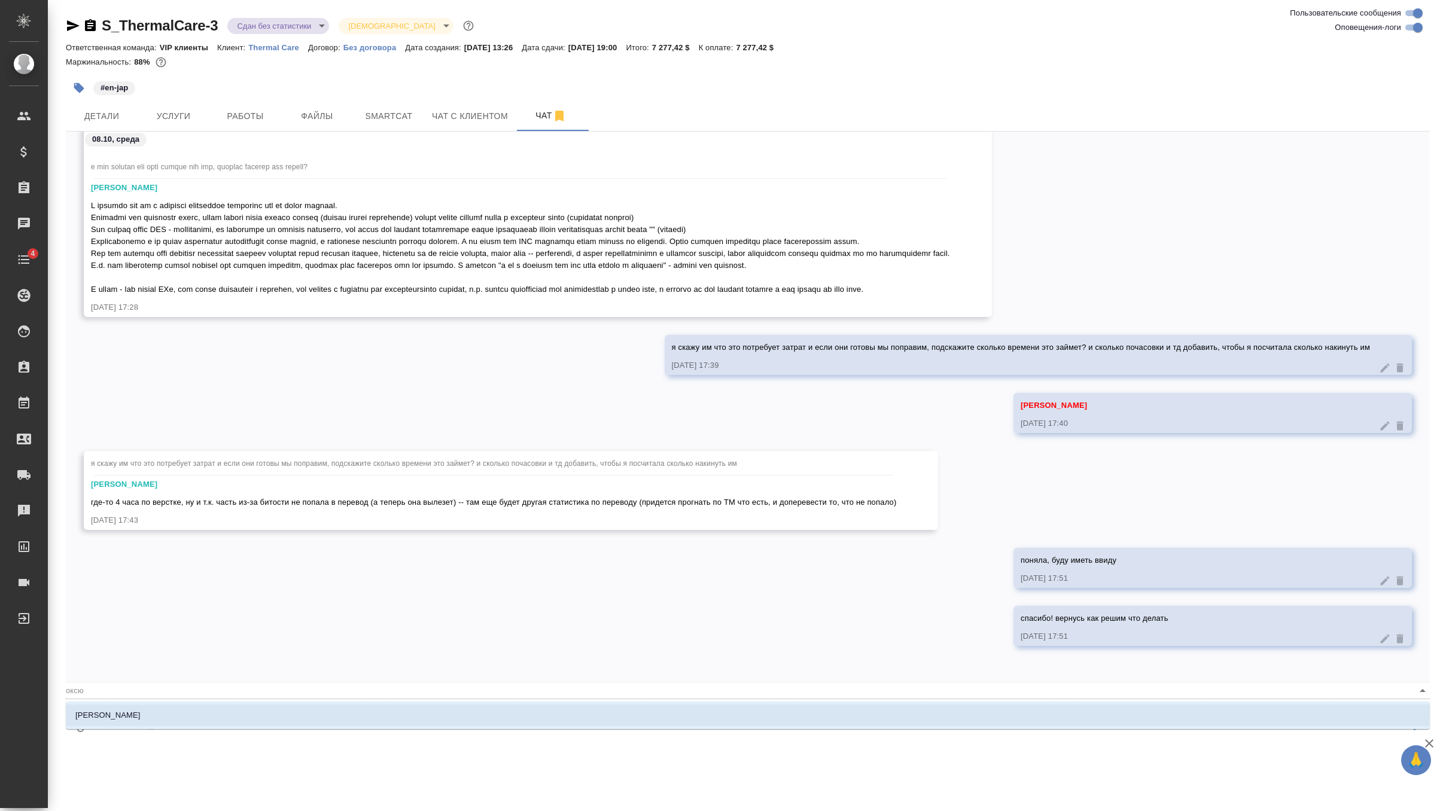
click at [180, 716] on li "Оксютович Ирина" at bounding box center [748, 716] width 1364 height 22
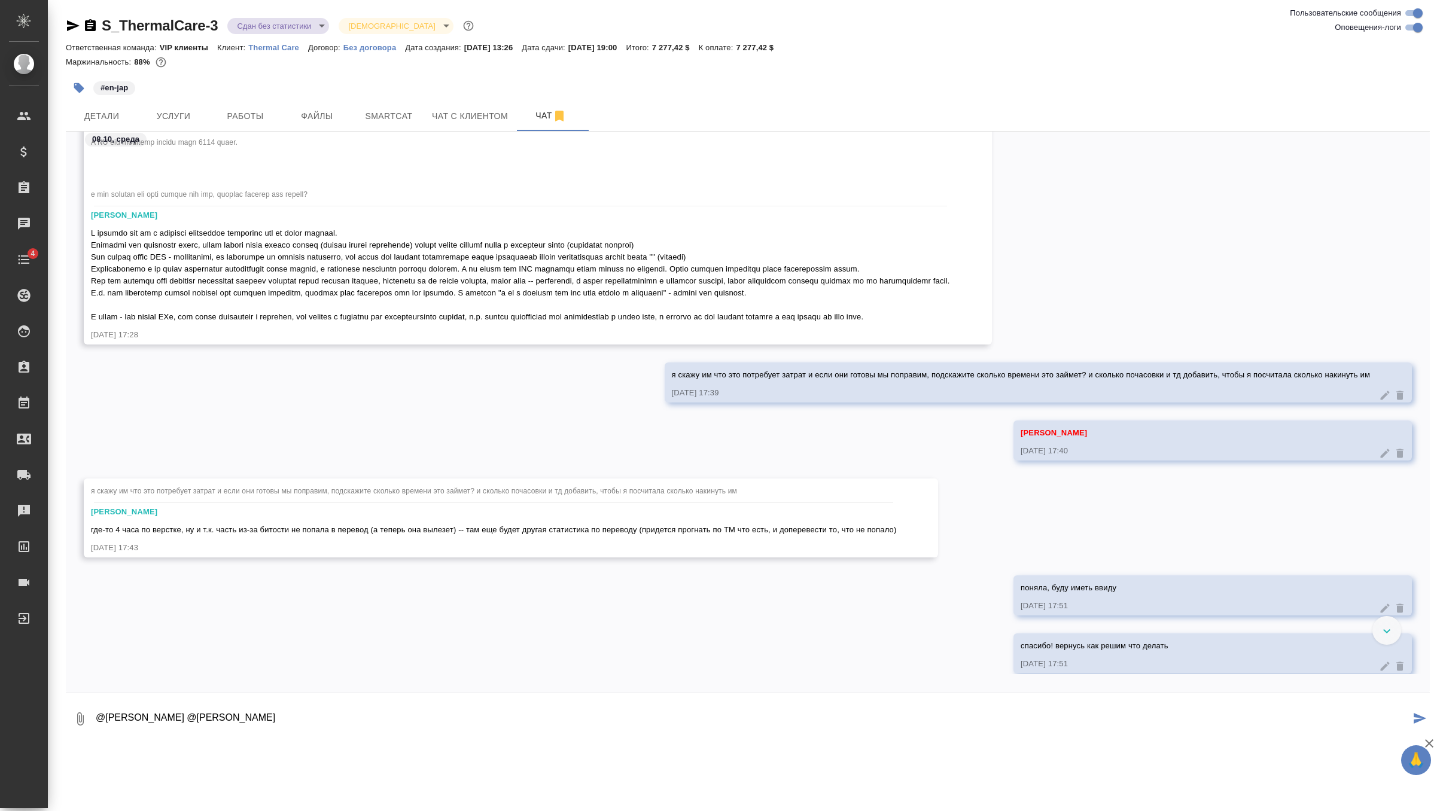
scroll to position [11818, 0]
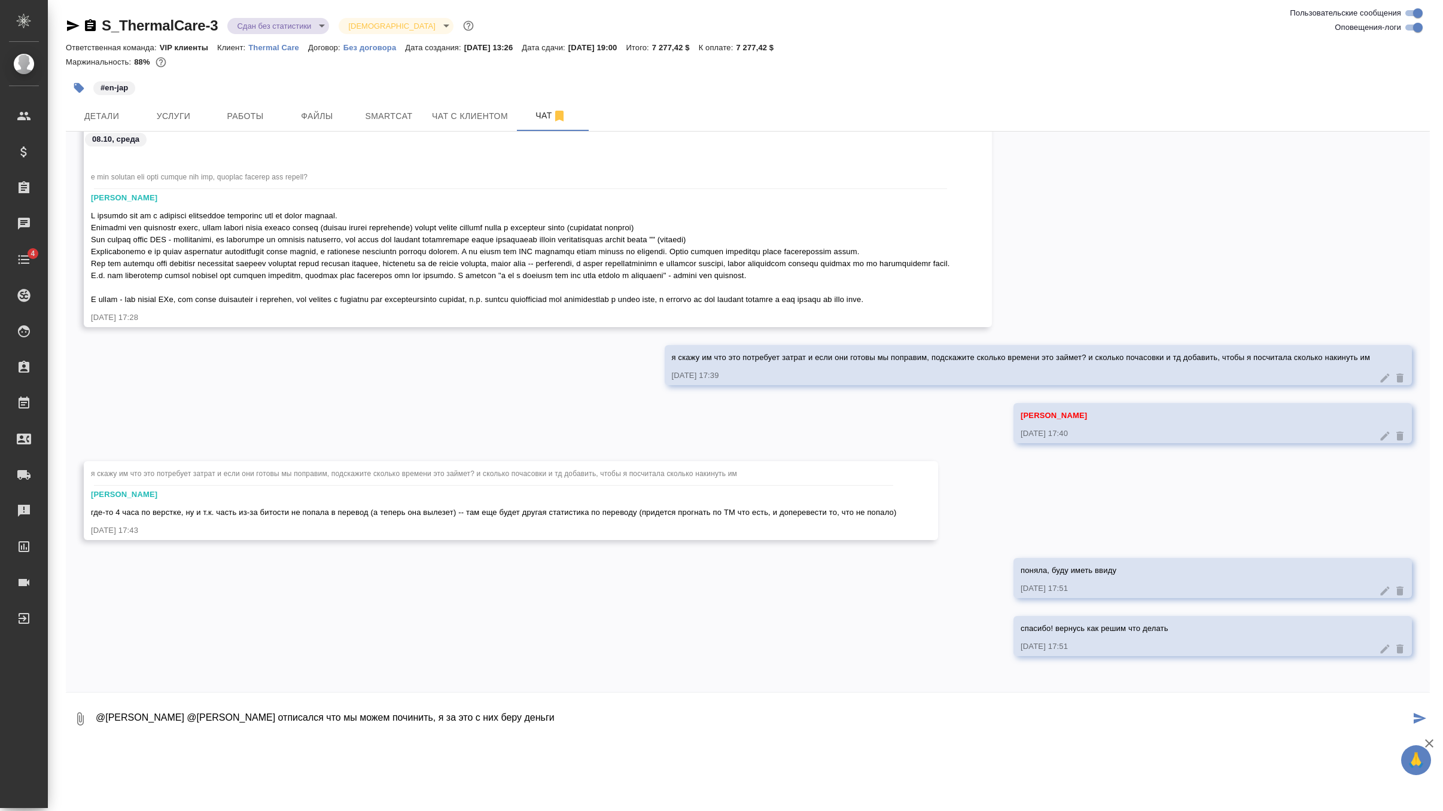
type textarea "@Климентовский Константин @Оксютович Ирина клиент отписался что мы можем почини…"
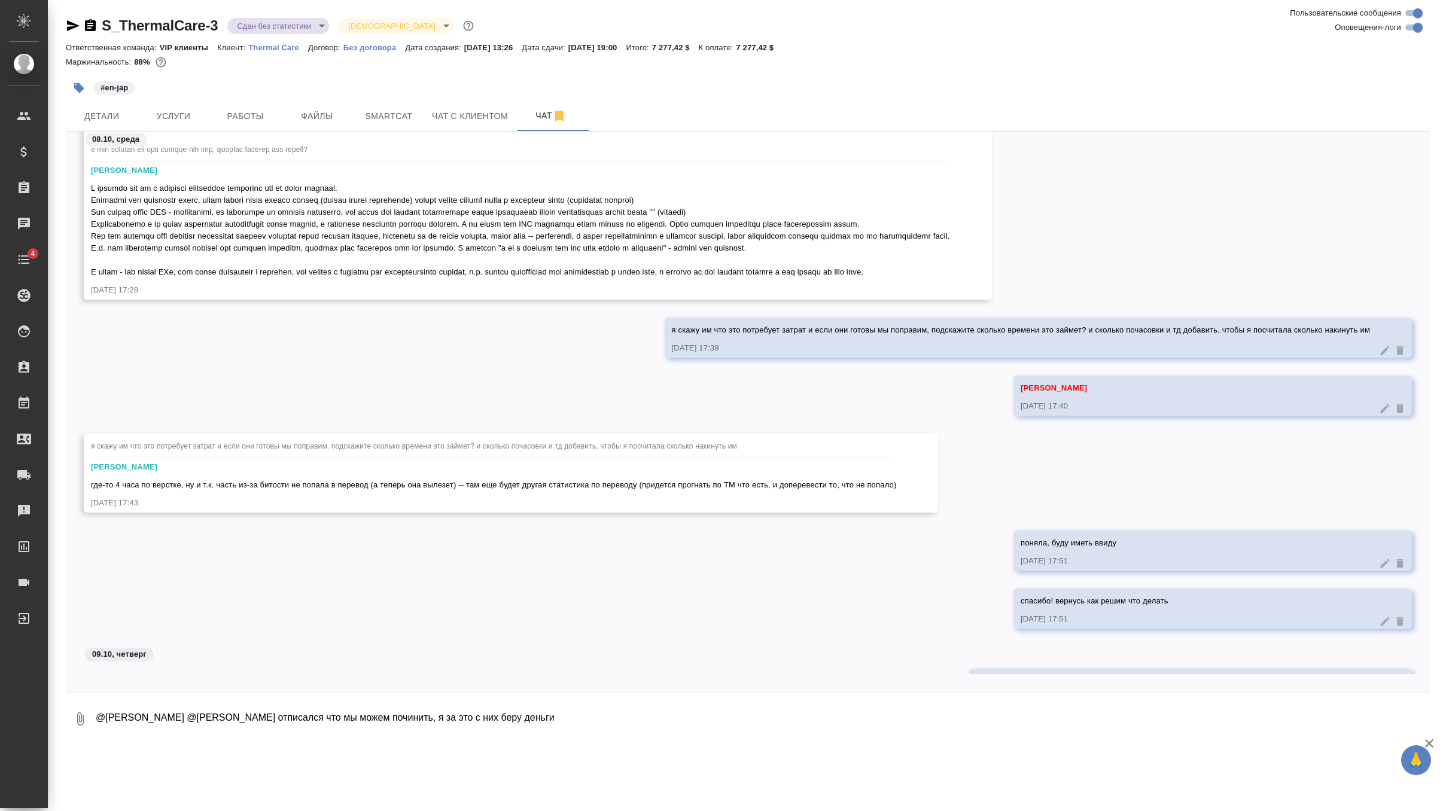
scroll to position [11897, 0]
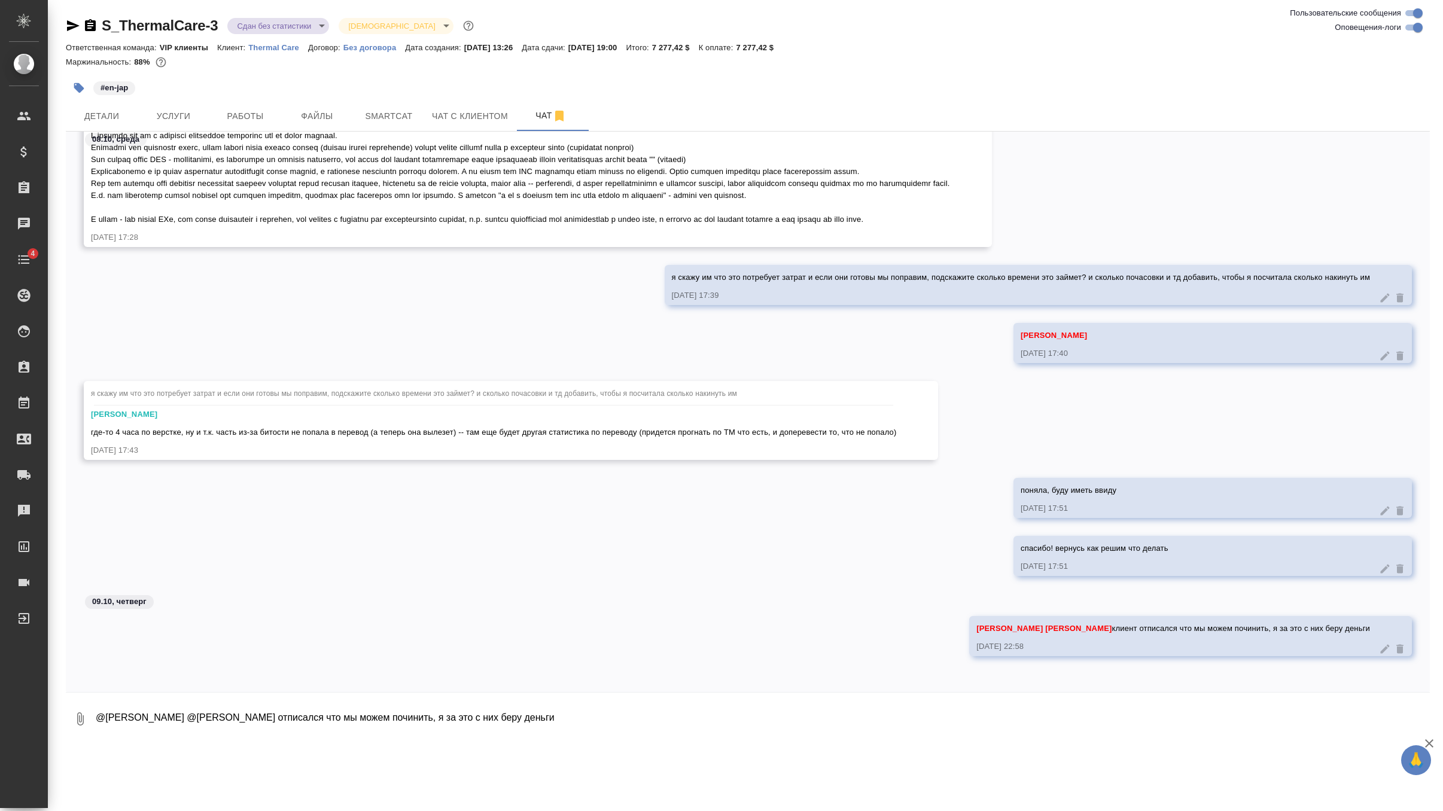
click at [278, 718] on textarea "@Климентовский Константин @Оксютович Ирина клиент отписался что мы можем почини…" at bounding box center [763, 719] width 1336 height 41
type textarea "п"
type textarea "я добавила в работы почасовку, запустите утром пожалуйста, а потом я ПМа позову…"
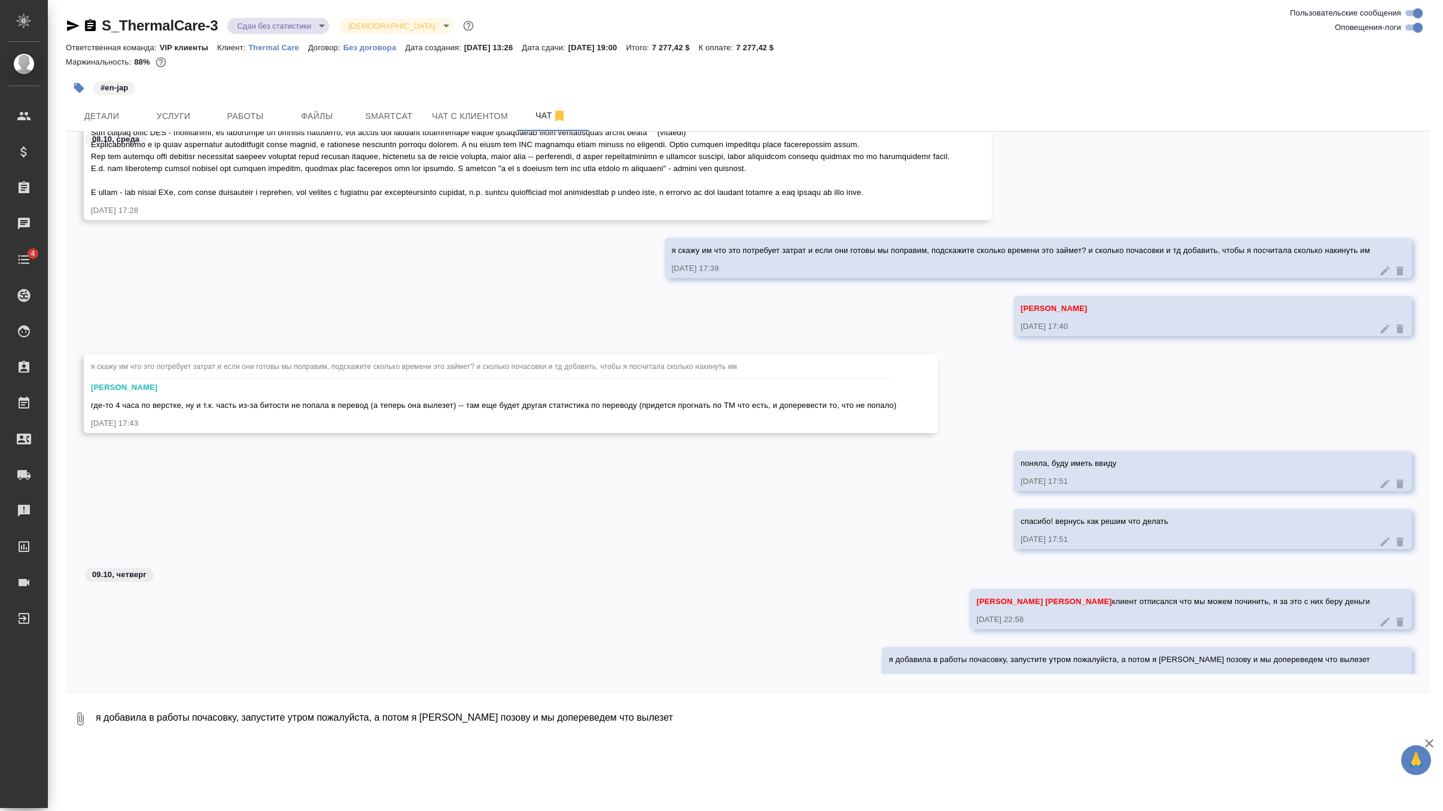
scroll to position [11956, 0]
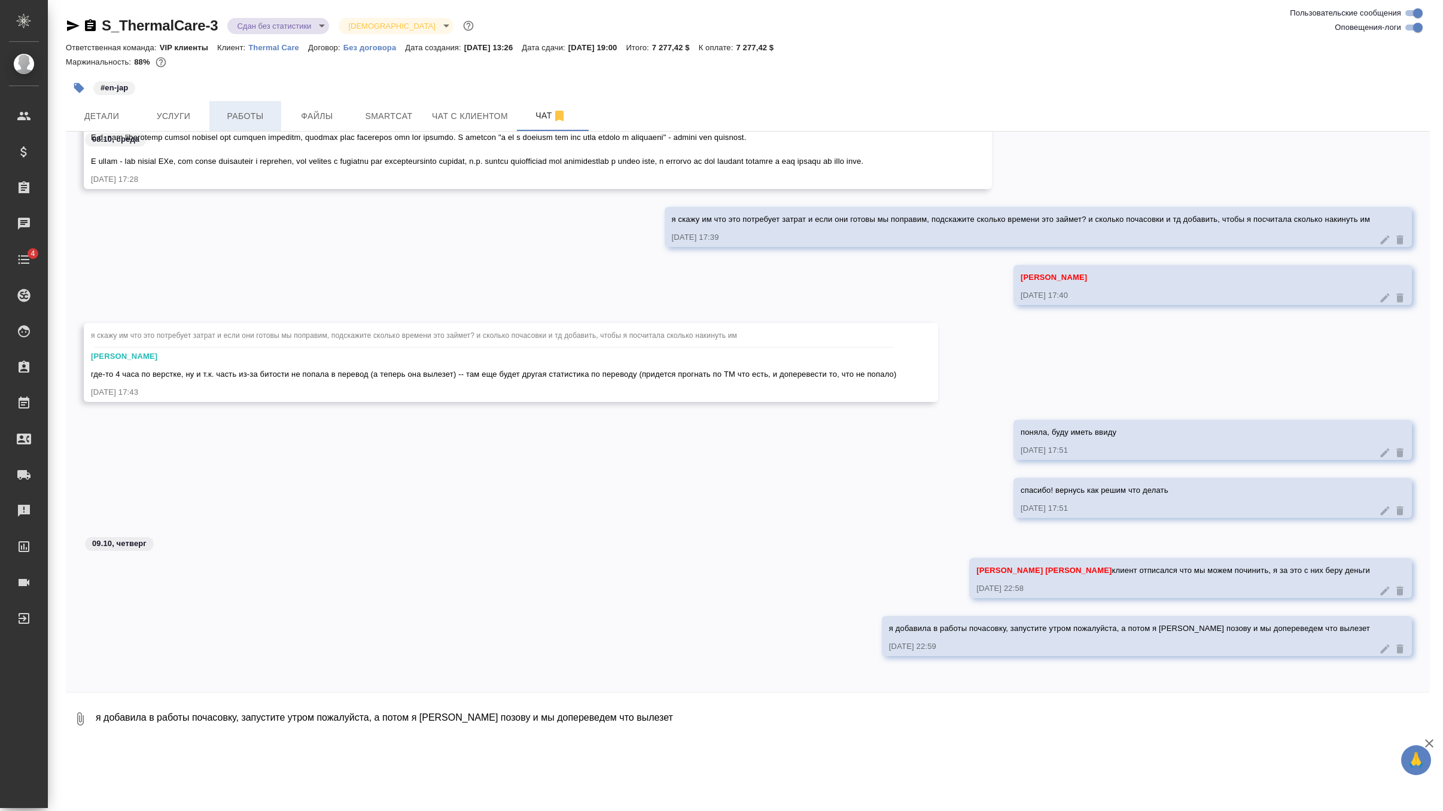
click at [261, 117] on span "Работы" at bounding box center [245, 116] width 57 height 15
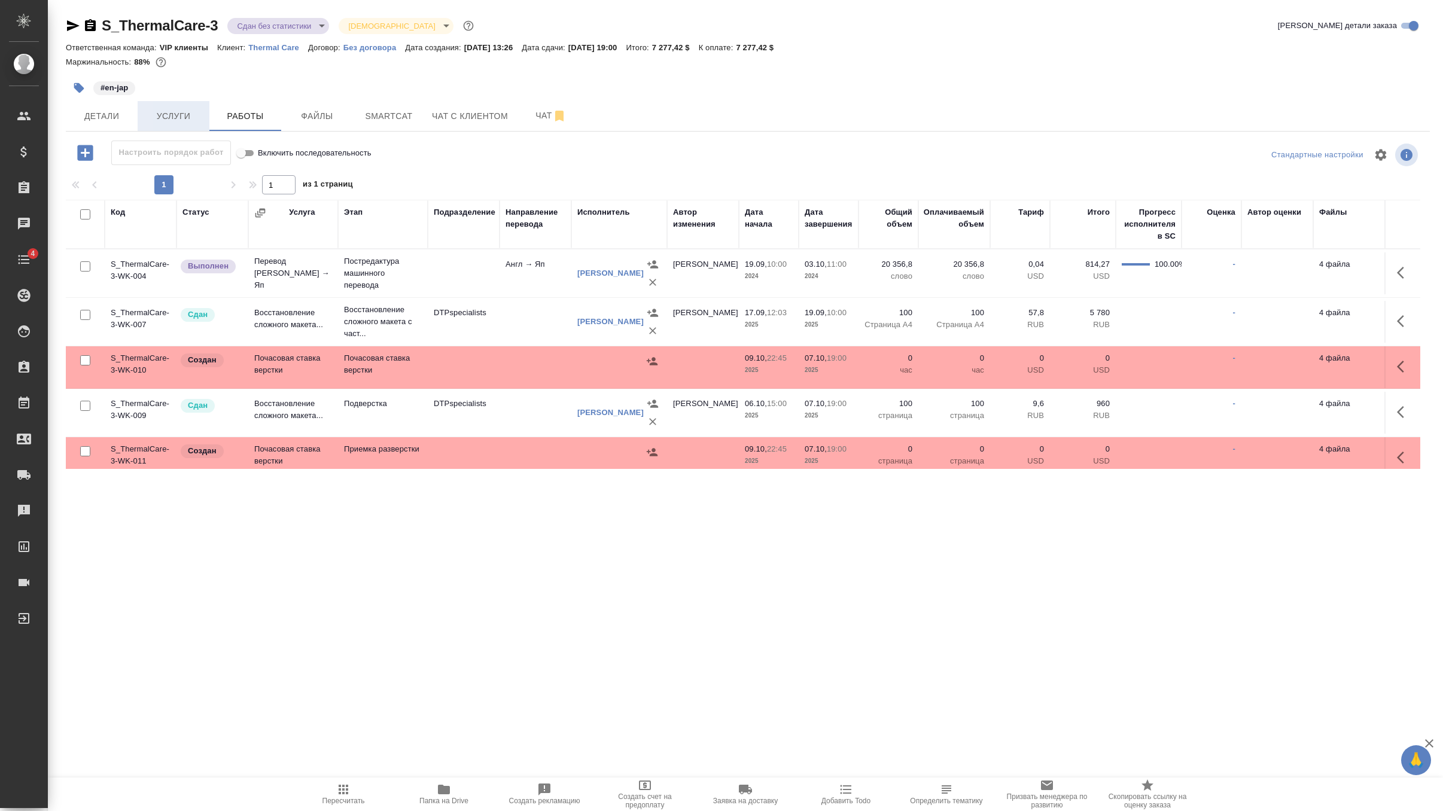
click at [189, 120] on span "Услуги" at bounding box center [173, 116] width 57 height 15
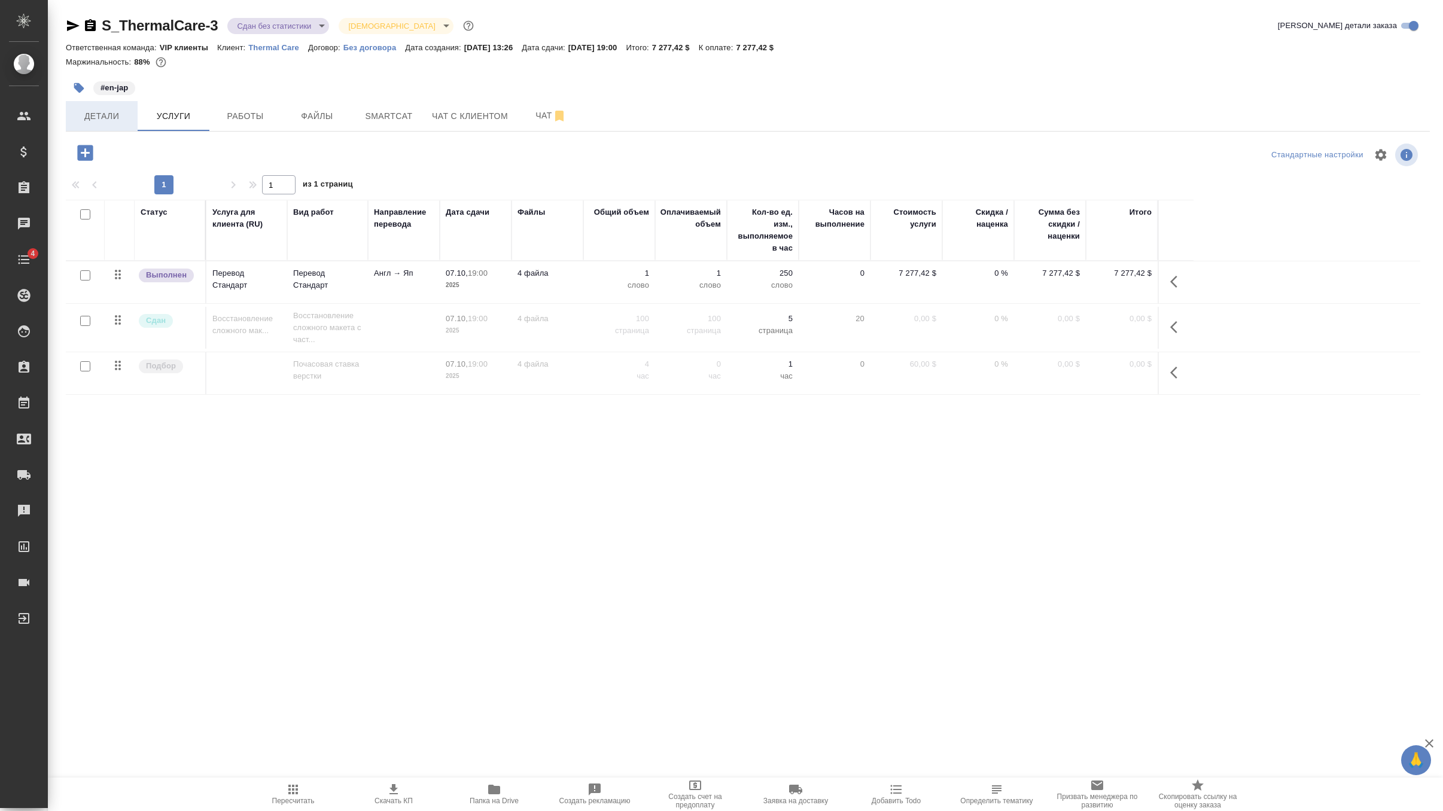
click at [115, 122] on span "Детали" at bounding box center [101, 116] width 57 height 15
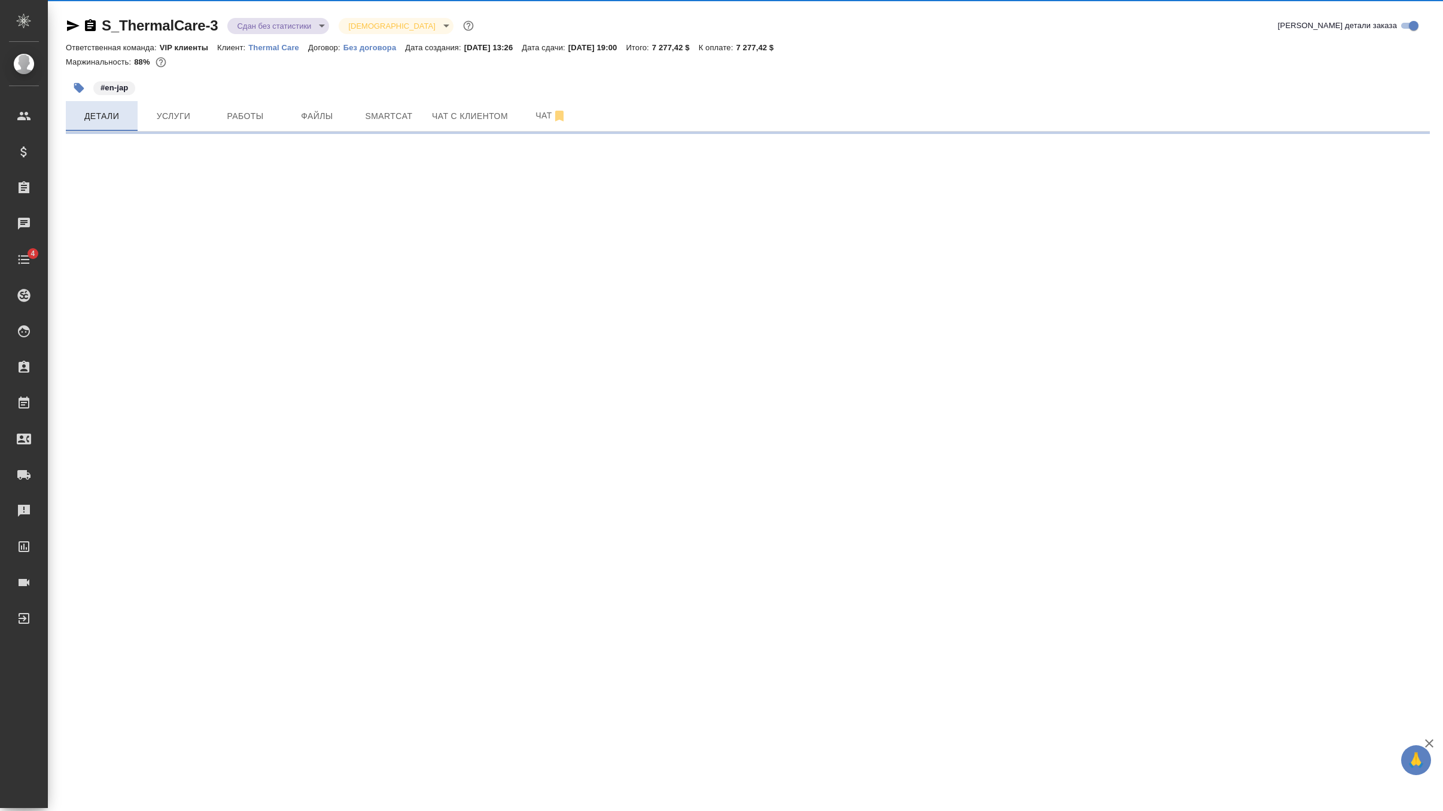
select select "RU"
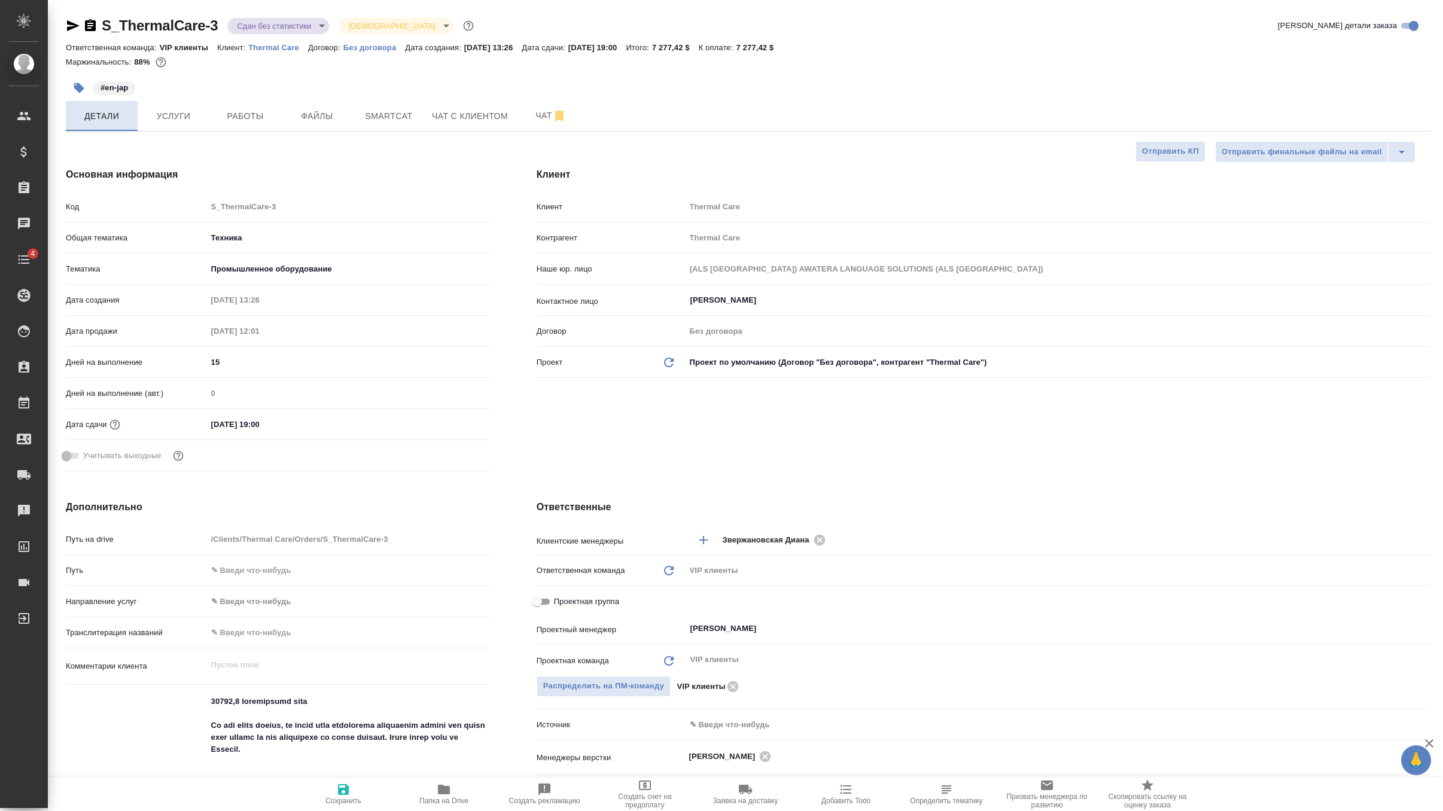
type textarea "x"
click at [284, 422] on input "07.10.2025 19:00" at bounding box center [259, 424] width 105 height 17
click at [452, 424] on icon "button" at bounding box center [454, 424] width 14 height 14
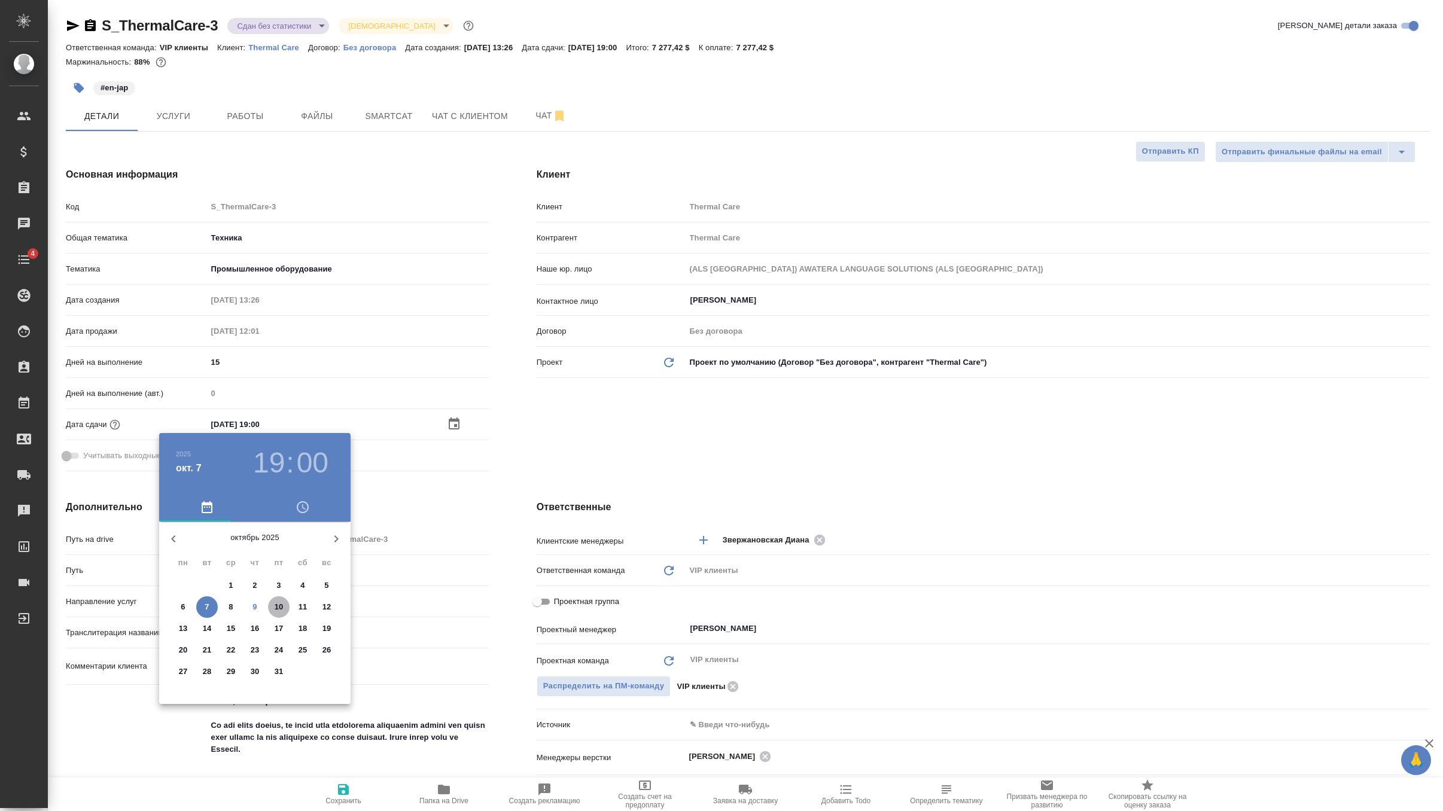
click at [272, 607] on span "10" at bounding box center [279, 607] width 22 height 12
type input "10.10.2025 19:00"
type textarea "x"
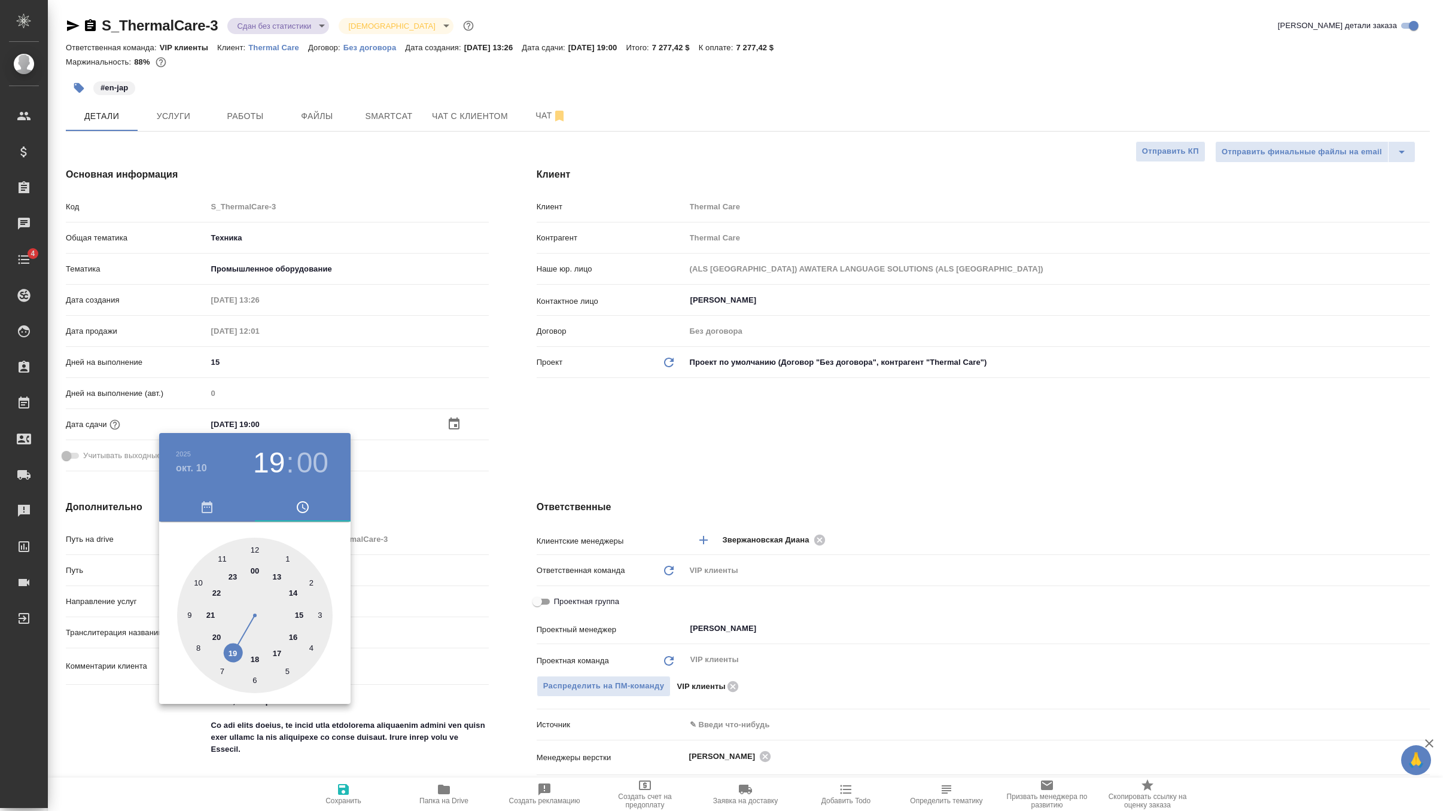
click at [231, 650] on div at bounding box center [255, 616] width 156 height 156
type textarea "x"
click at [605, 440] on div at bounding box center [721, 405] width 1443 height 811
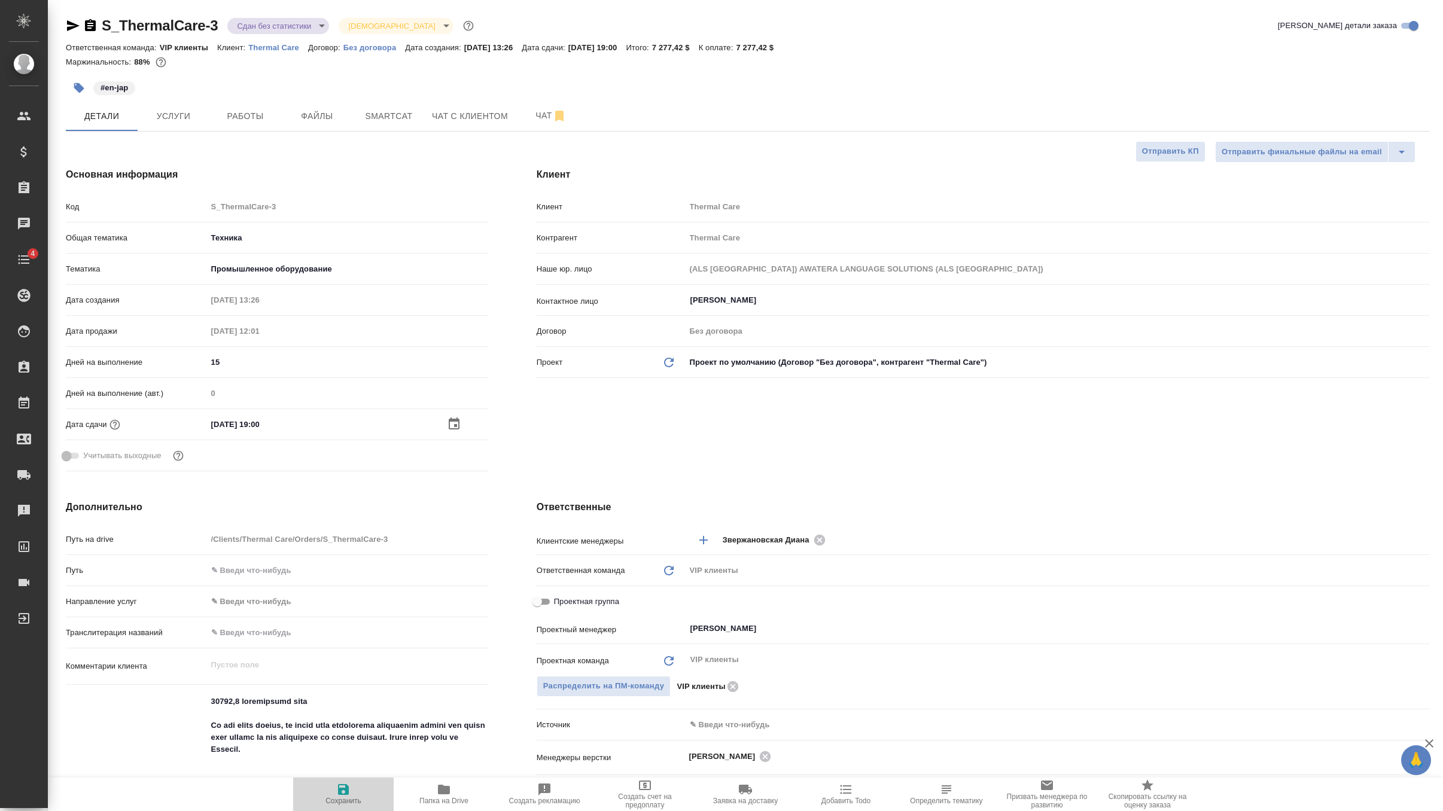
click at [331, 794] on span "Сохранить" at bounding box center [343, 794] width 86 height 23
type textarea "x"
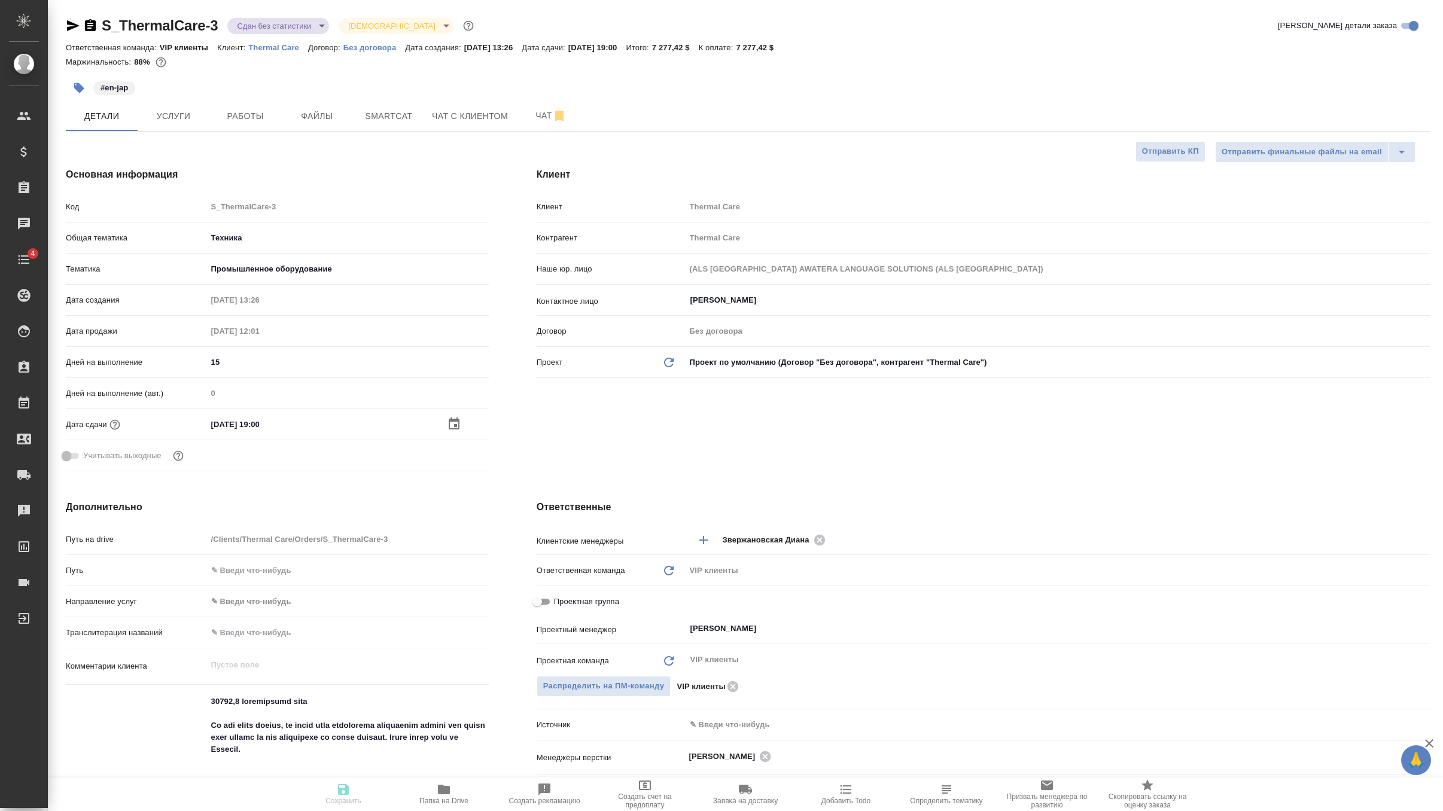
type textarea "x"
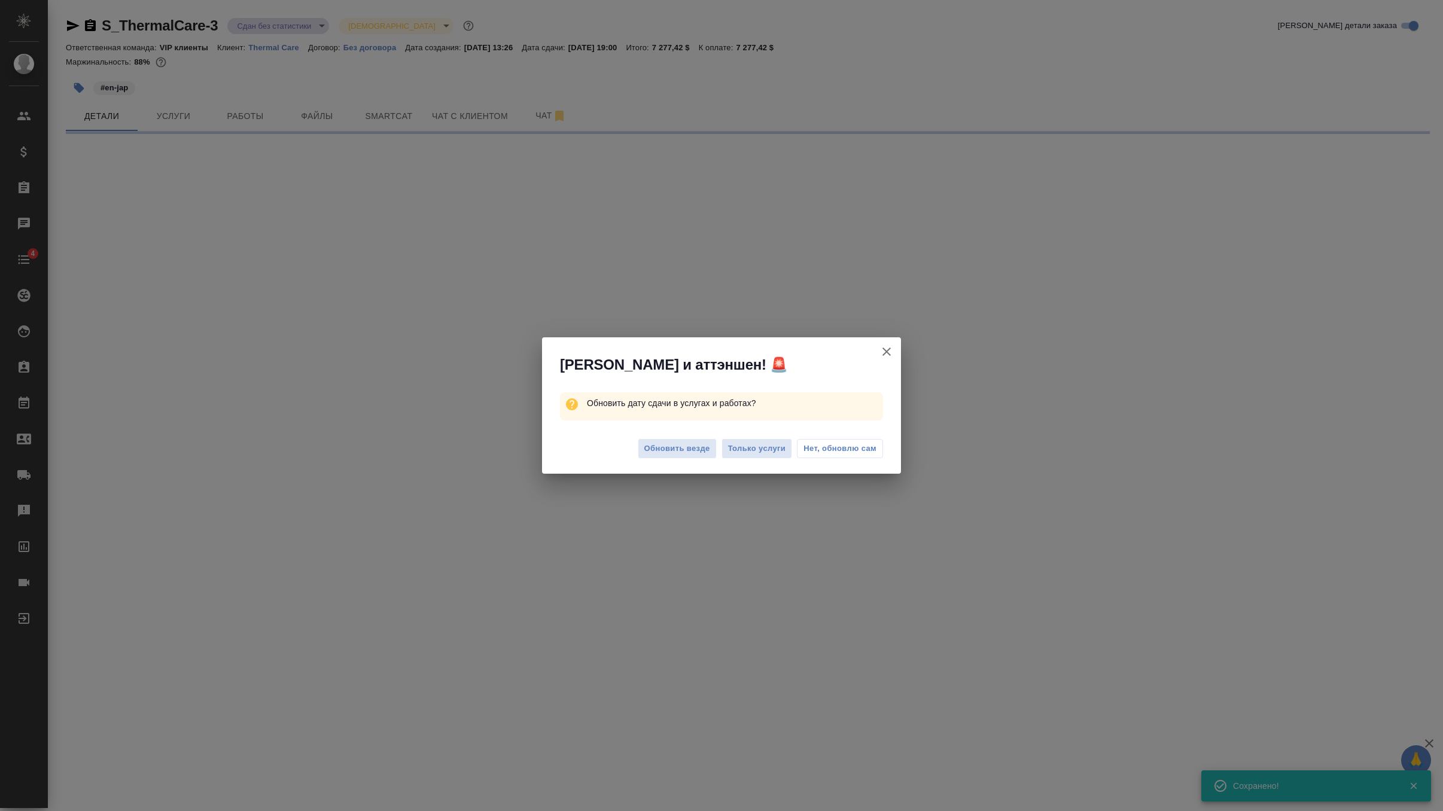
select select "RU"
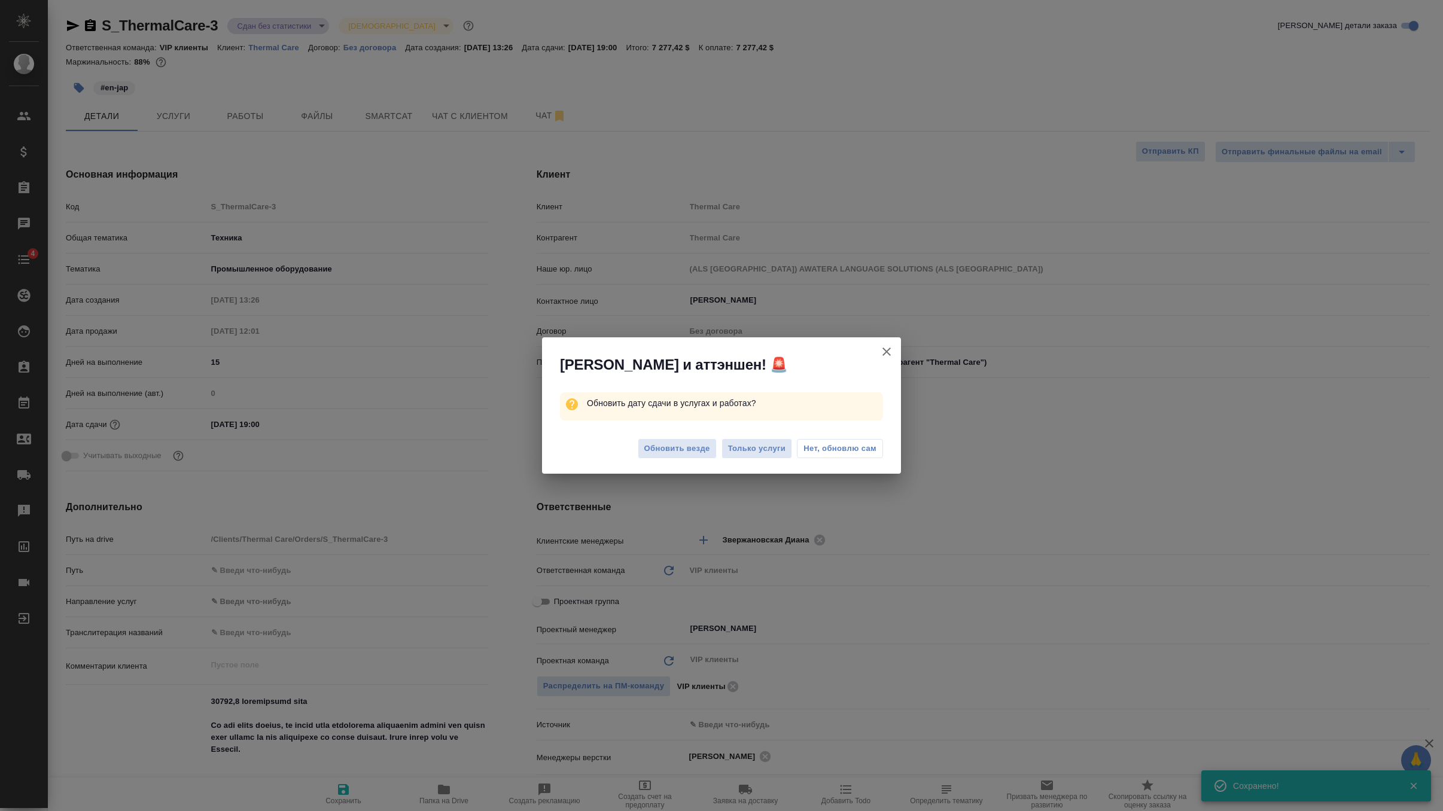
type textarea "x"
click at [682, 454] on span "Обновить везде" at bounding box center [678, 449] width 66 height 14
type textarea "x"
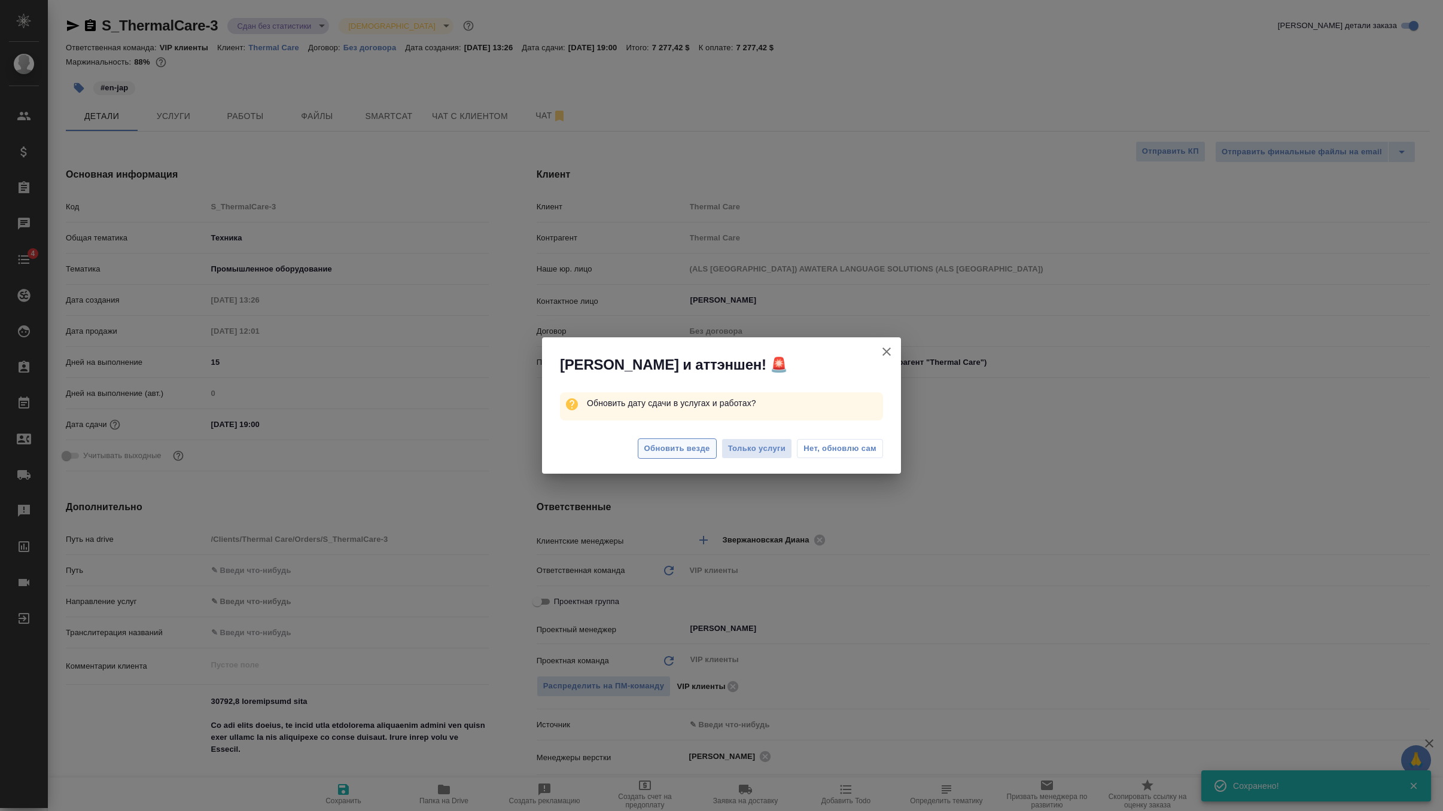
type textarea "x"
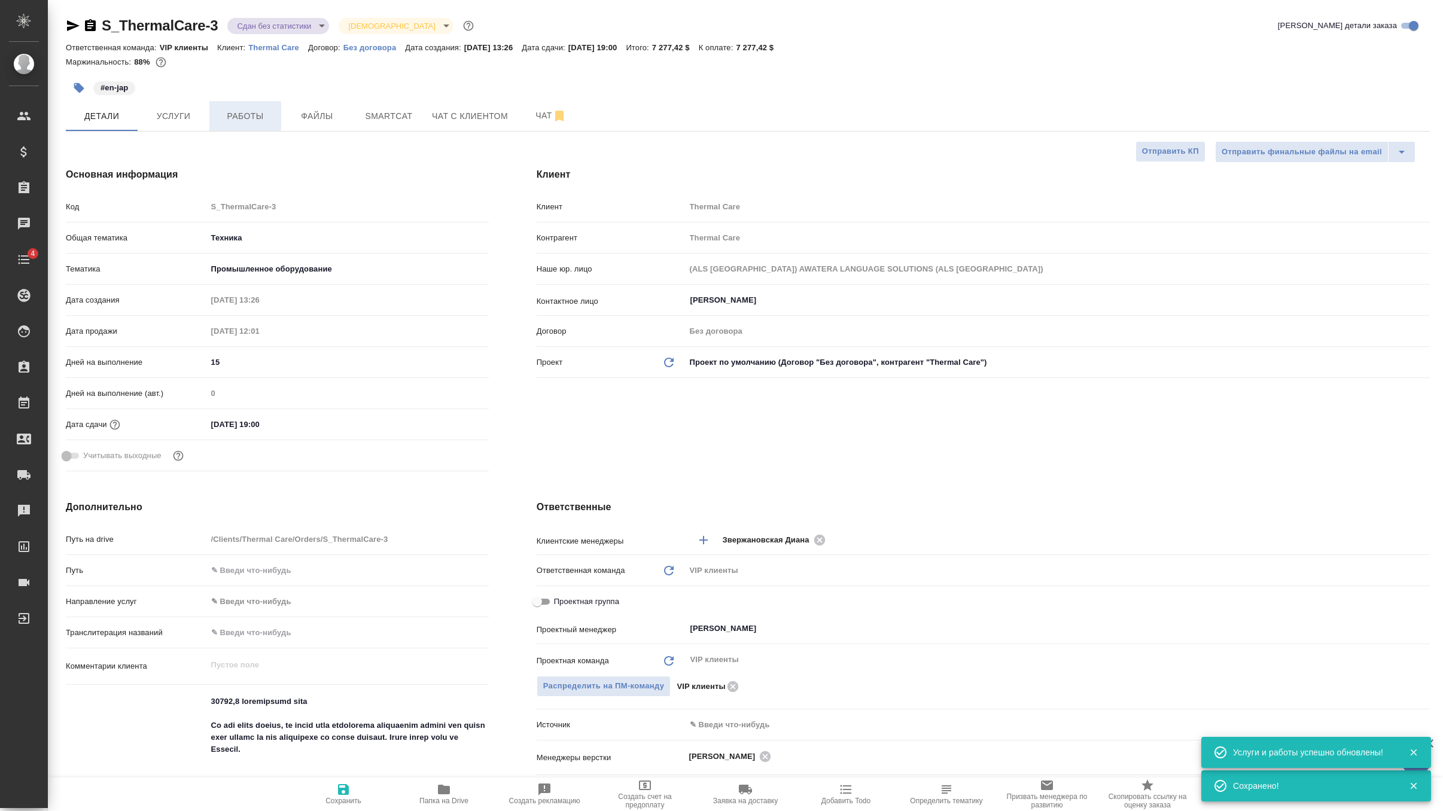
click at [232, 112] on span "Работы" at bounding box center [245, 116] width 57 height 15
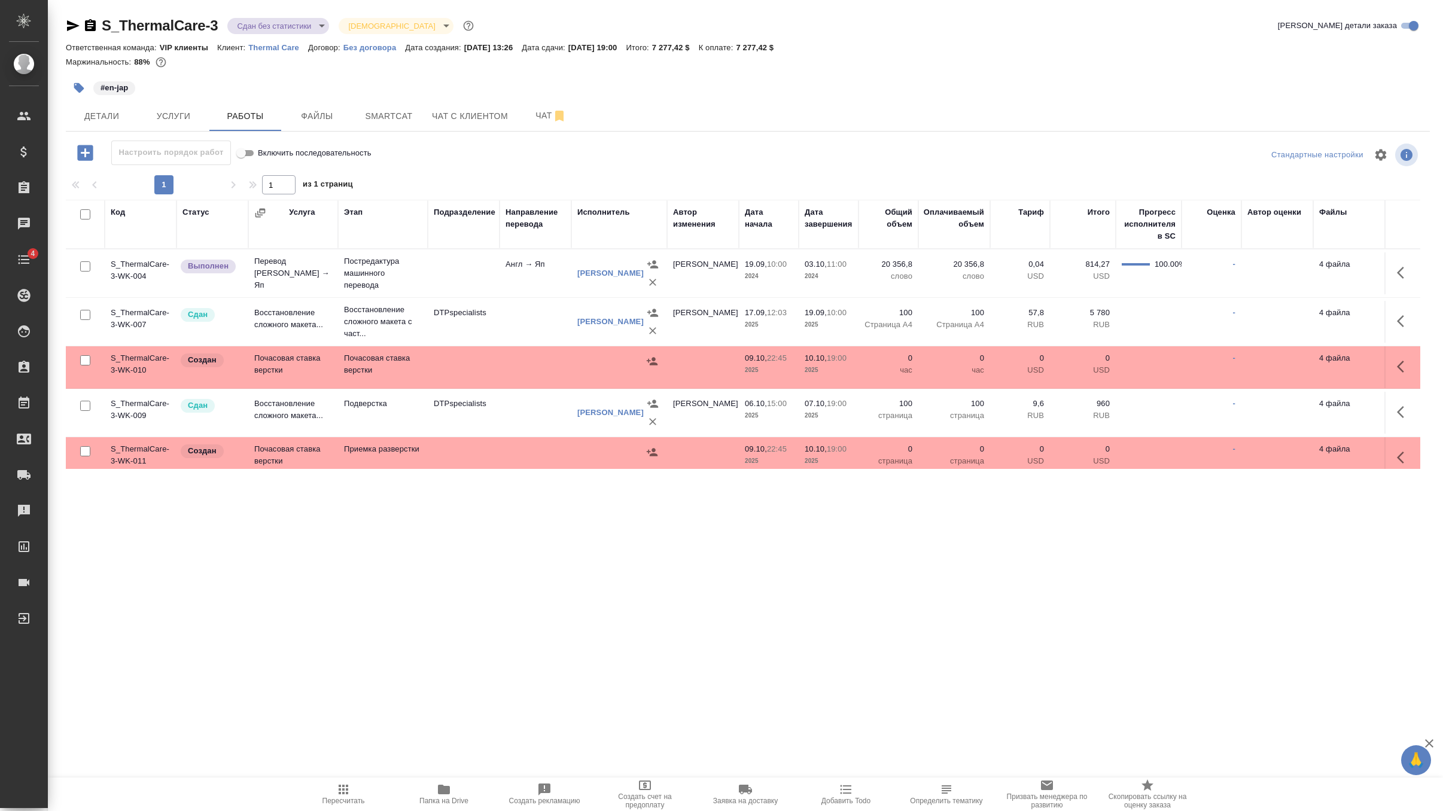
scroll to position [9, 0]
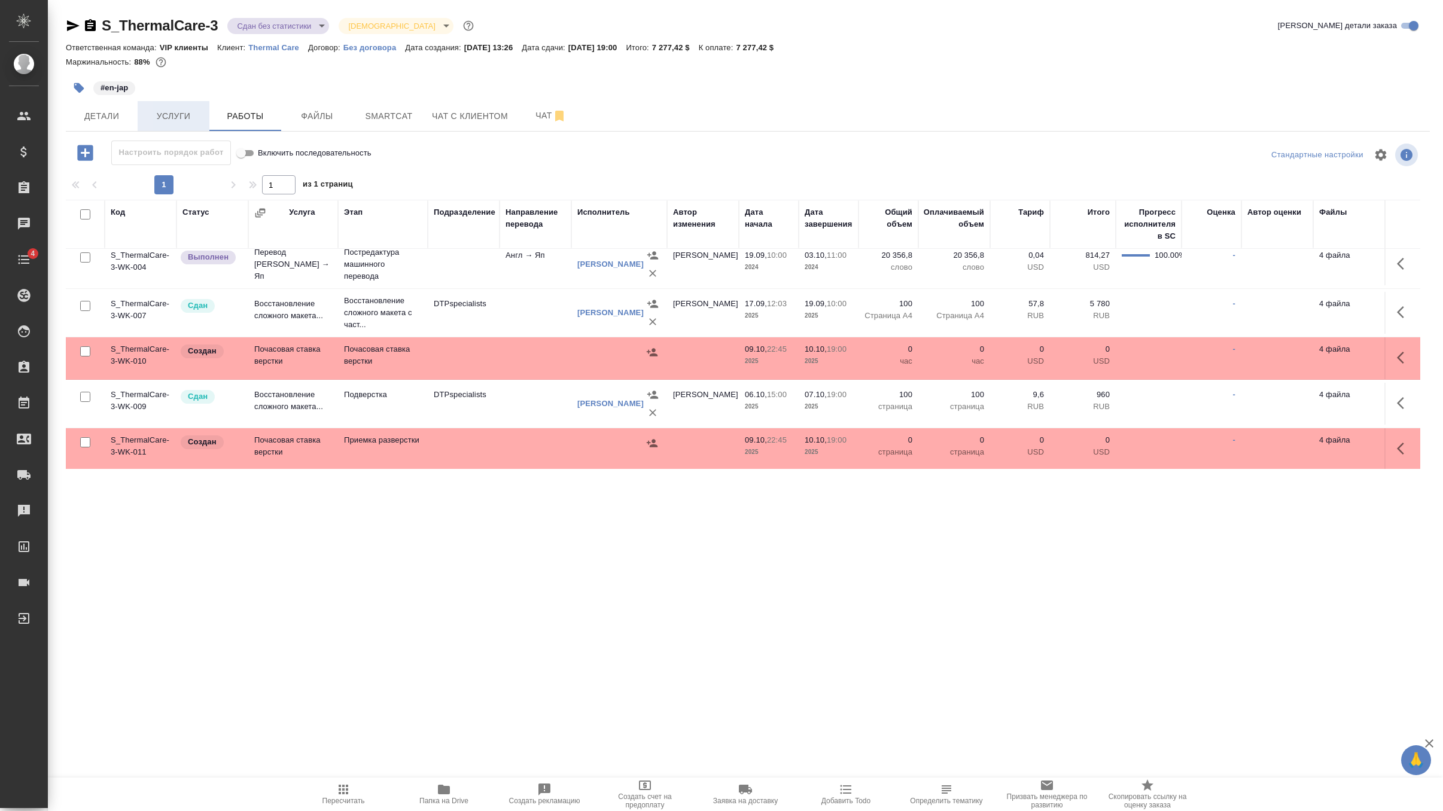
click at [189, 117] on span "Услуги" at bounding box center [173, 116] width 57 height 15
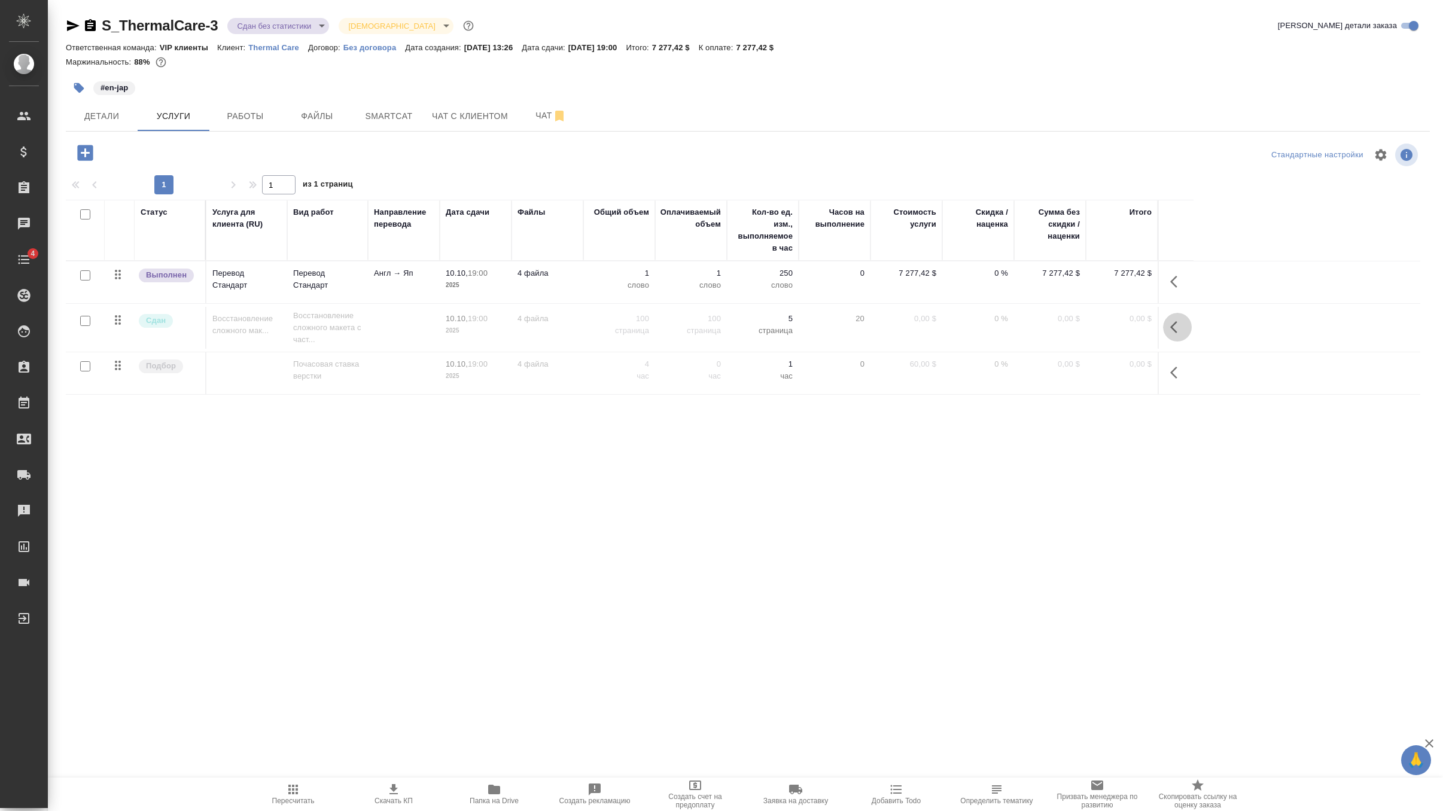
click at [1172, 333] on icon "button" at bounding box center [1178, 327] width 14 height 14
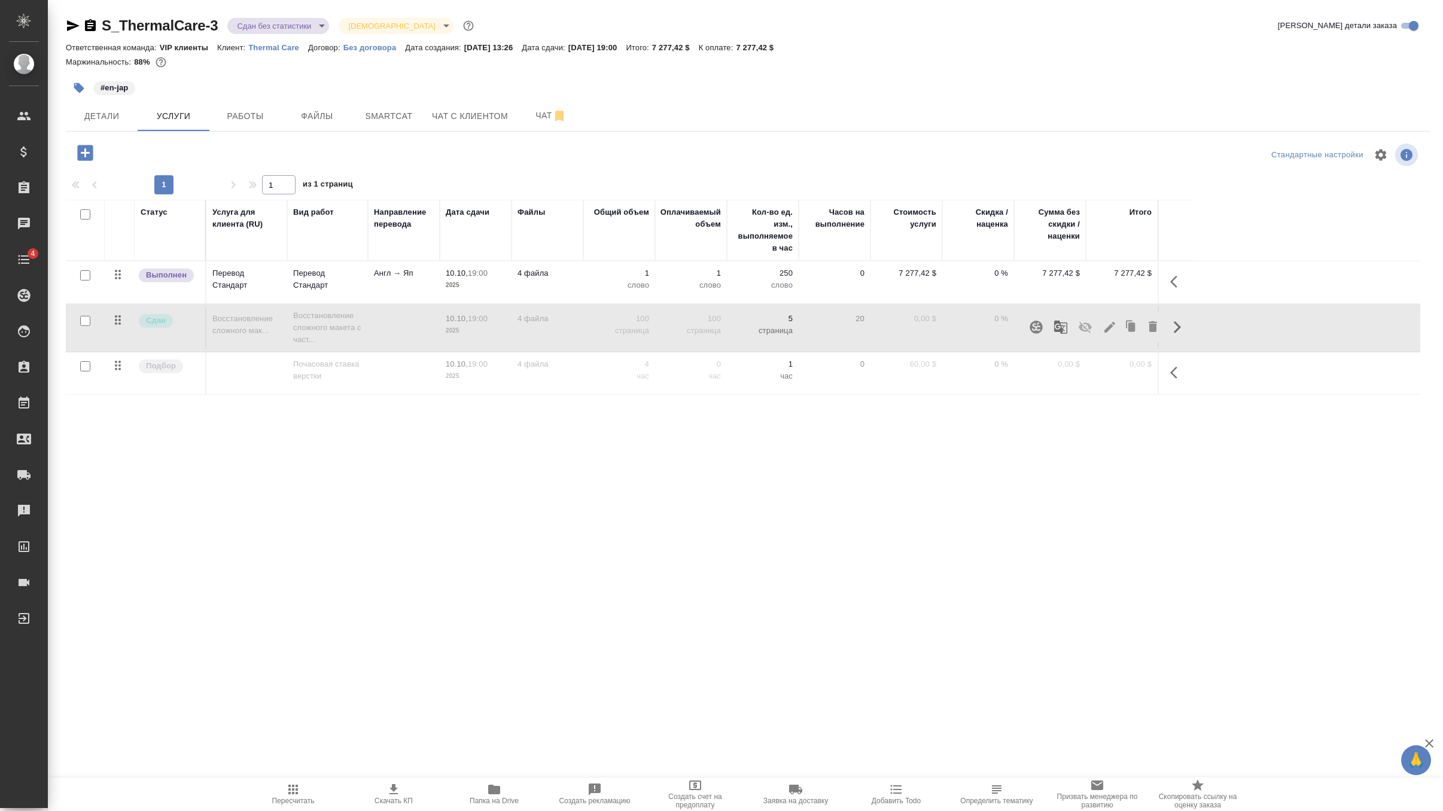
click at [1171, 374] on icon "button" at bounding box center [1178, 373] width 14 height 14
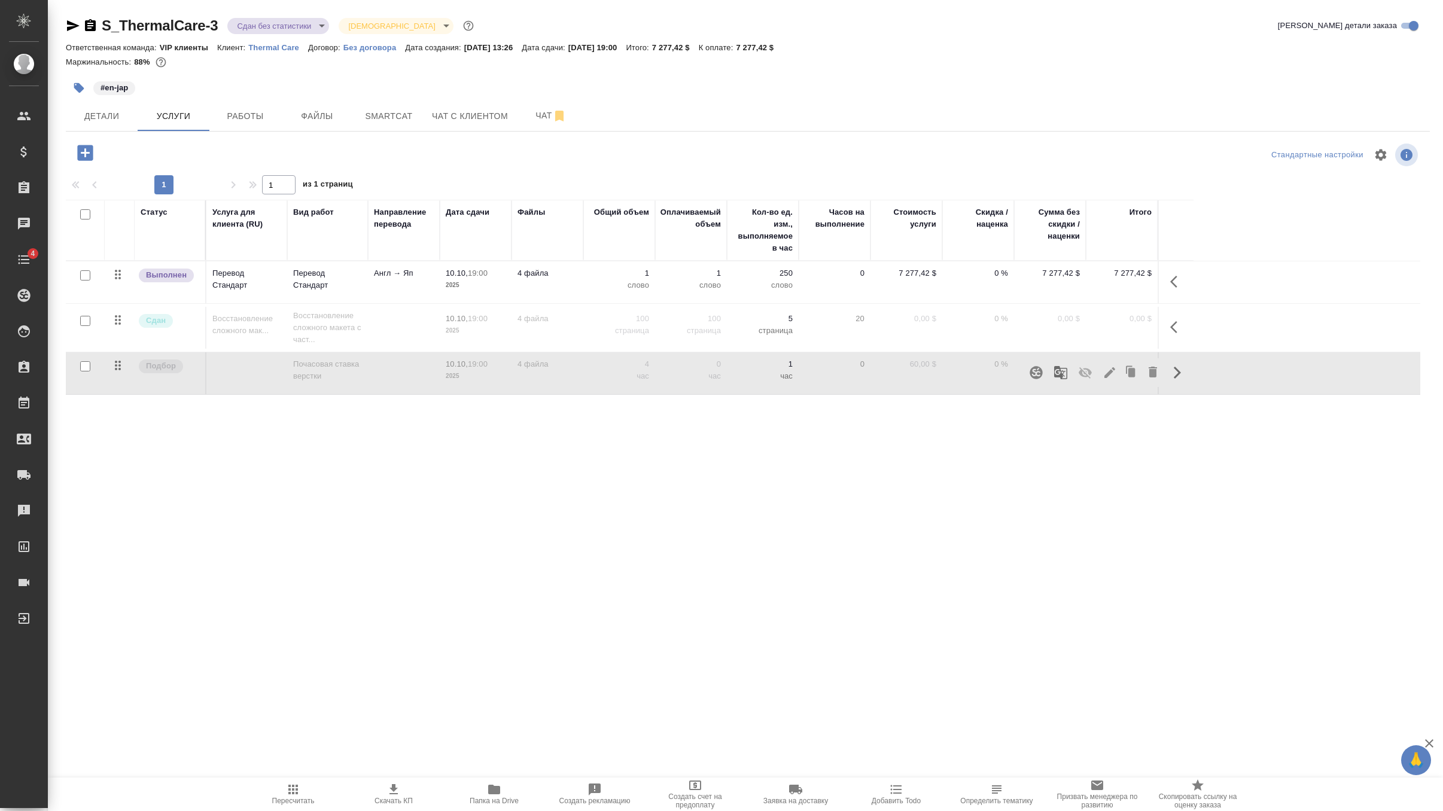
click at [1087, 374] on icon "button" at bounding box center [1085, 372] width 13 height 11
click at [289, 785] on icon "button" at bounding box center [293, 790] width 10 height 10
click at [295, 785] on icon "button" at bounding box center [293, 790] width 14 height 14
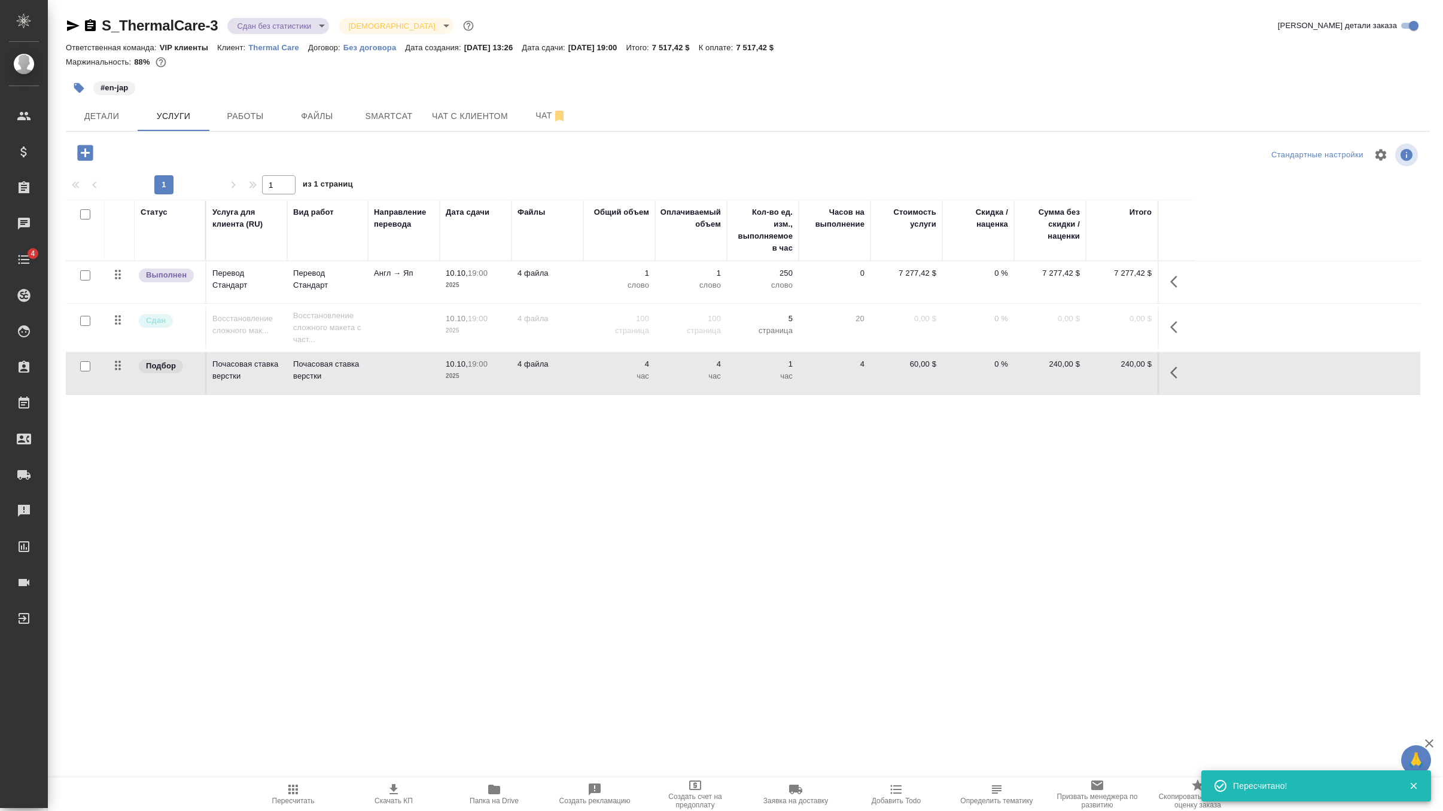
click at [351, 382] on td "Почасовая ставка верстки" at bounding box center [327, 373] width 81 height 42
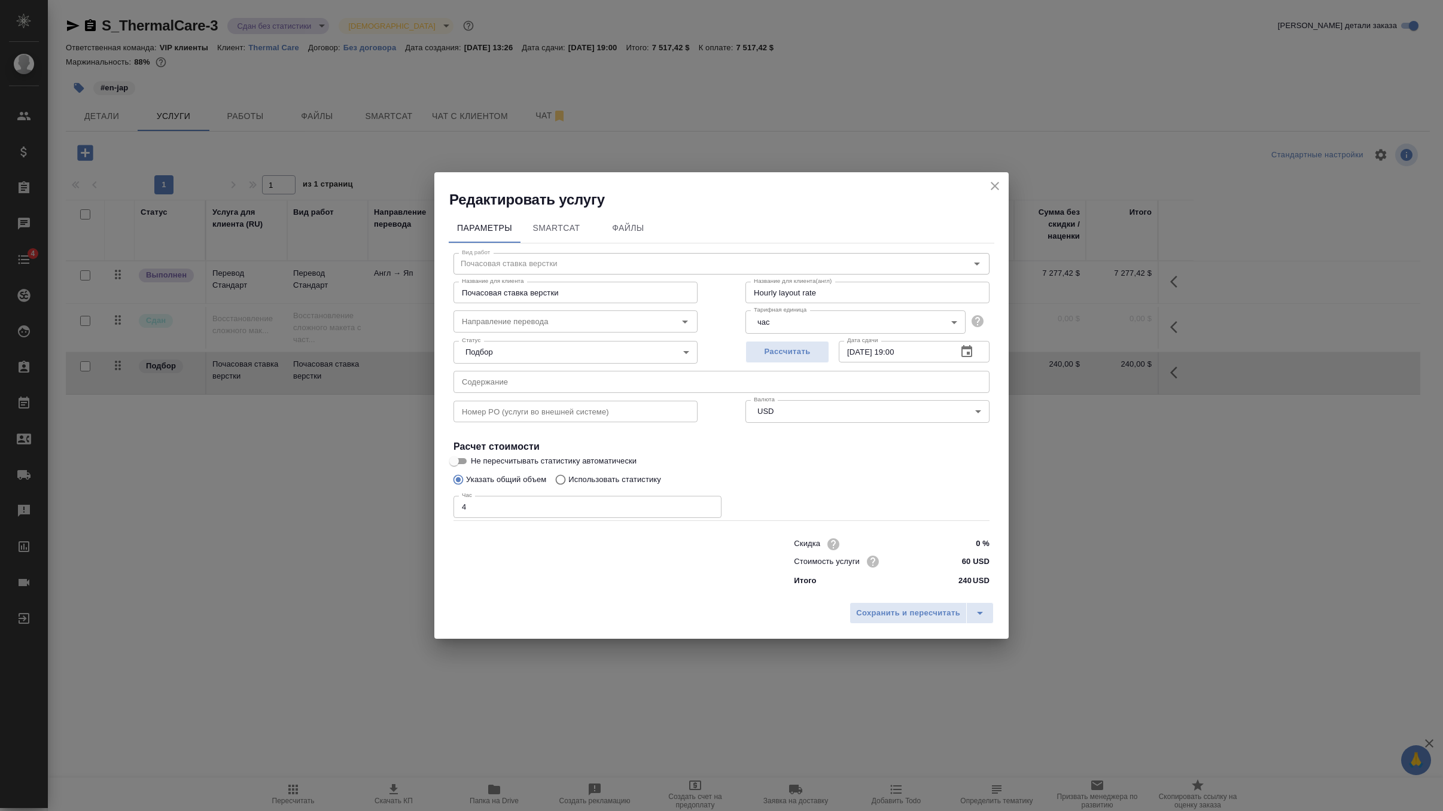
click at [990, 186] on icon "close" at bounding box center [995, 186] width 14 height 14
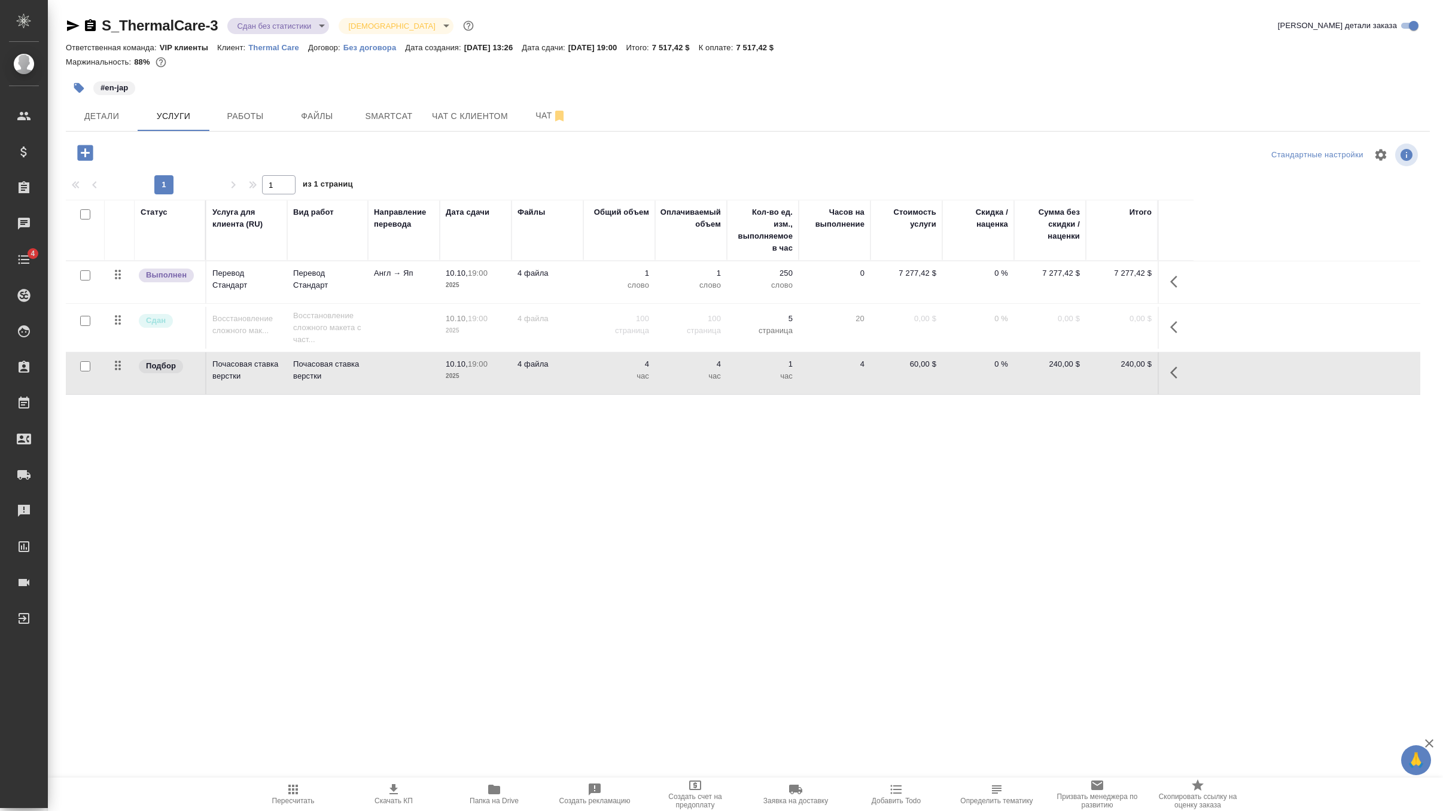
click at [1089, 274] on td "7 277,42 $" at bounding box center [1122, 283] width 72 height 42
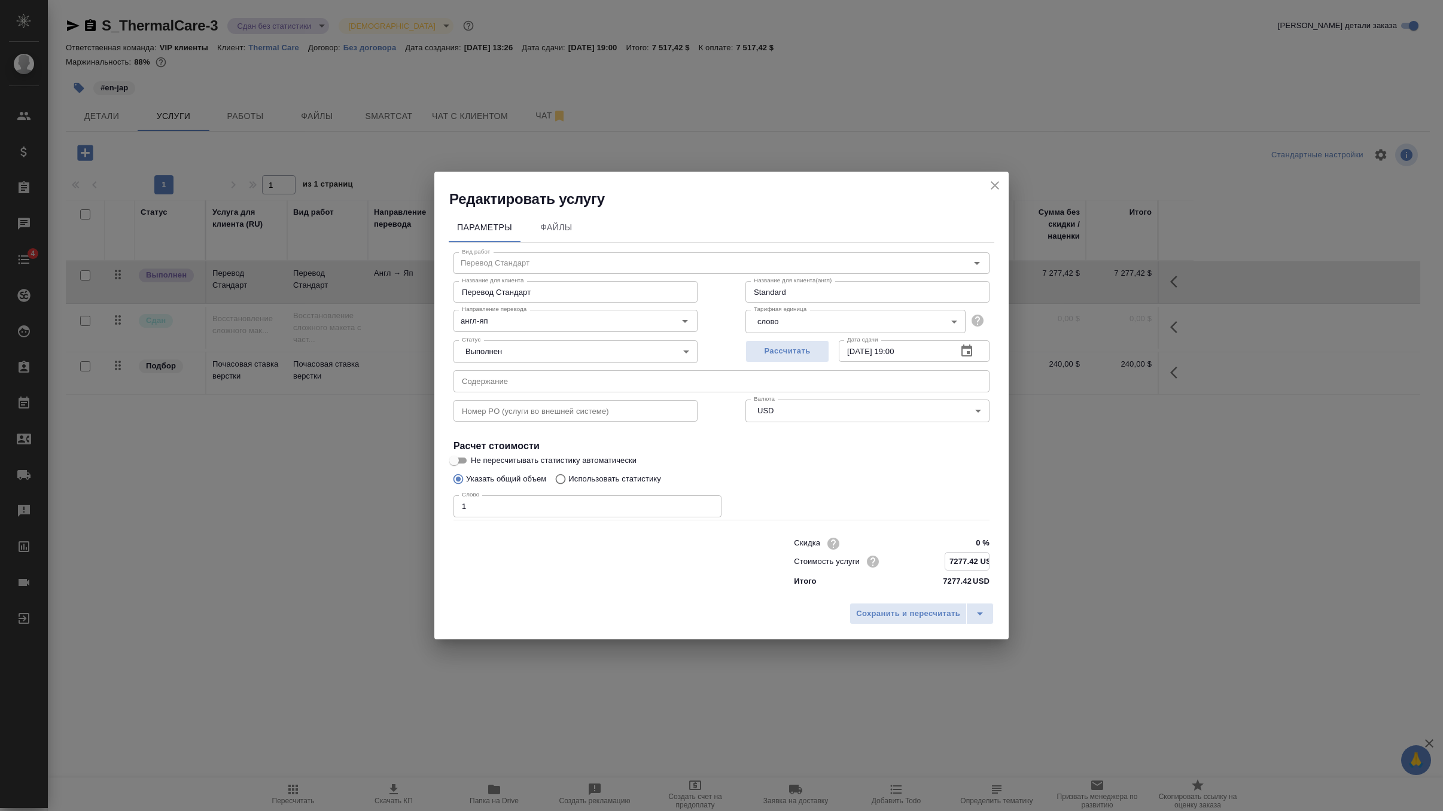
drag, startPoint x: 979, startPoint y: 561, endPoint x: 877, endPoint y: 561, distance: 102.3
click at [877, 561] on div "Стоимость услуги 7277.42 USD" at bounding box center [892, 561] width 196 height 19
drag, startPoint x: 951, startPoint y: 562, endPoint x: 972, endPoint y: 563, distance: 21.6
click at [972, 563] on input "7277.42 USD" at bounding box center [968, 561] width 44 height 17
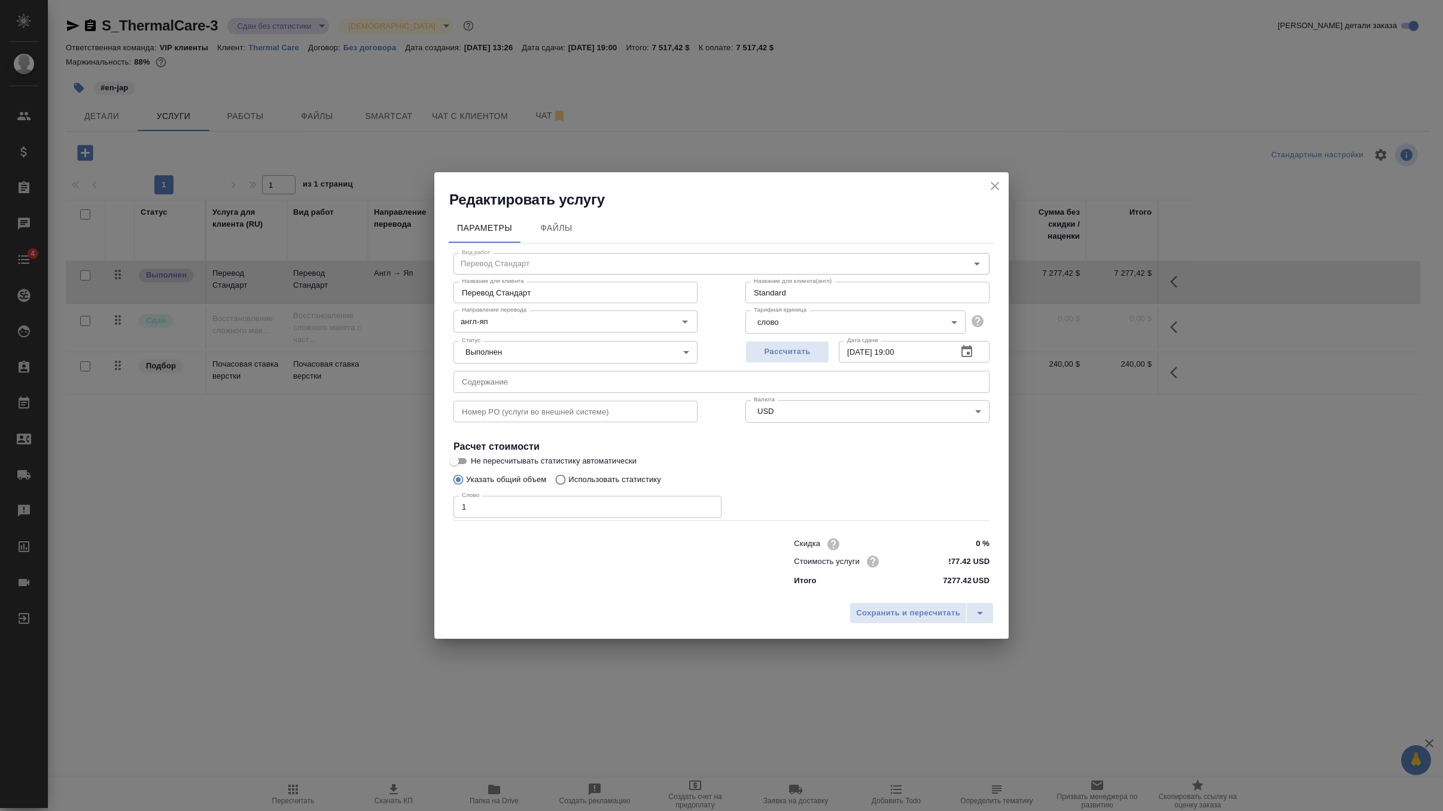
scroll to position [0, 0]
click at [997, 190] on icon "close" at bounding box center [995, 186] width 14 height 14
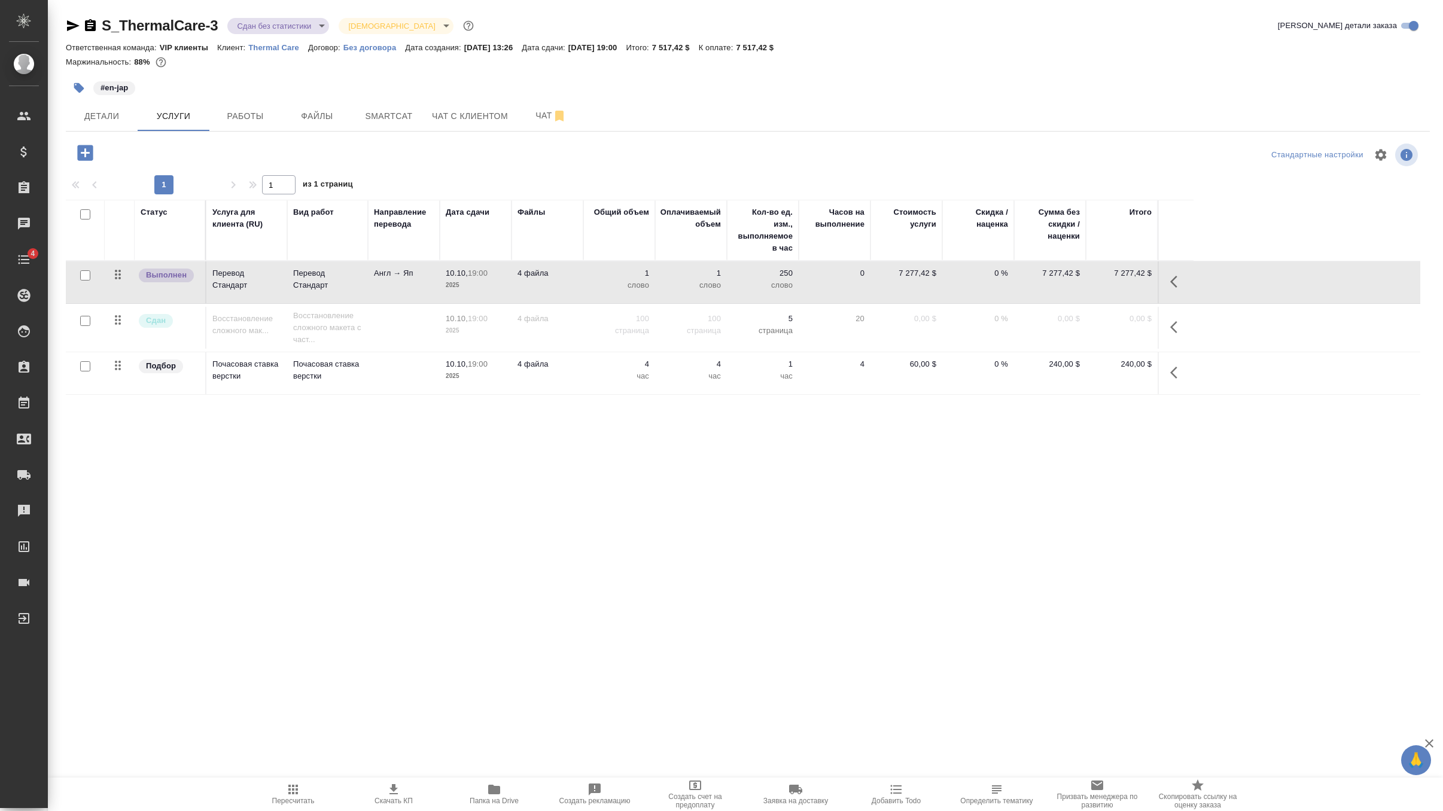
click at [662, 513] on div ".cls-1 fill:#fff; AWATERA Zverzhanovskaya Diana Клиенты Спецификации Заказы 0 Ч…" at bounding box center [721, 405] width 1443 height 811
click at [81, 85] on icon "button" at bounding box center [79, 88] width 10 height 10
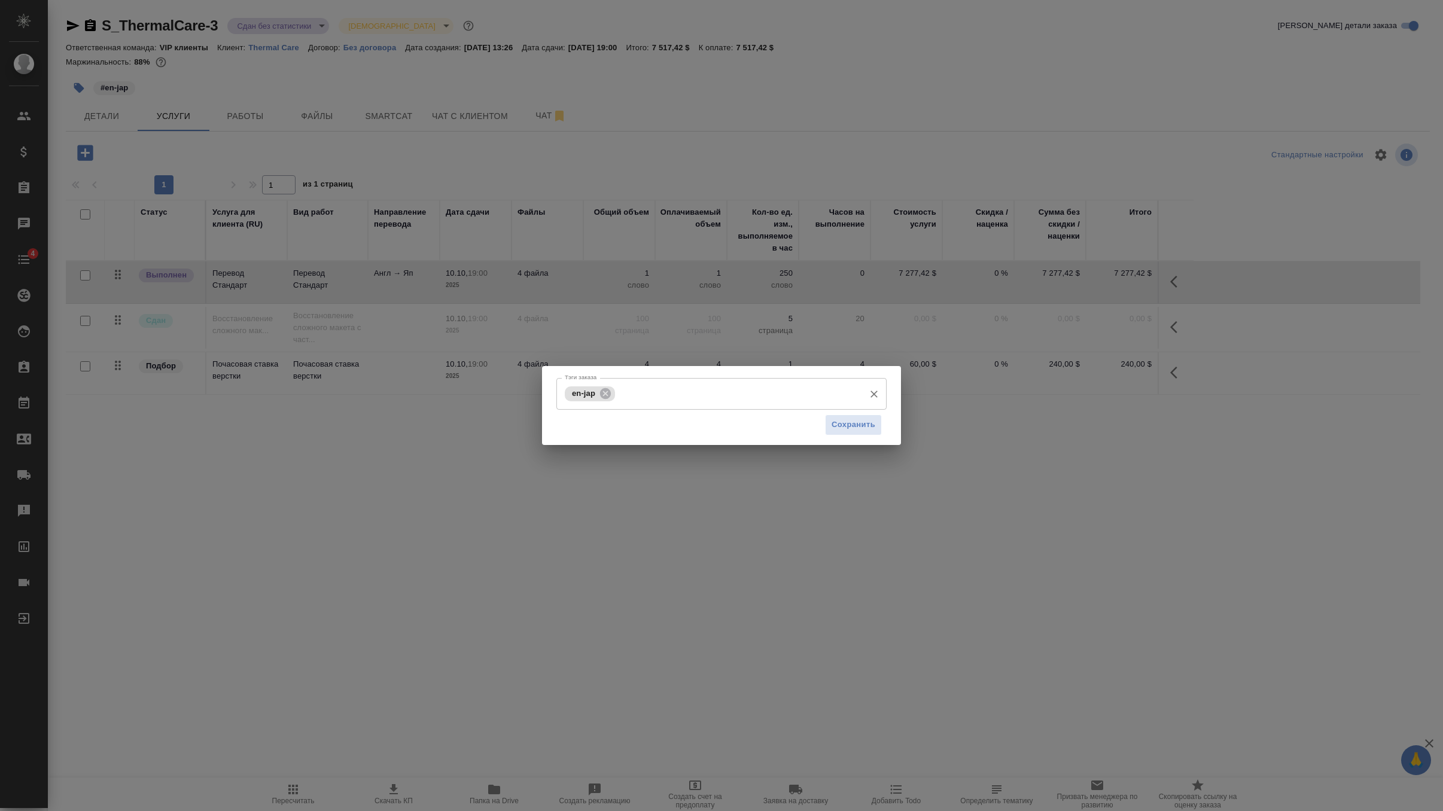
click at [651, 400] on input "Тэги заказа" at bounding box center [738, 394] width 241 height 20
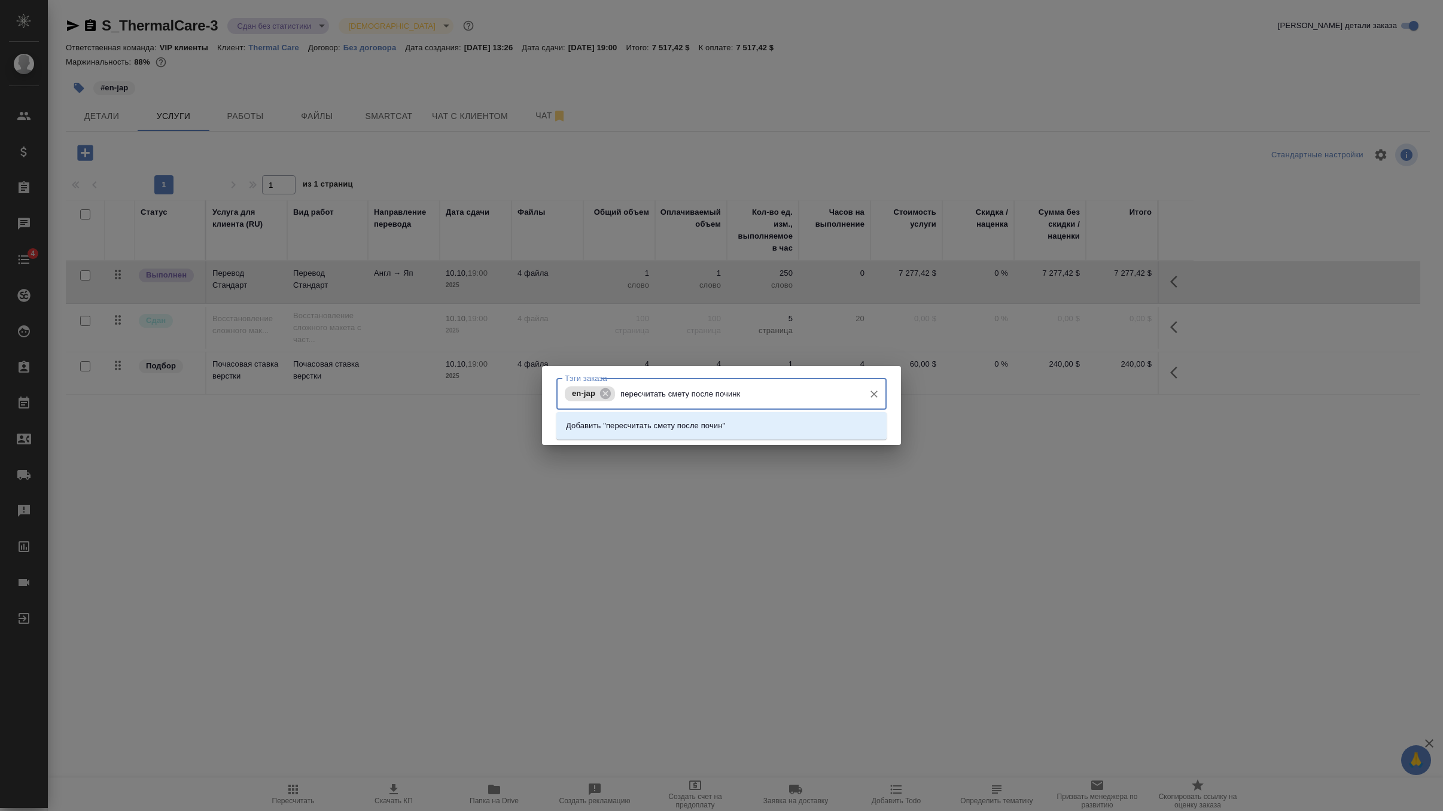
type input "пересчитать смету после починки"
click at [683, 431] on p "Добавить "пересчитать смету после починки"" at bounding box center [647, 426] width 163 height 12
click at [863, 427] on span "Сохранить" at bounding box center [854, 425] width 44 height 14
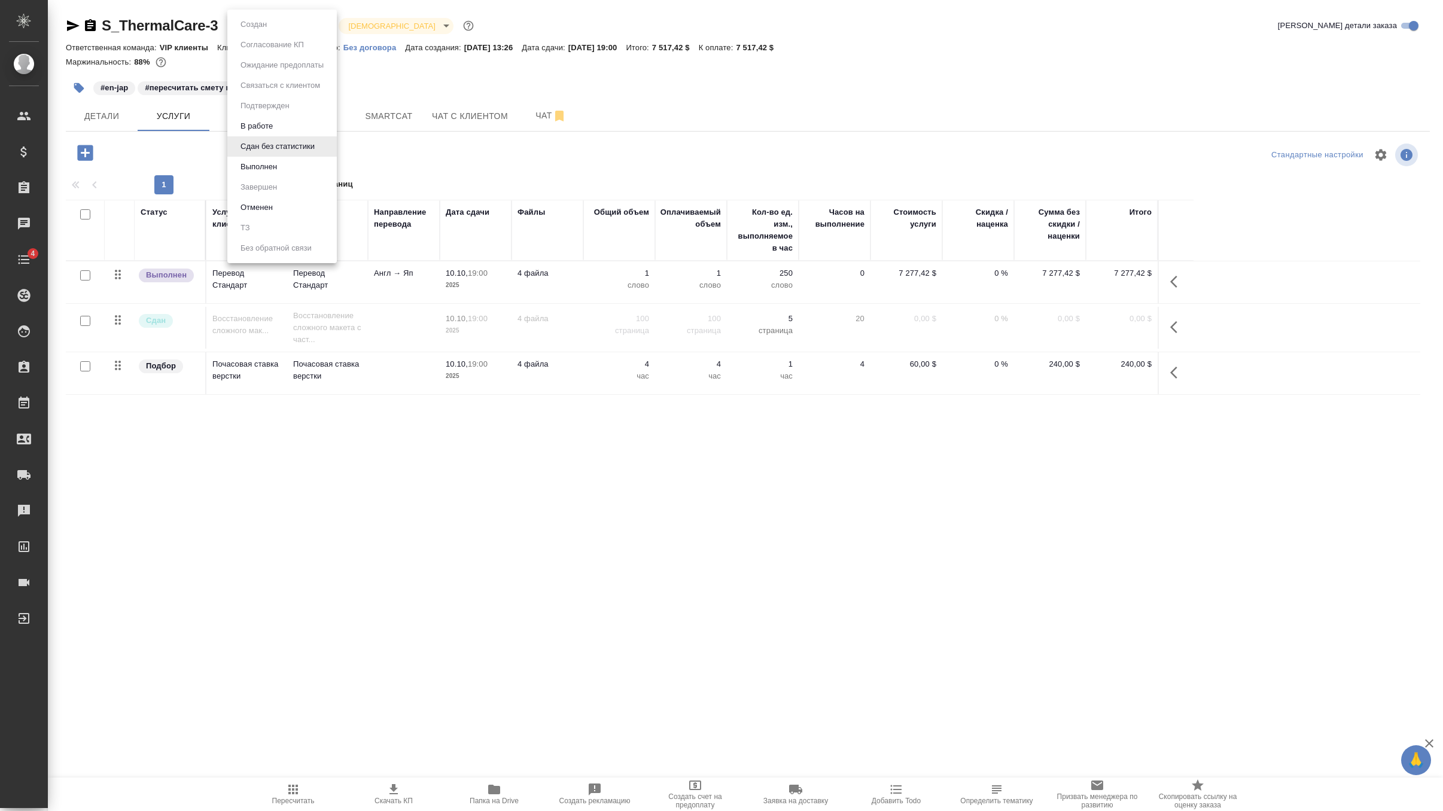
click at [306, 26] on body "🙏 .cls-1 fill:#fff; AWATERA Zverzhanovskaya Diana Клиенты Спецификации Заказы 0…" at bounding box center [721, 405] width 1443 height 811
click at [285, 123] on li "В работе" at bounding box center [282, 126] width 110 height 20
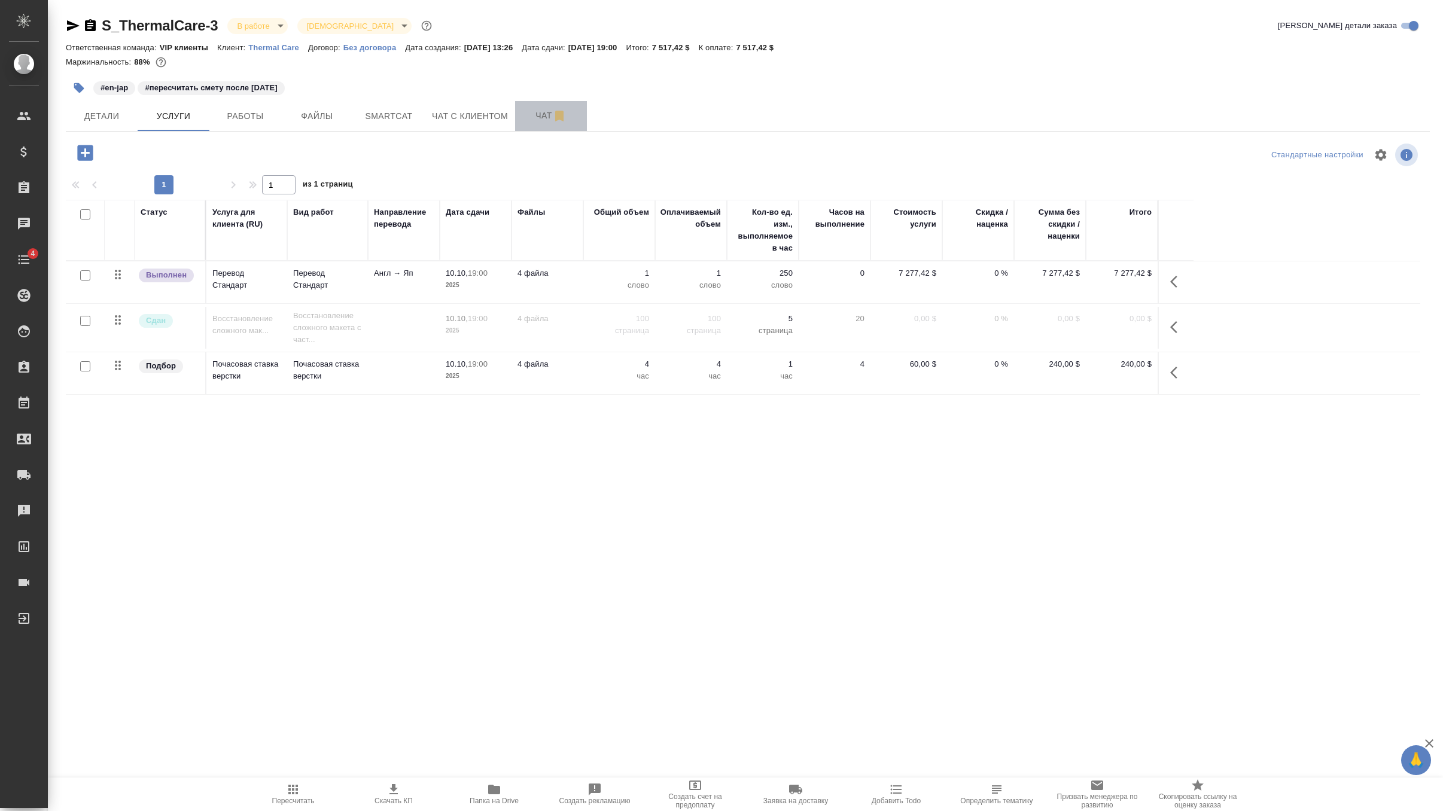
click at [534, 126] on button "Чат" at bounding box center [551, 116] width 72 height 30
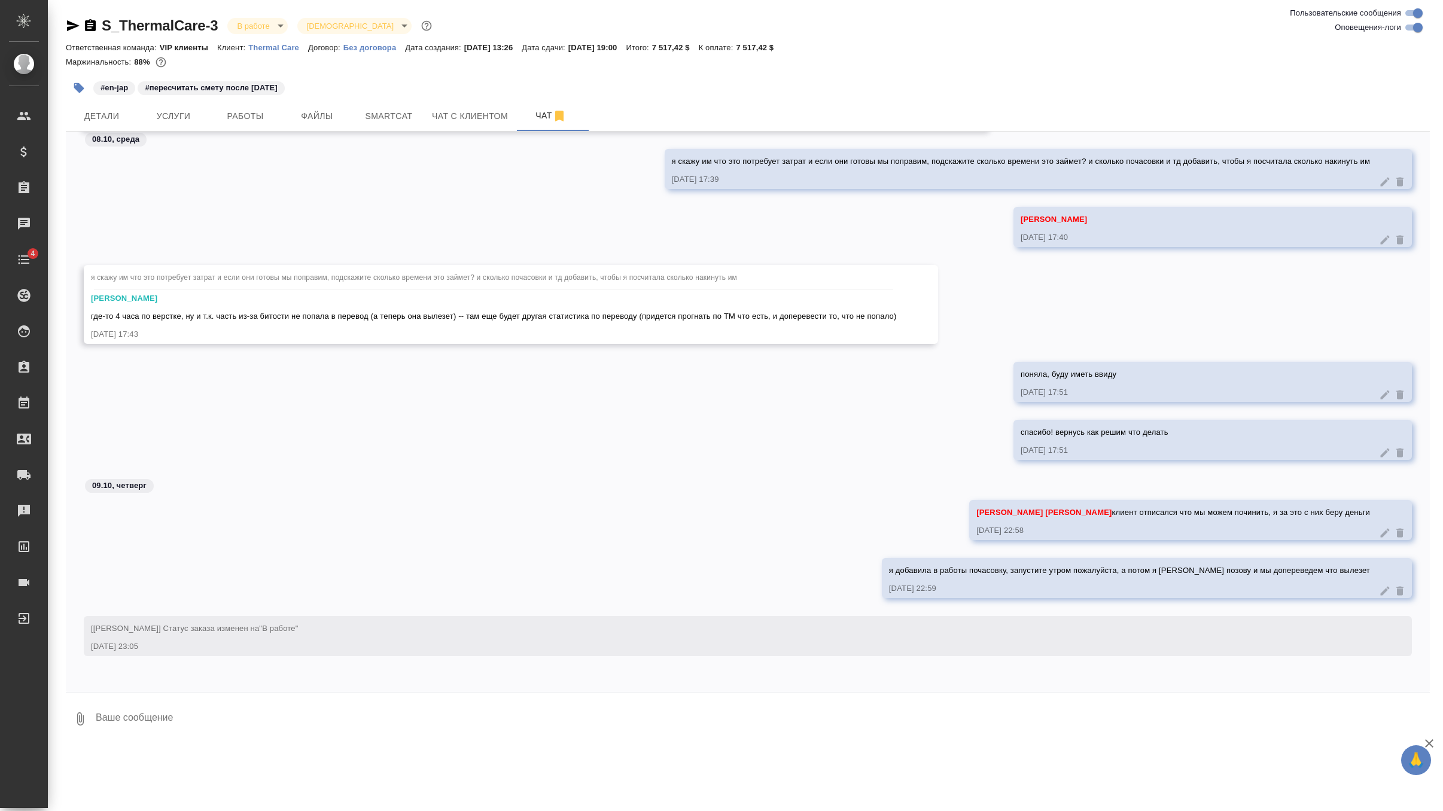
scroll to position [11840, 0]
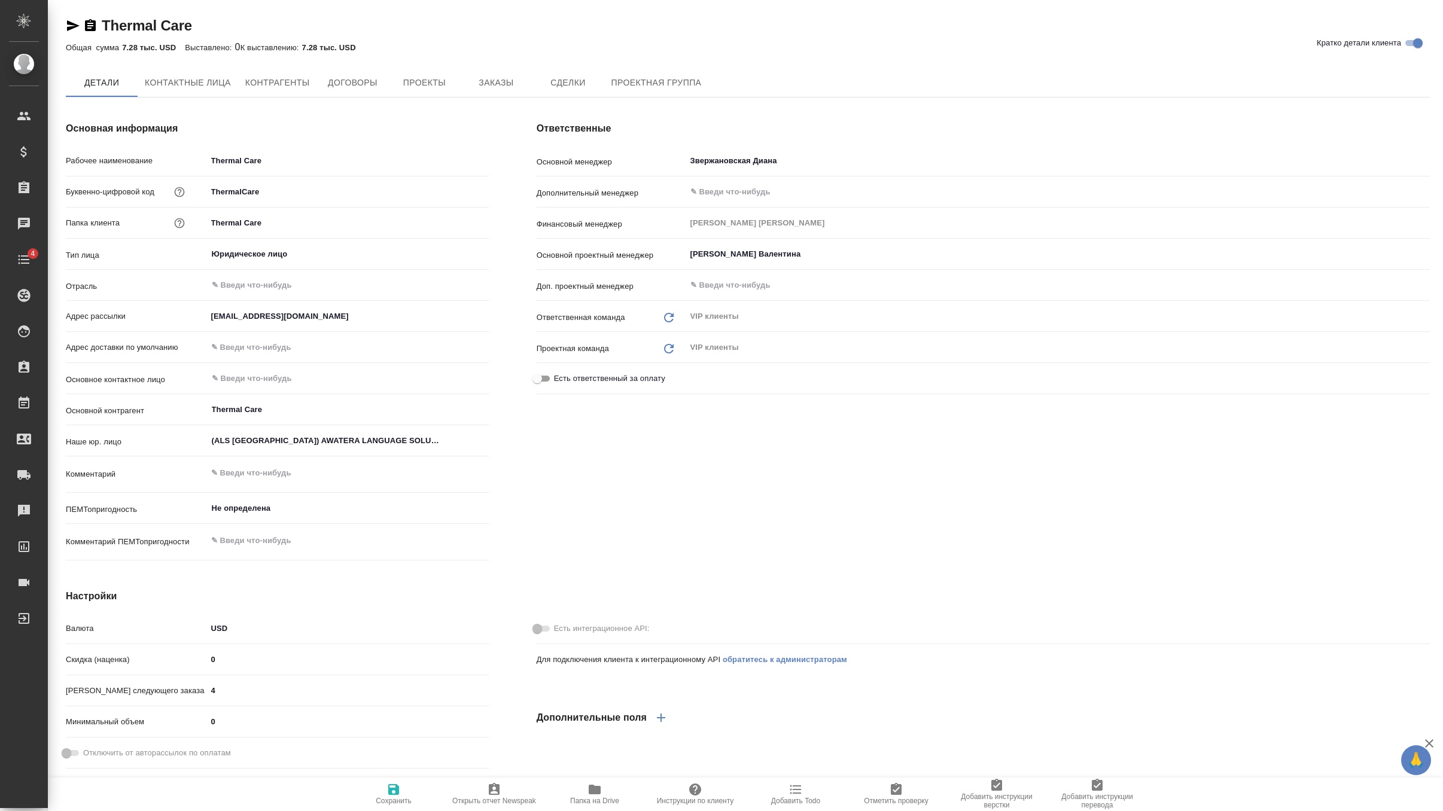
type textarea "x"
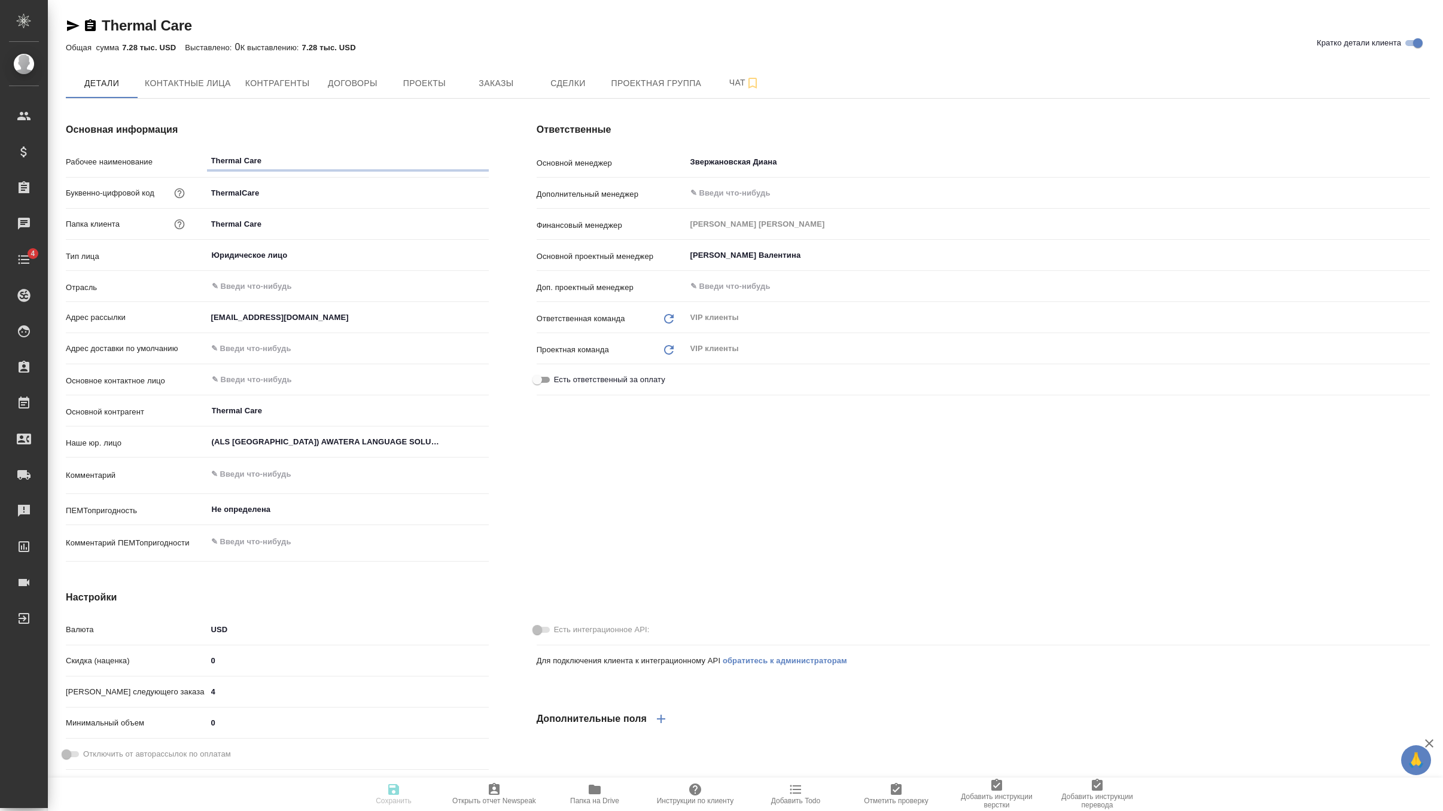
type textarea "x"
click at [479, 76] on span "Заказы" at bounding box center [495, 83] width 57 height 15
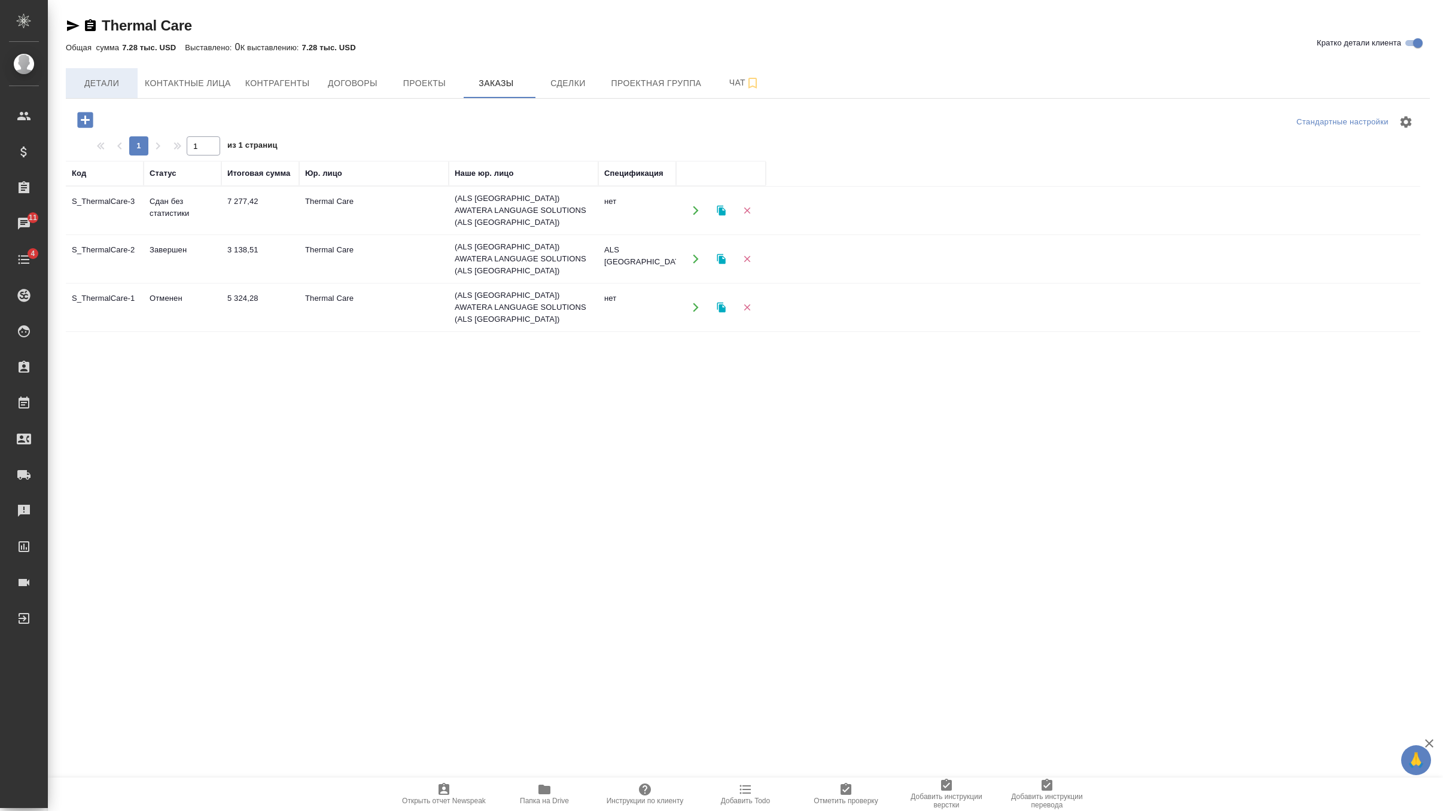
click at [108, 83] on span "Детали" at bounding box center [101, 83] width 57 height 15
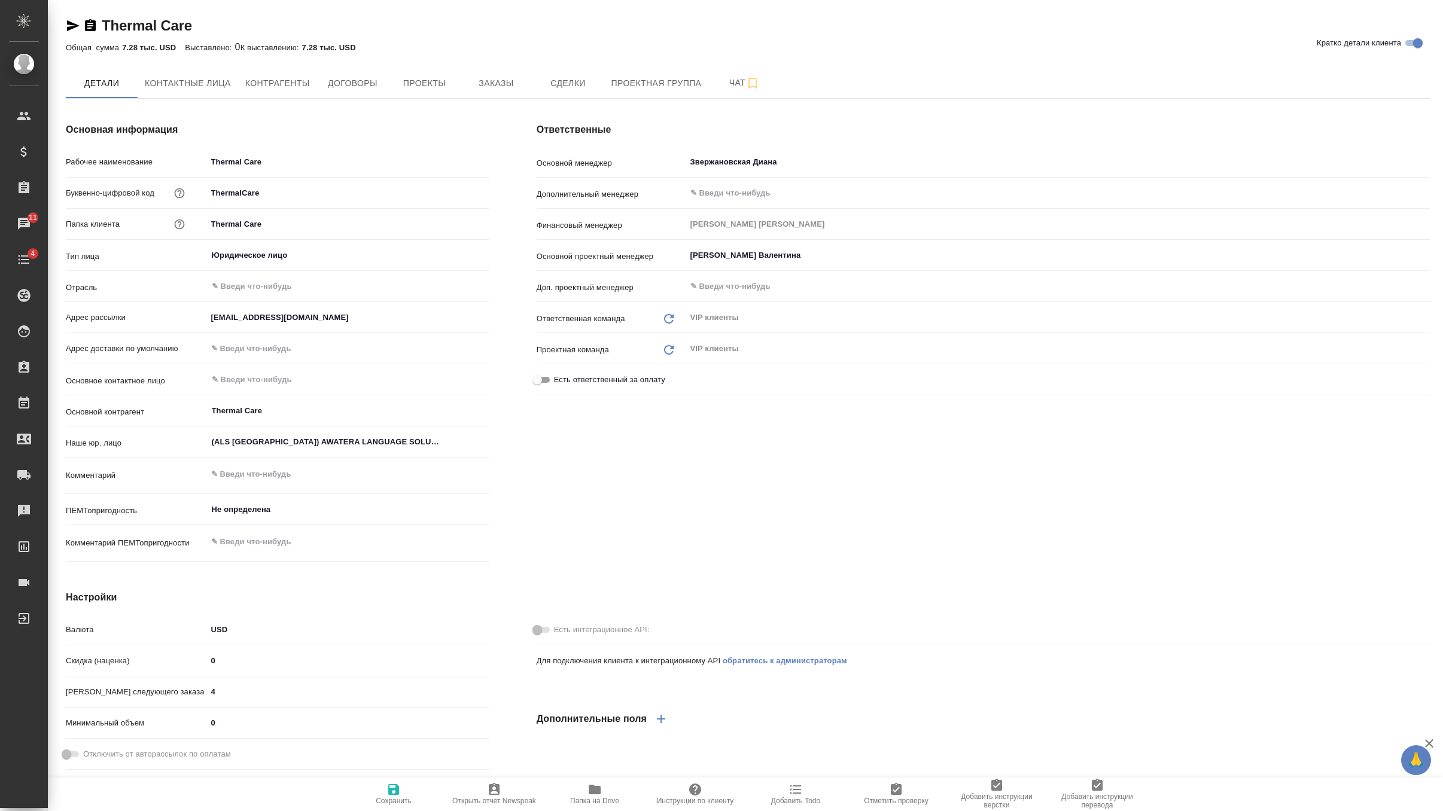
type textarea "x"
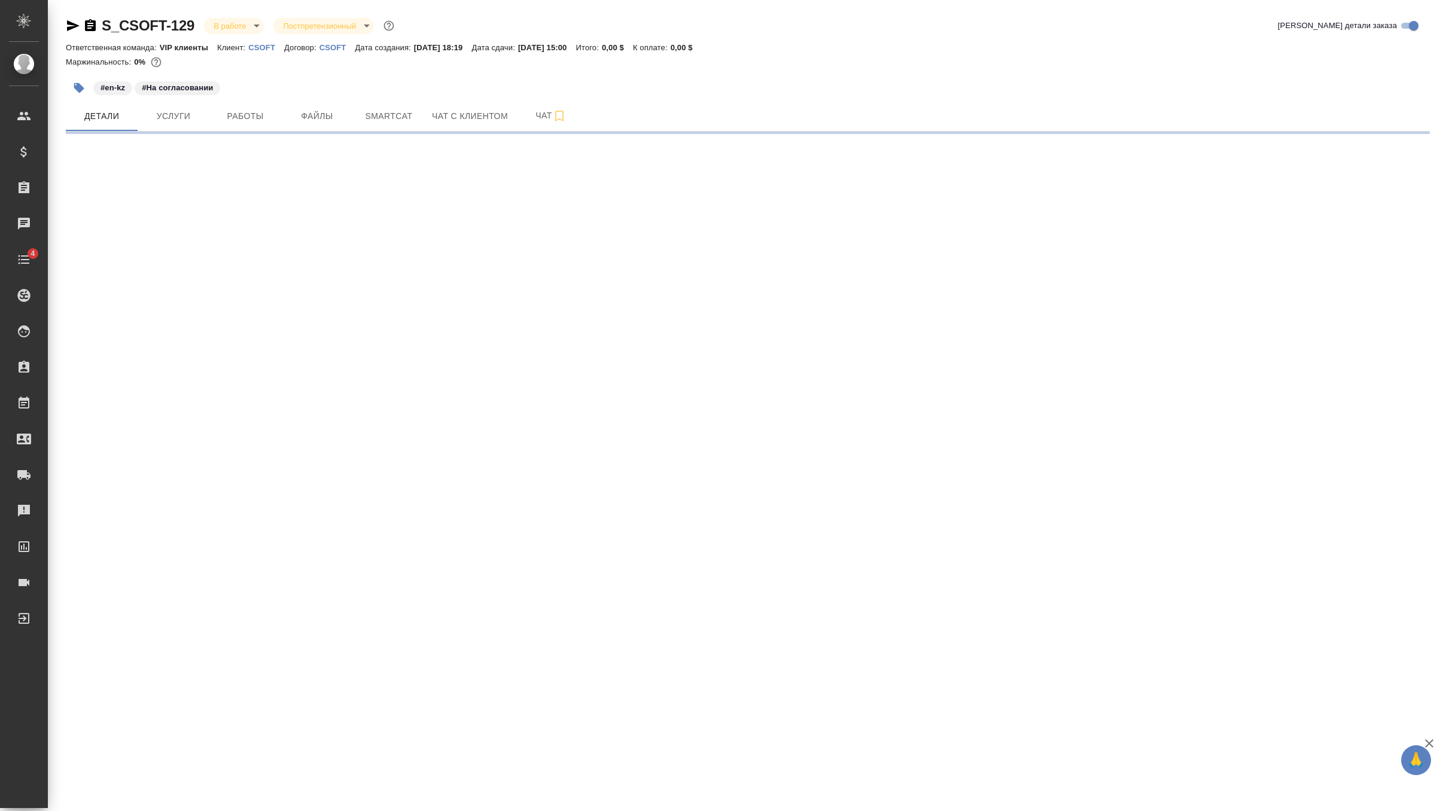
click at [69, 30] on icon "button" at bounding box center [73, 26] width 14 height 14
select select "RU"
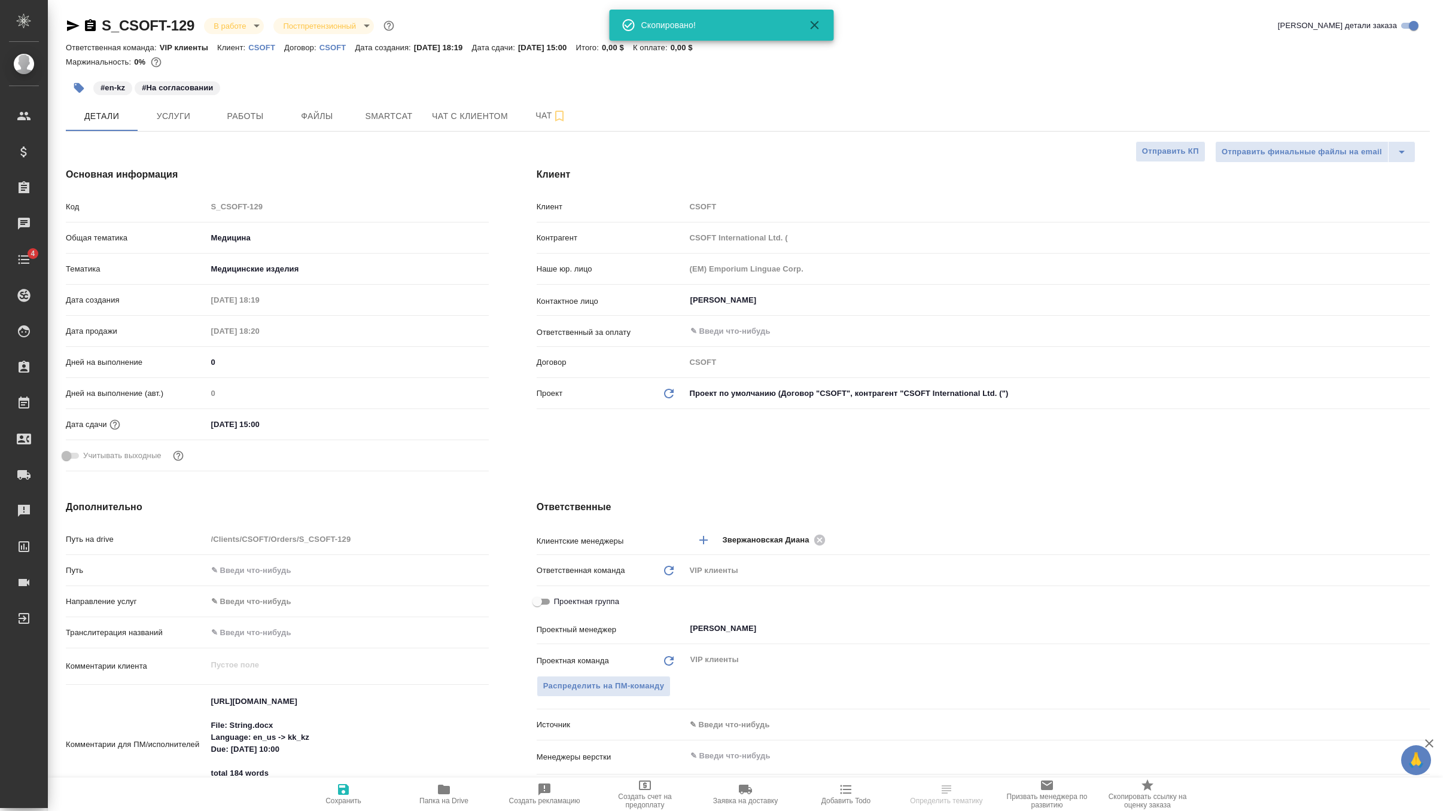
type textarea "x"
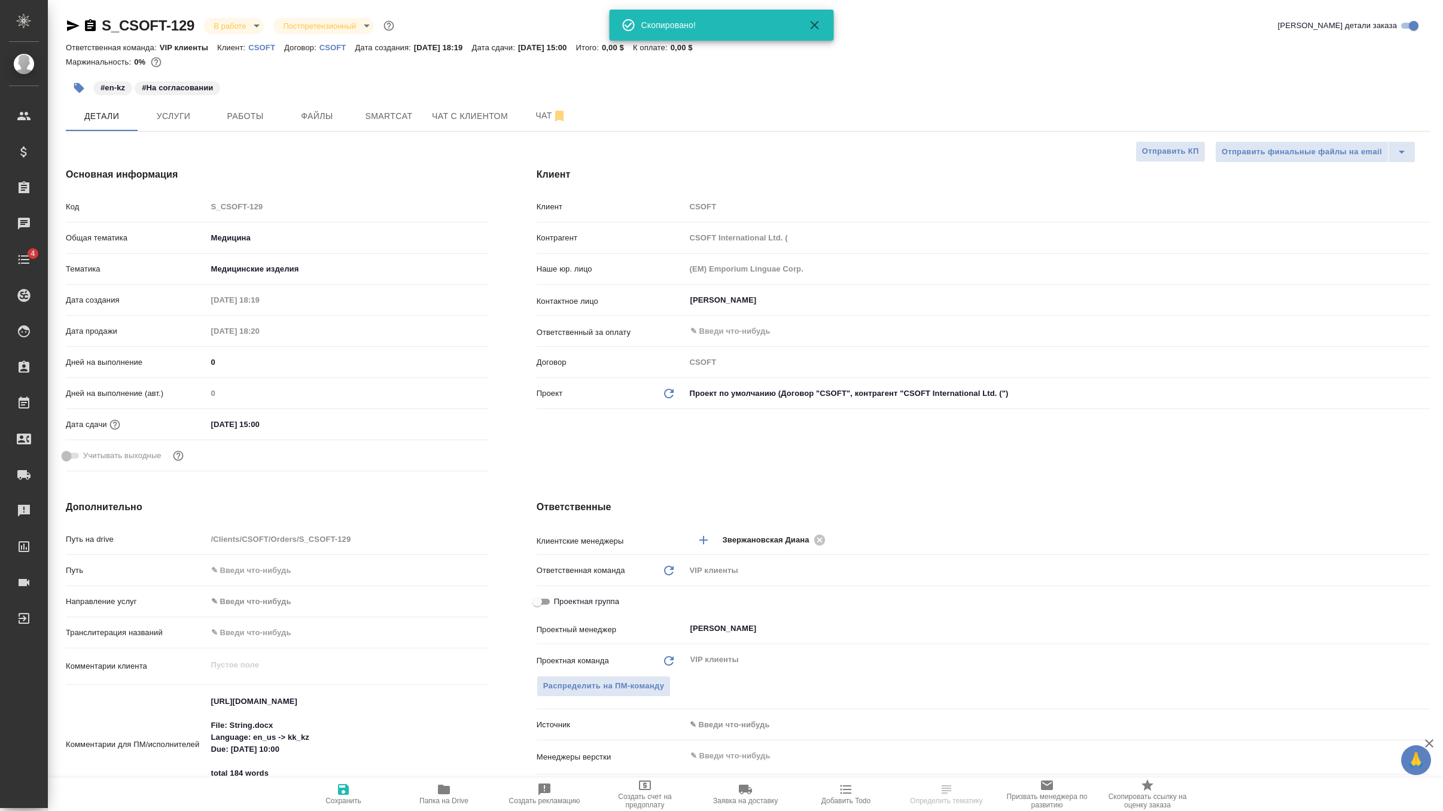
type textarea "x"
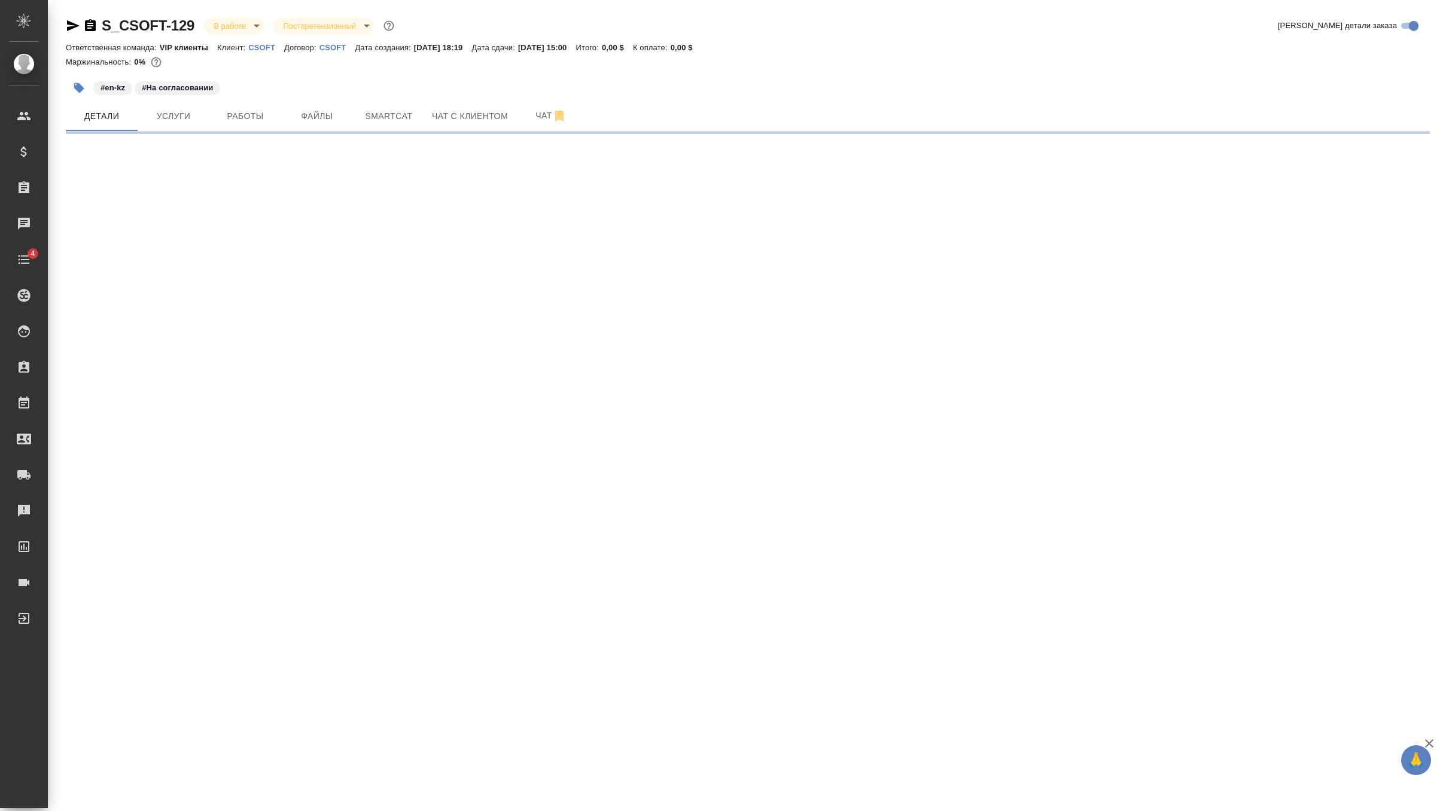
select select "RU"
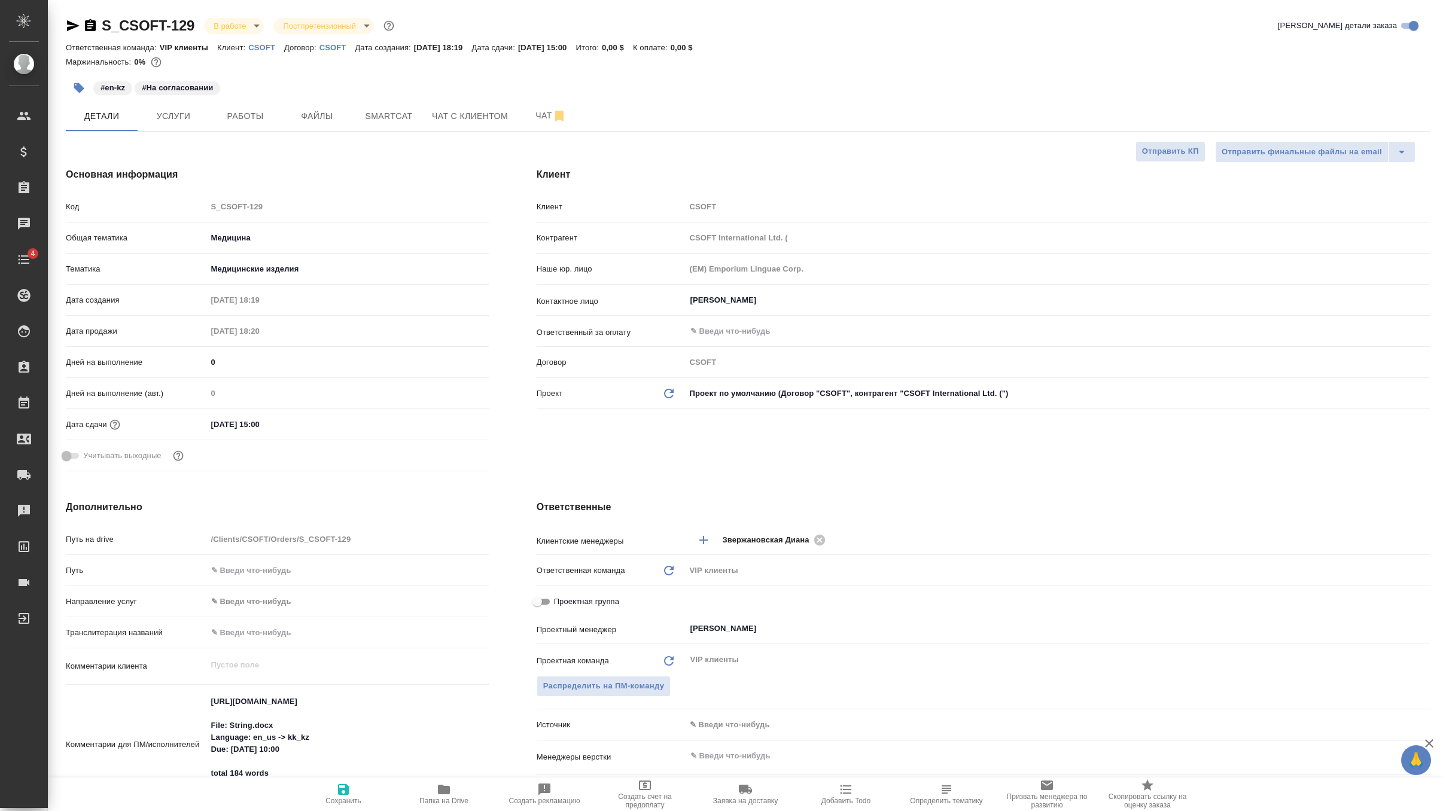
type textarea "x"
